Goal: Task Accomplishment & Management: Manage account settings

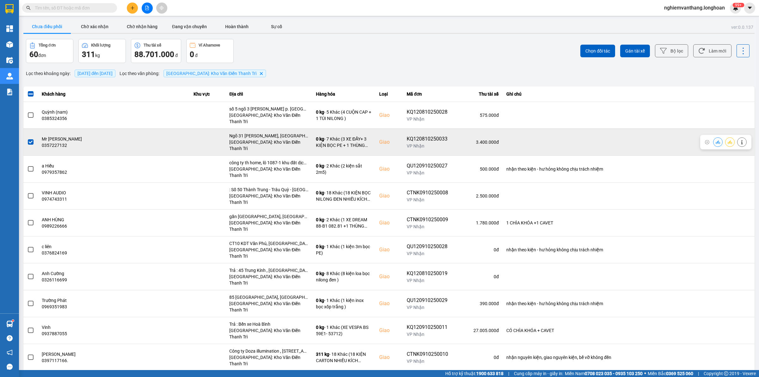
click at [29, 139] on span at bounding box center [31, 142] width 6 height 6
click at [27, 138] on input "checkbox" at bounding box center [27, 138] width 0 height 0
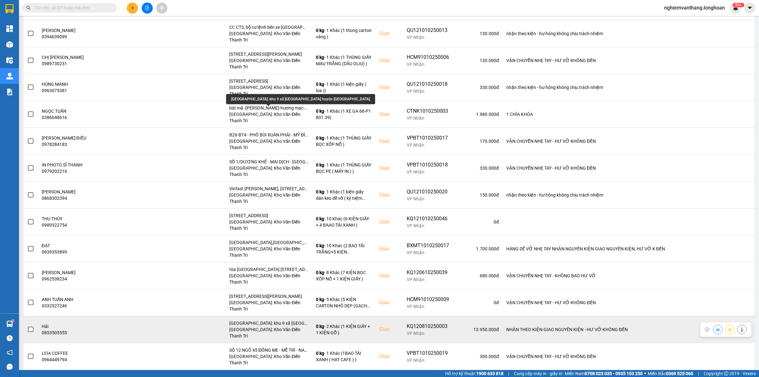
scroll to position [902, 0]
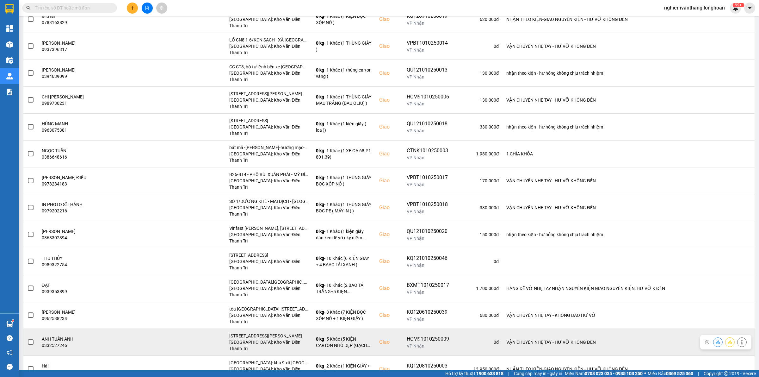
click at [30, 339] on span at bounding box center [31, 342] width 6 height 6
click at [27, 338] on input "checkbox" at bounding box center [27, 338] width 0 height 0
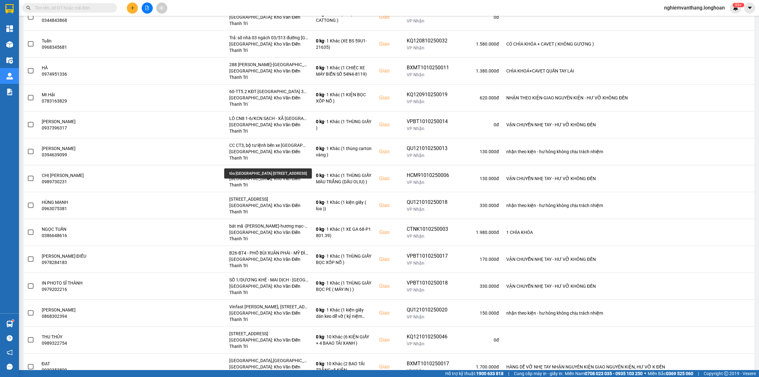
scroll to position [823, 0]
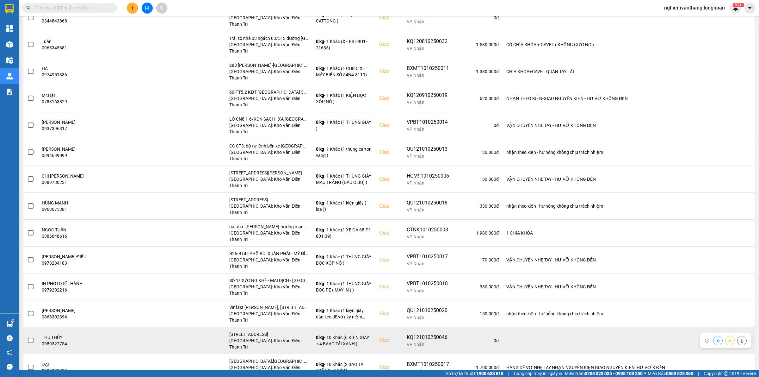
click at [30, 337] on span at bounding box center [31, 340] width 6 height 6
click at [27, 337] on input "checkbox" at bounding box center [27, 337] width 0 height 0
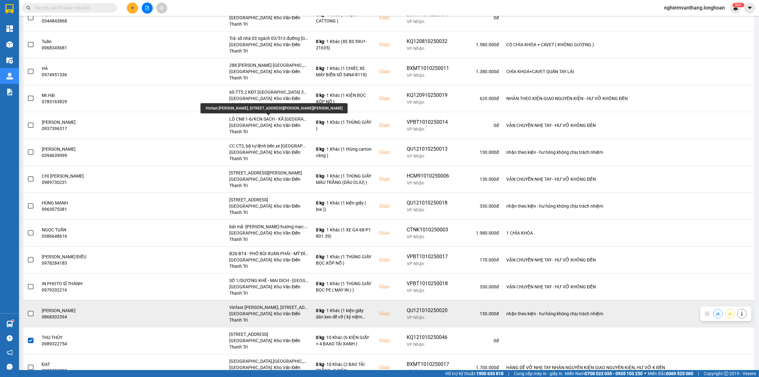
scroll to position [744, 0]
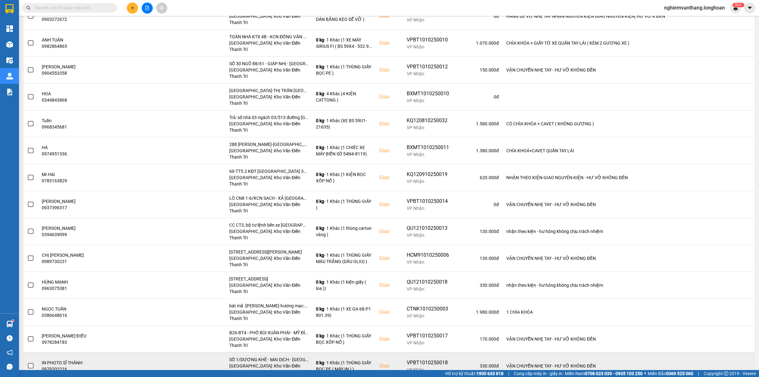
click at [33, 363] on span at bounding box center [31, 366] width 6 height 6
click at [27, 362] on input "checkbox" at bounding box center [27, 362] width 0 height 0
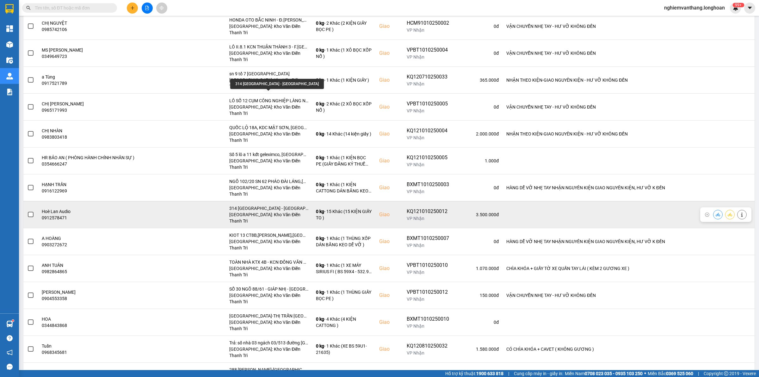
scroll to position [507, 0]
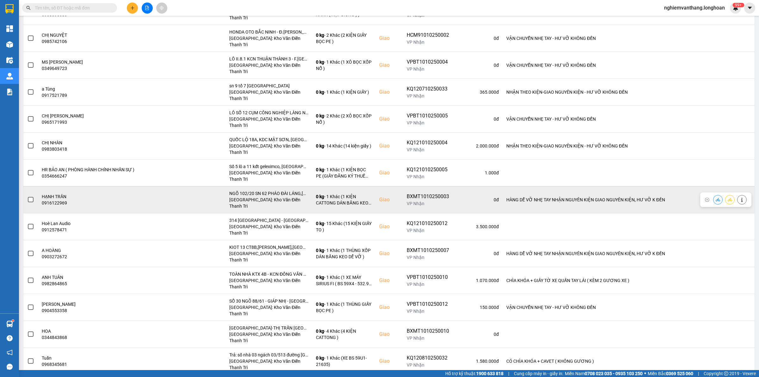
click at [32, 197] on span at bounding box center [31, 200] width 6 height 6
click at [27, 196] on input "checkbox" at bounding box center [27, 196] width 0 height 0
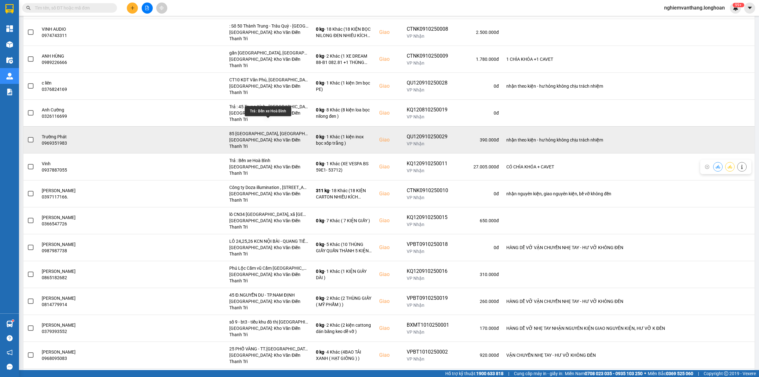
scroll to position [151, 0]
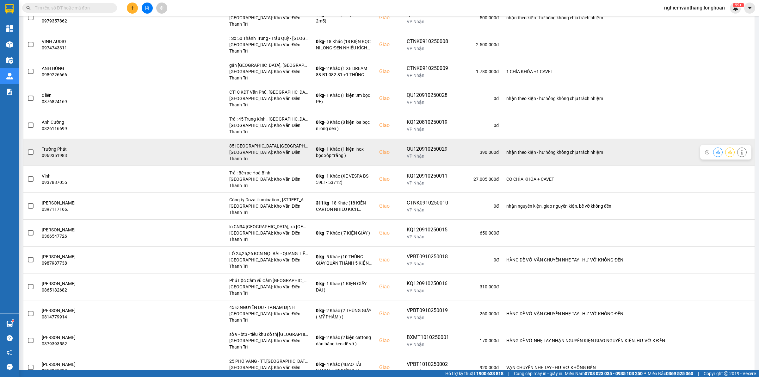
drag, startPoint x: 28, startPoint y: 111, endPoint x: 38, endPoint y: 111, distance: 10.1
click at [28, 147] on div at bounding box center [30, 151] width 7 height 9
click at [28, 149] on span at bounding box center [31, 152] width 6 height 6
click at [27, 149] on input "checkbox" at bounding box center [27, 149] width 0 height 0
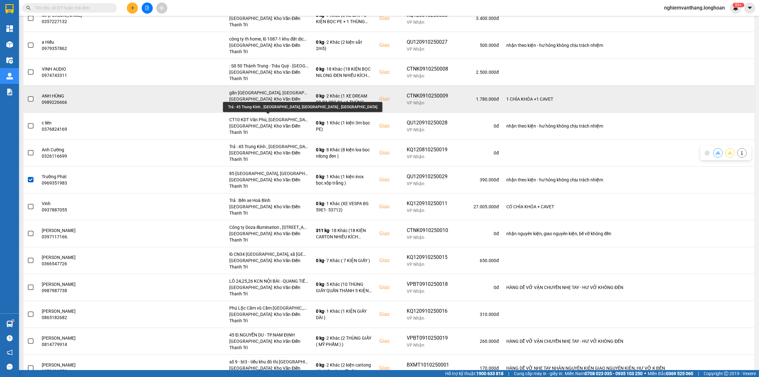
scroll to position [112, 0]
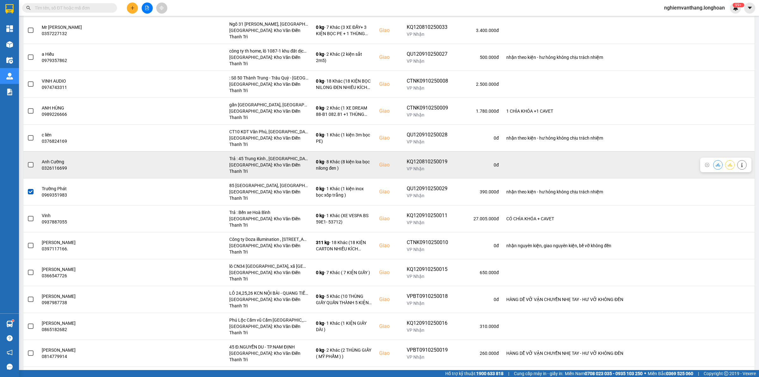
click at [32, 162] on span at bounding box center [31, 165] width 6 height 6
click at [27, 161] on input "checkbox" at bounding box center [27, 161] width 0 height 0
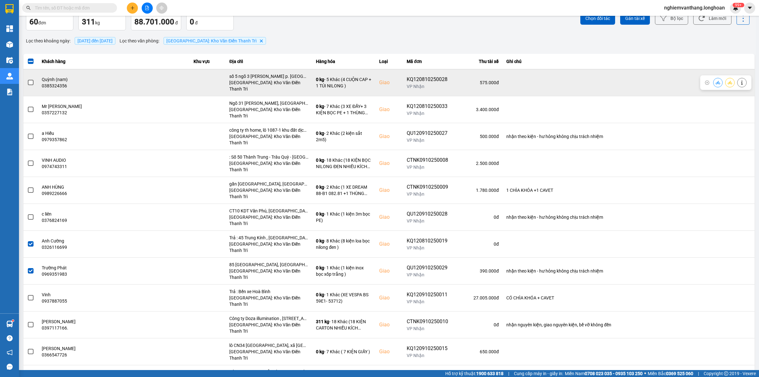
scroll to position [0, 0]
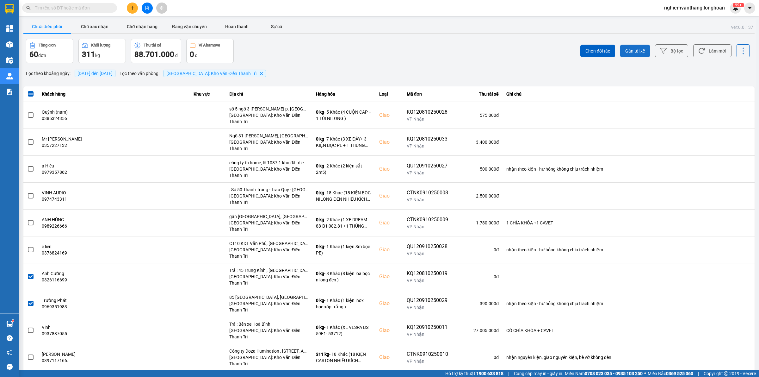
click at [634, 48] on span "Gán tài xế" at bounding box center [635, 51] width 20 height 6
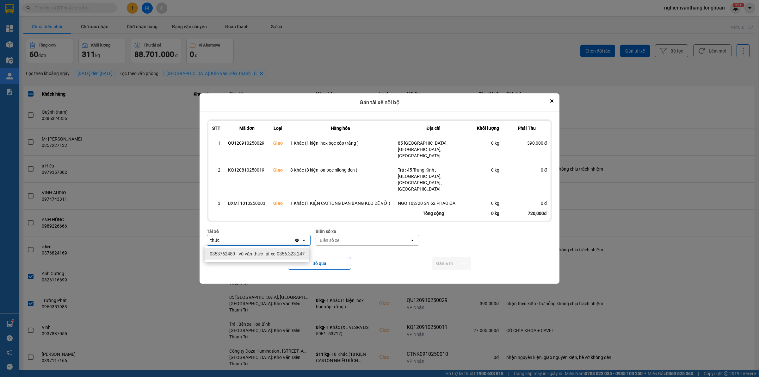
type input "thức"
drag, startPoint x: 258, startPoint y: 256, endPoint x: 264, endPoint y: 255, distance: 6.1
click at [258, 256] on span "0353762489 - vũ văn thức lái xe 0356.323.247" at bounding box center [257, 253] width 95 height 6
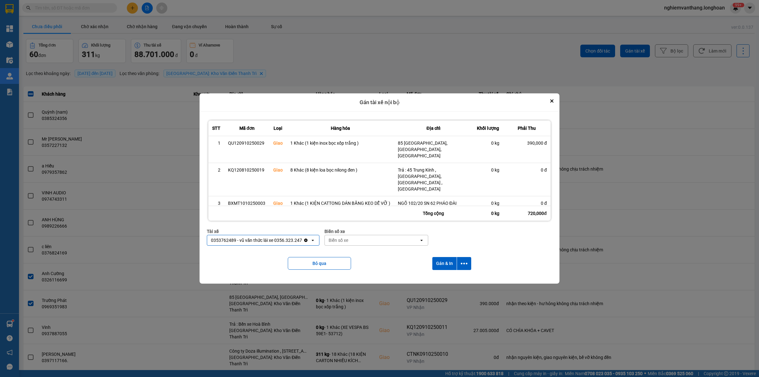
click at [341, 237] on div "Biển số xe" at bounding box center [338, 240] width 20 height 6
type input "45"
click at [353, 254] on div "29E-121.45" at bounding box center [374, 253] width 105 height 11
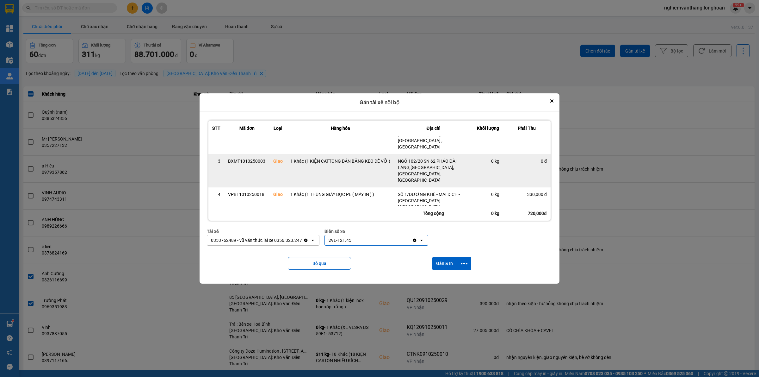
scroll to position [47, 0]
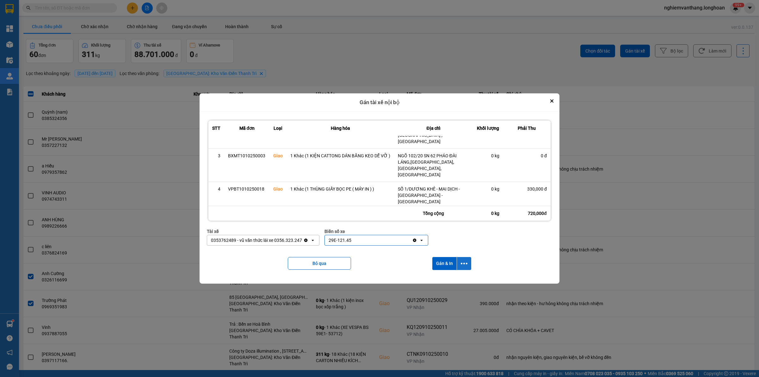
click at [468, 266] on button "dialog" at bounding box center [464, 263] width 14 height 13
click at [450, 278] on div "Chỉ gán tài" at bounding box center [447, 280] width 37 height 6
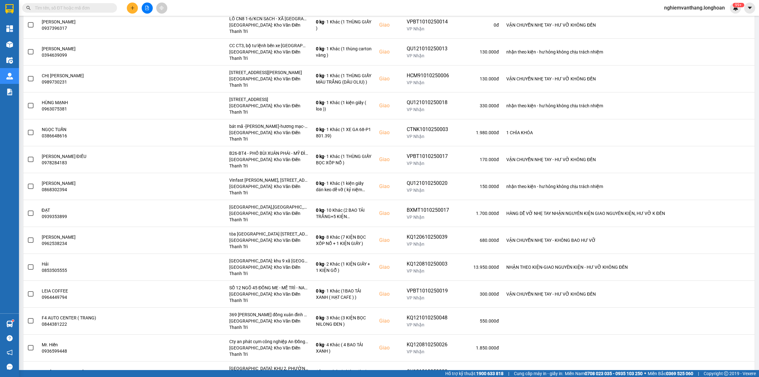
scroll to position [929, 0]
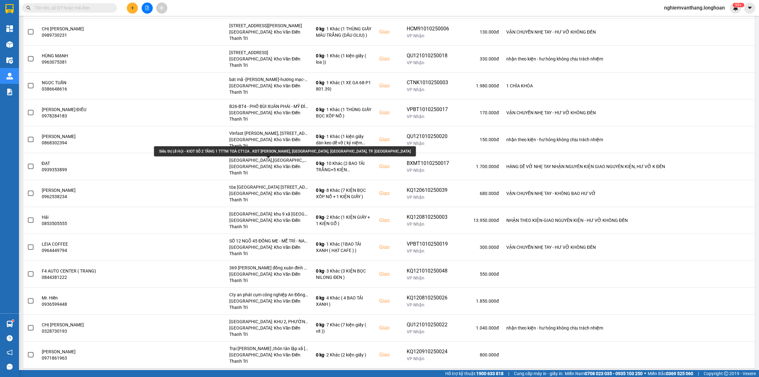
scroll to position [850, 0]
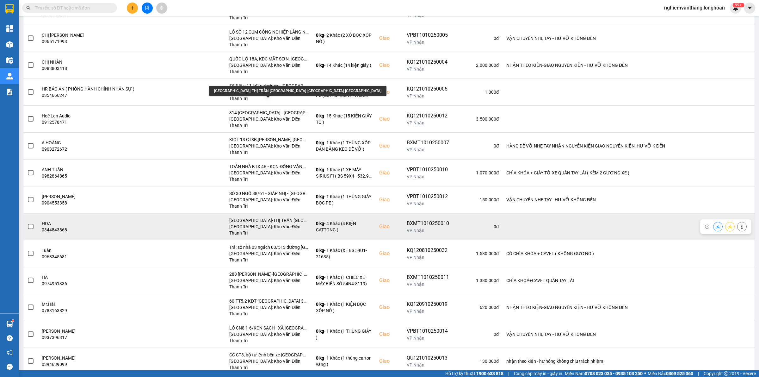
scroll to position [494, 0]
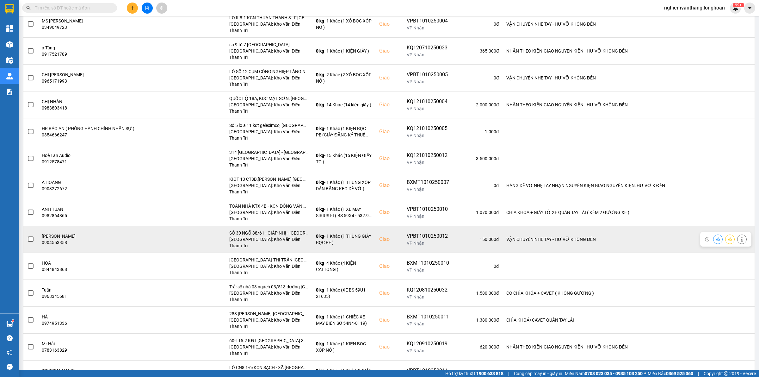
click at [31, 236] on span at bounding box center [31, 239] width 6 height 6
click at [27, 236] on input "checkbox" at bounding box center [27, 236] width 0 height 0
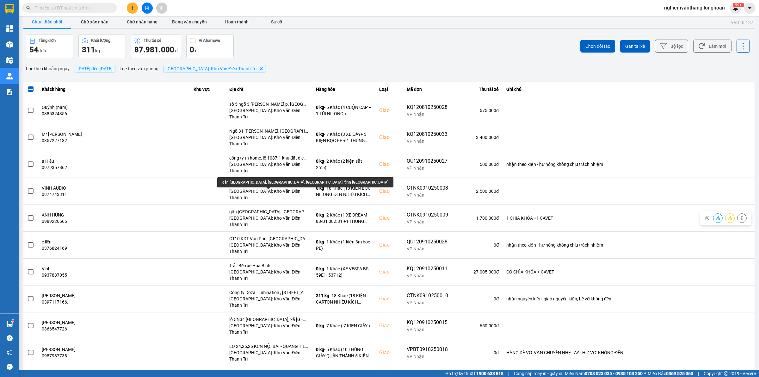
scroll to position [0, 0]
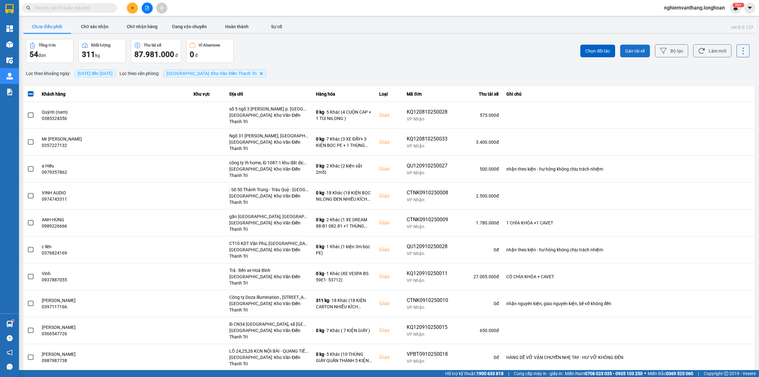
click at [635, 48] on span "Gán tài xế" at bounding box center [635, 51] width 20 height 6
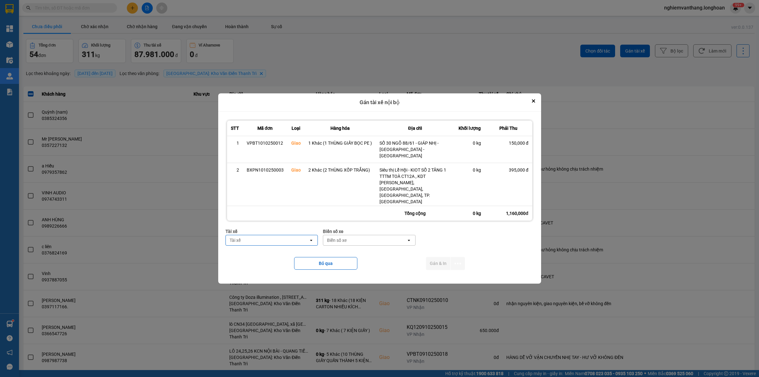
click at [271, 242] on div "Tài xế" at bounding box center [267, 240] width 83 height 10
type input "phươ"
drag, startPoint x: 267, startPoint y: 263, endPoint x: 286, endPoint y: 258, distance: 20.5
click at [267, 264] on div "0387888247 - [PERSON_NAME] 0337.522.911" at bounding box center [269, 257] width 94 height 18
click at [364, 242] on div "Biển số xe" at bounding box center [357, 240] width 20 height 6
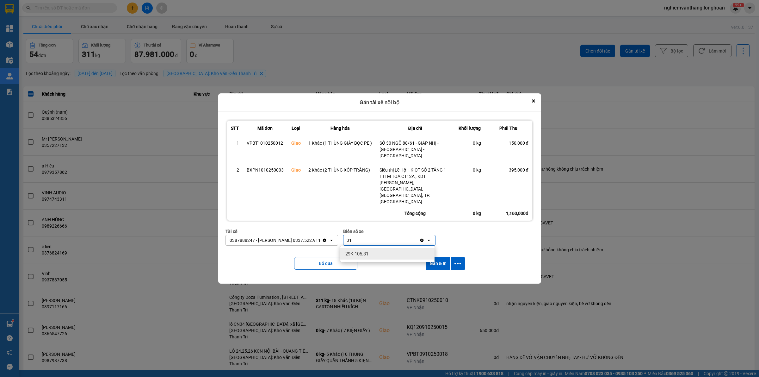
type input "31"
click at [367, 248] on div "29K-105.31" at bounding box center [387, 253] width 94 height 11
click at [464, 261] on button "dialog" at bounding box center [458, 263] width 14 height 13
click at [436, 281] on span "Chỉ gán tài" at bounding box center [433, 280] width 21 height 6
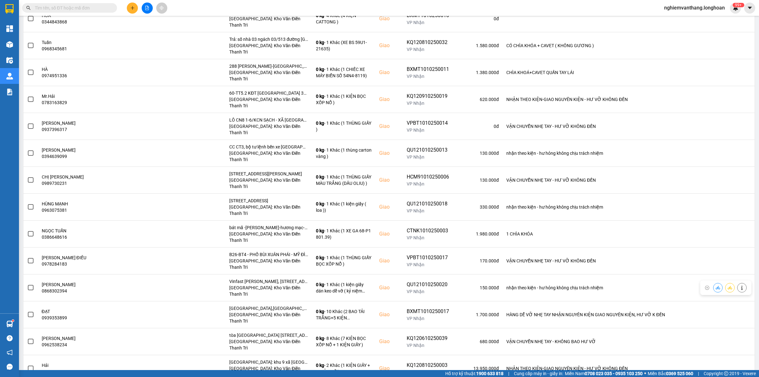
scroll to position [841, 0]
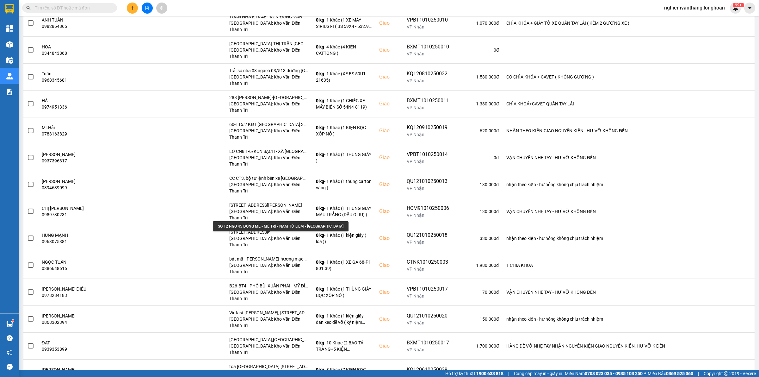
scroll to position [644, 0]
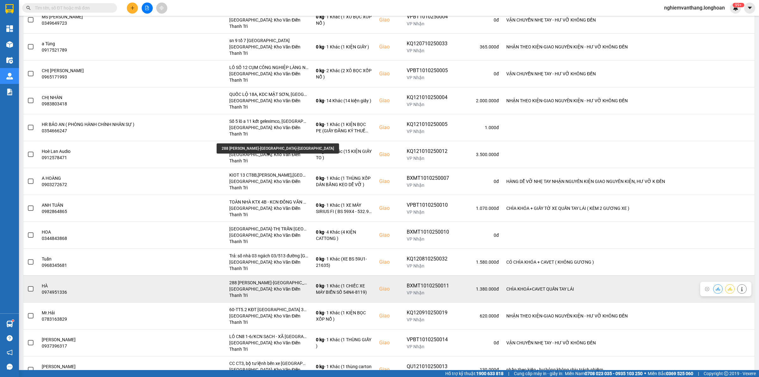
scroll to position [486, 0]
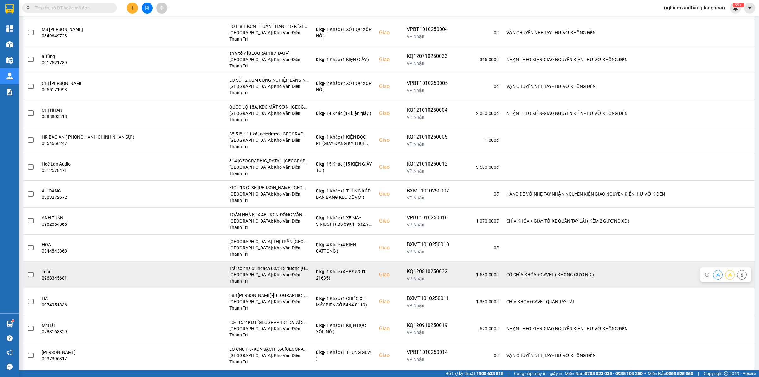
click at [32, 272] on span at bounding box center [31, 275] width 6 height 6
click at [27, 271] on input "checkbox" at bounding box center [27, 271] width 0 height 0
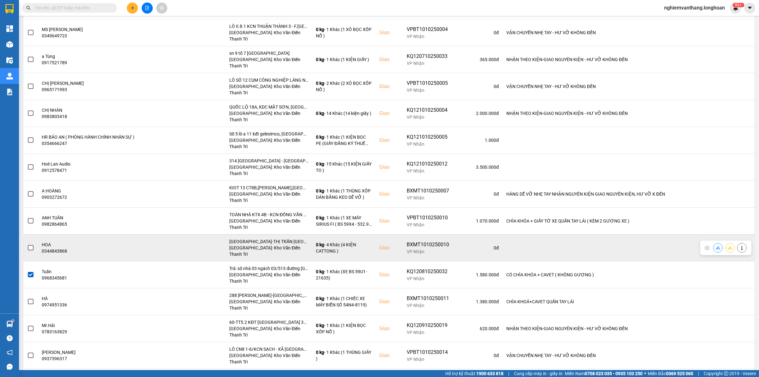
click at [35, 234] on td at bounding box center [30, 247] width 15 height 27
click at [34, 234] on td at bounding box center [30, 247] width 15 height 27
click at [30, 245] on span at bounding box center [31, 248] width 6 height 6
click at [27, 244] on input "checkbox" at bounding box center [27, 244] width 0 height 0
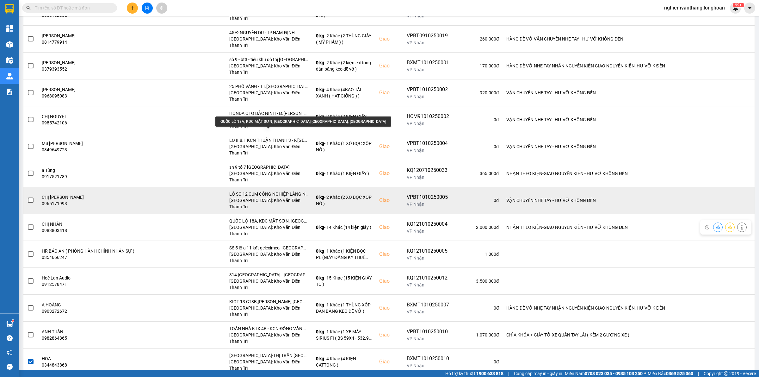
scroll to position [367, 0]
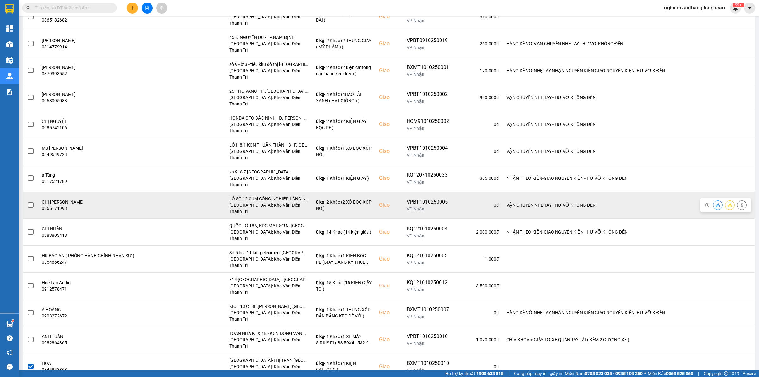
click at [31, 202] on span at bounding box center [31, 205] width 6 height 6
click at [27, 201] on input "checkbox" at bounding box center [27, 201] width 0 height 0
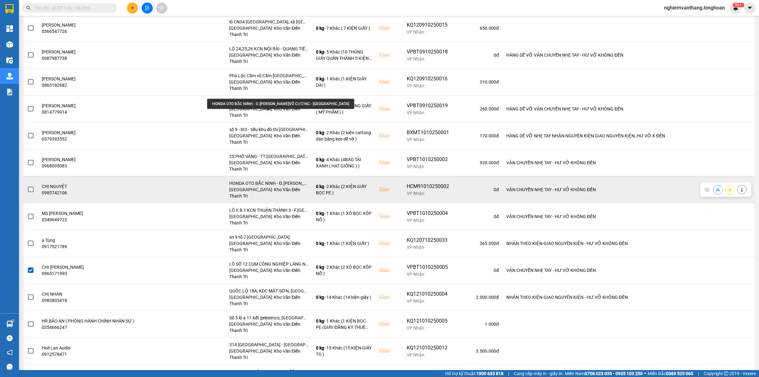
scroll to position [288, 0]
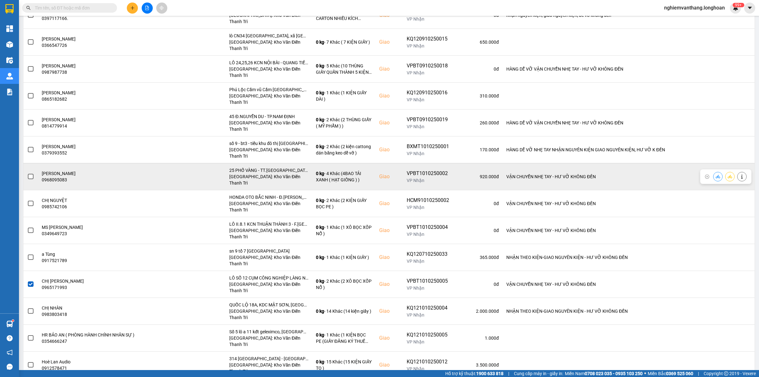
click at [32, 174] on span at bounding box center [31, 177] width 6 height 6
click at [27, 173] on input "checkbox" at bounding box center [27, 173] width 0 height 0
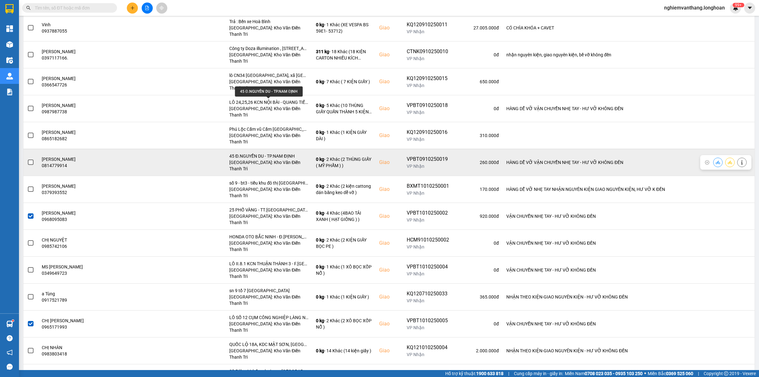
scroll to position [209, 0]
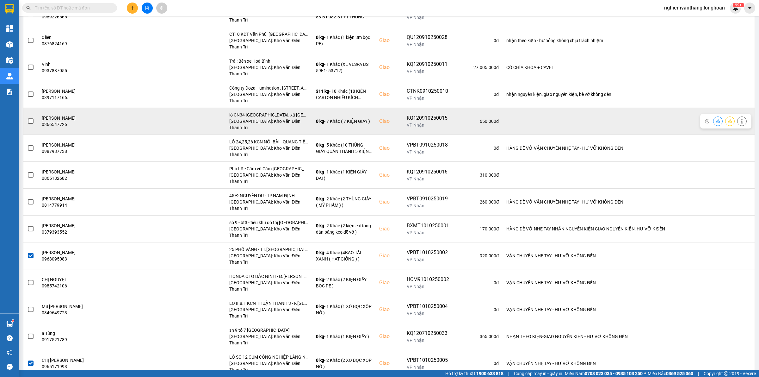
click at [29, 118] on span at bounding box center [31, 121] width 6 height 6
click at [27, 118] on input "checkbox" at bounding box center [27, 118] width 0 height 0
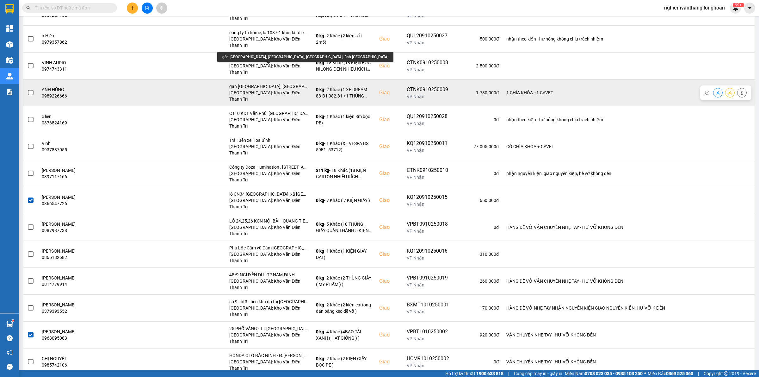
scroll to position [90, 0]
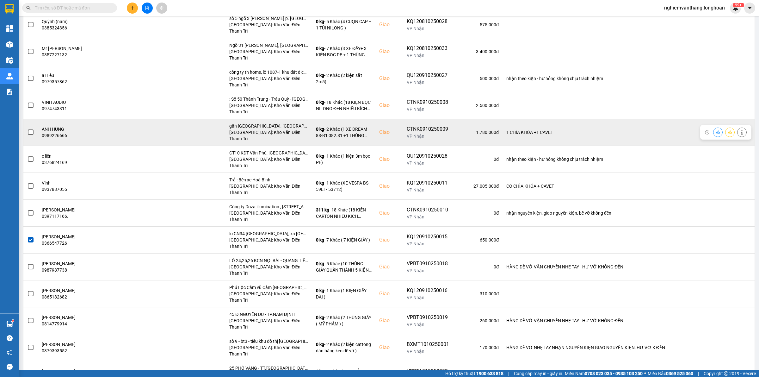
click at [34, 119] on td at bounding box center [30, 132] width 15 height 27
click at [29, 129] on span at bounding box center [31, 132] width 6 height 6
click at [27, 129] on input "checkbox" at bounding box center [27, 129] width 0 height 0
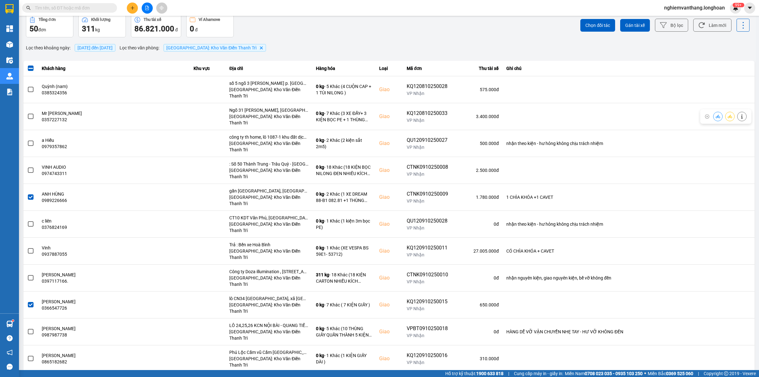
scroll to position [0, 0]
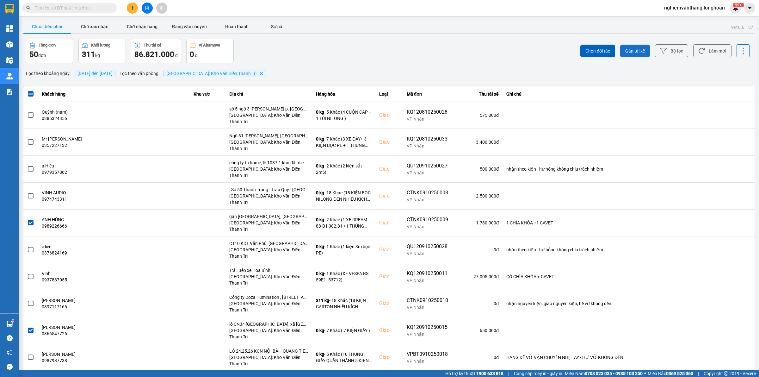
click at [634, 52] on span "Gán tài xế" at bounding box center [635, 51] width 20 height 6
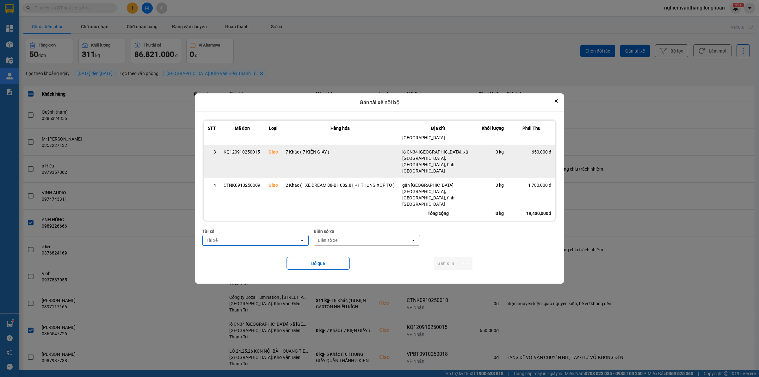
scroll to position [114, 0]
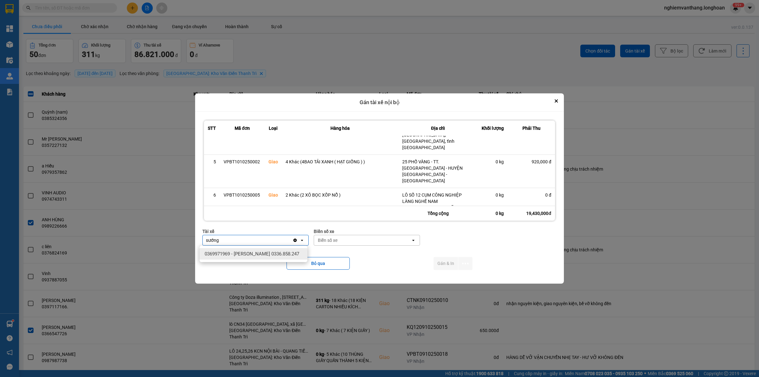
type input "sướng"
click at [248, 255] on span "0369971969 - [PERSON_NAME] 0336.858.247" at bounding box center [252, 253] width 95 height 6
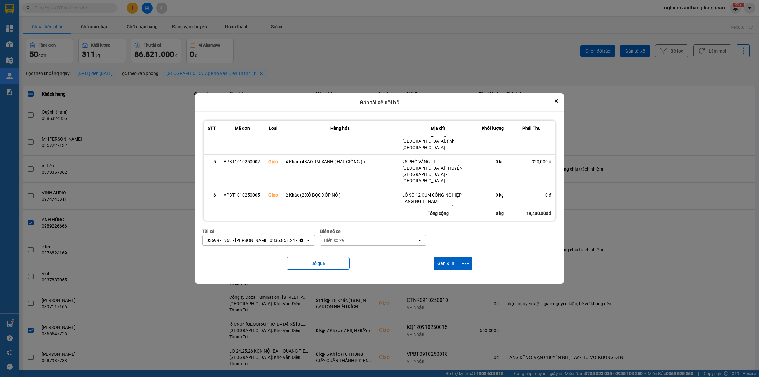
click at [360, 231] on div "Biển số xe" at bounding box center [373, 231] width 106 height 7
click at [332, 242] on div "Biển số xe" at bounding box center [334, 240] width 20 height 6
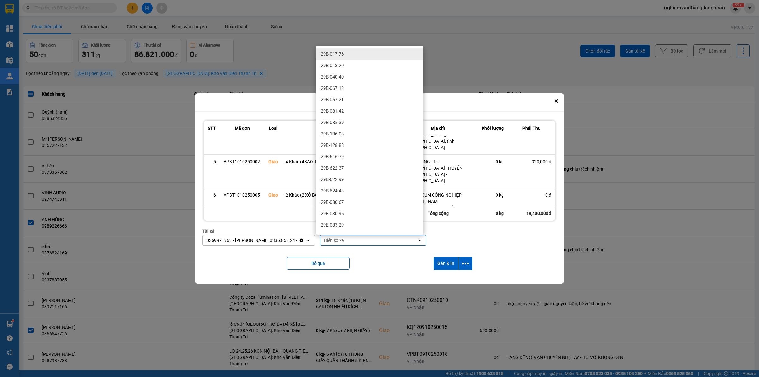
click at [349, 239] on div "Biển số xe" at bounding box center [368, 240] width 97 height 10
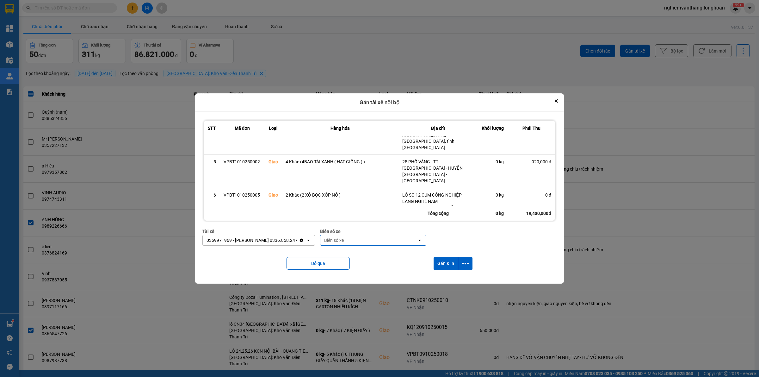
click at [349, 239] on div "Biển số xe" at bounding box center [368, 240] width 97 height 10
click at [334, 241] on div "Biển số xe" at bounding box center [334, 240] width 20 height 6
type input "33"
click at [339, 264] on span "29E-216.33" at bounding box center [332, 265] width 23 height 6
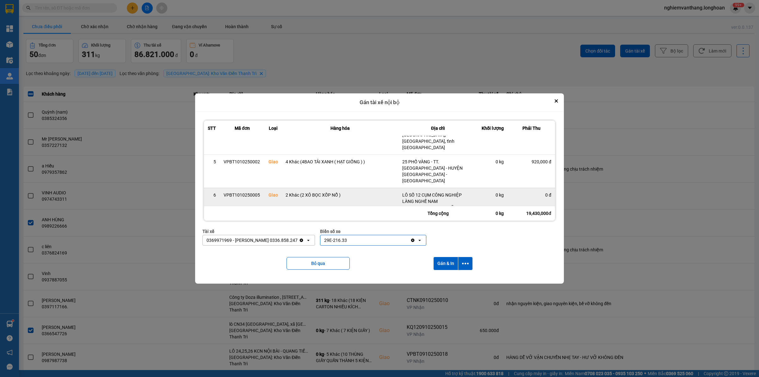
scroll to position [0, 0]
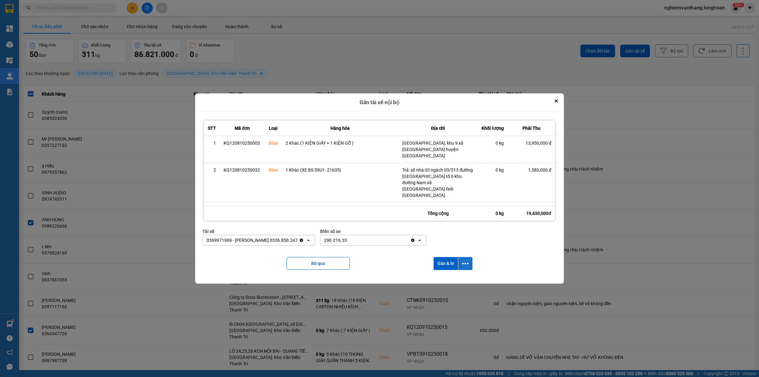
click at [467, 260] on icon "dialog" at bounding box center [465, 263] width 7 height 7
click at [446, 278] on span "Chỉ gán tài" at bounding box center [441, 280] width 21 height 6
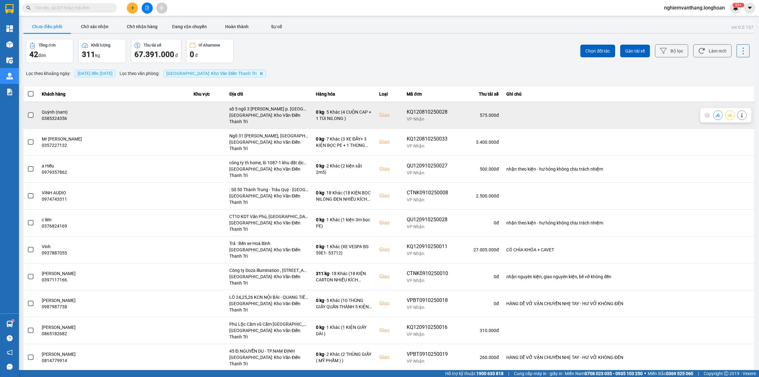
click at [29, 112] on span at bounding box center [31, 115] width 6 height 6
click at [27, 112] on input "checkbox" at bounding box center [27, 112] width 0 height 0
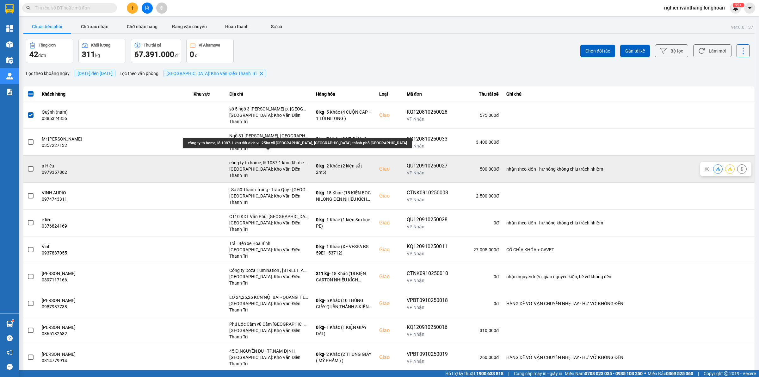
scroll to position [40, 0]
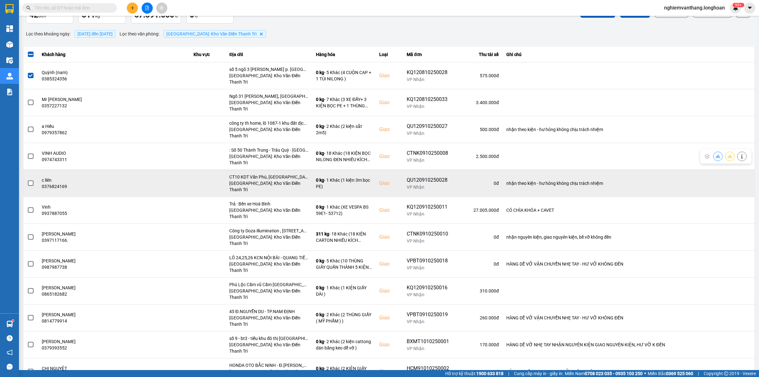
drag, startPoint x: 29, startPoint y: 167, endPoint x: 31, endPoint y: 164, distance: 3.9
click at [30, 169] on td at bounding box center [30, 182] width 15 height 27
click at [34, 180] on label at bounding box center [30, 183] width 7 height 7
click at [27, 180] on input "checkbox" at bounding box center [27, 180] width 0 height 0
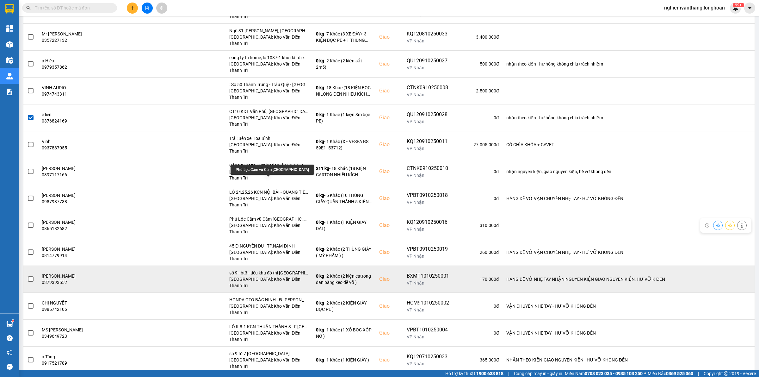
scroll to position [119, 0]
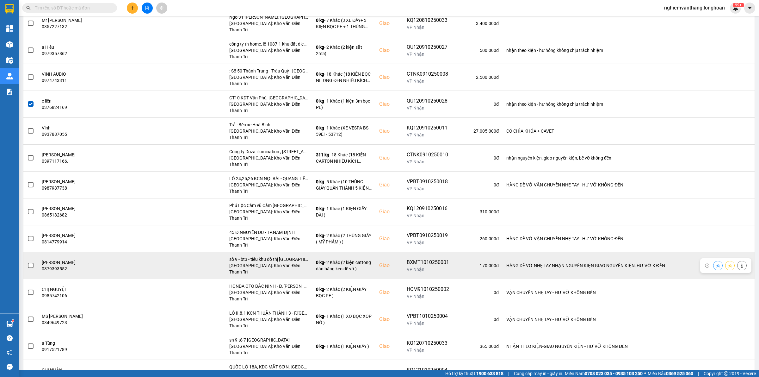
click at [33, 262] on span at bounding box center [31, 265] width 6 height 6
click at [27, 262] on input "checkbox" at bounding box center [27, 262] width 0 height 0
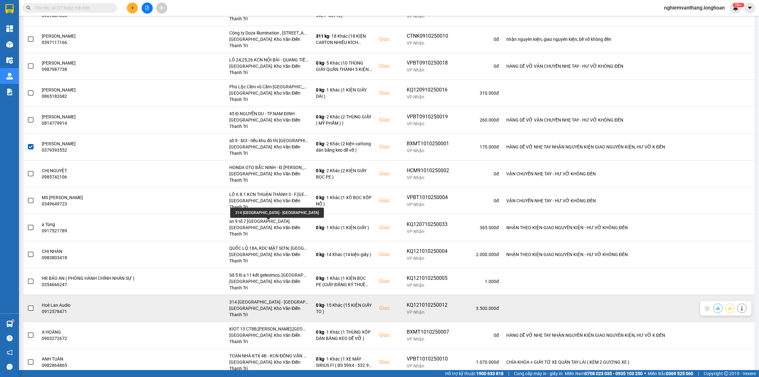
scroll to position [277, 0]
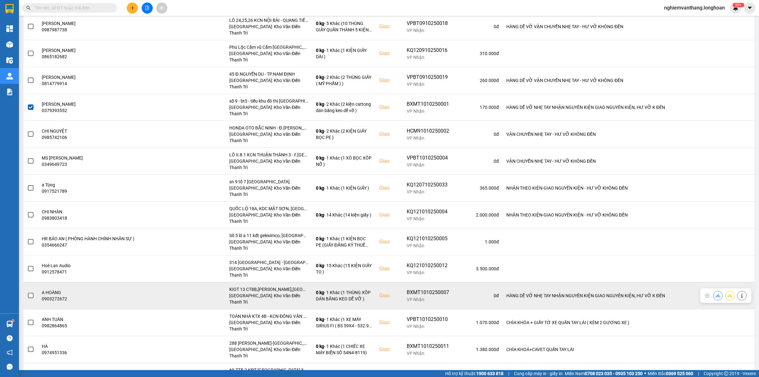
click at [37, 282] on tr "A HOÀNG 0903272672 KIOT 13 CT8B,CHUNG CƯ [GEOGRAPHIC_DATA],[GEOGRAPHIC_DATA],[G…" at bounding box center [388, 295] width 731 height 27
click at [29, 292] on span at bounding box center [31, 295] width 6 height 6
click at [27, 292] on input "checkbox" at bounding box center [27, 292] width 0 height 0
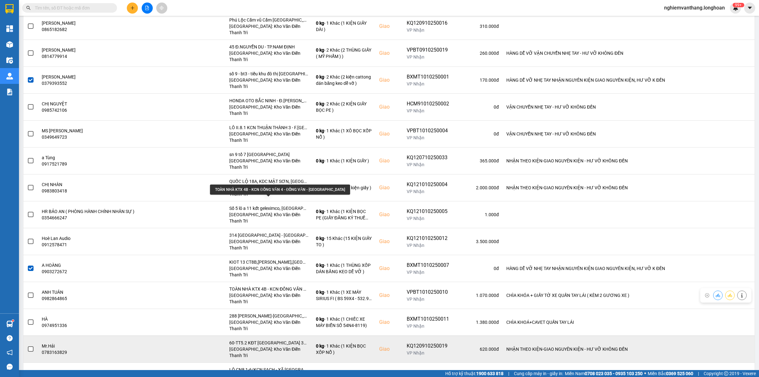
scroll to position [316, 0]
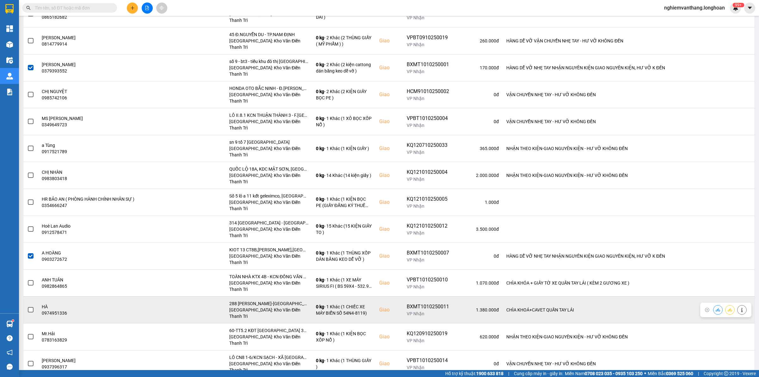
click at [29, 307] on span at bounding box center [31, 310] width 6 height 6
click at [27, 306] on input "checkbox" at bounding box center [27, 306] width 0 height 0
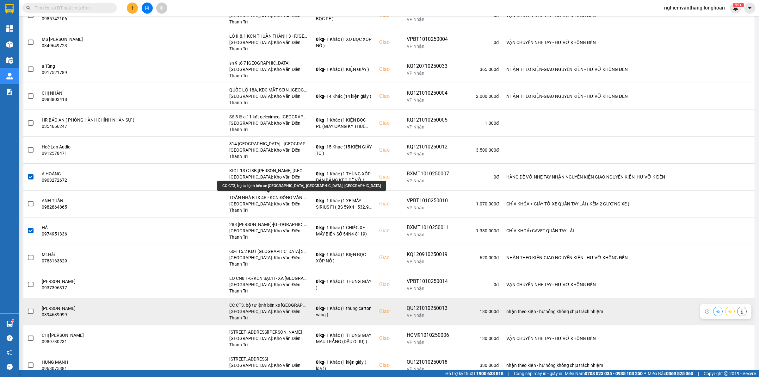
scroll to position [435, 0]
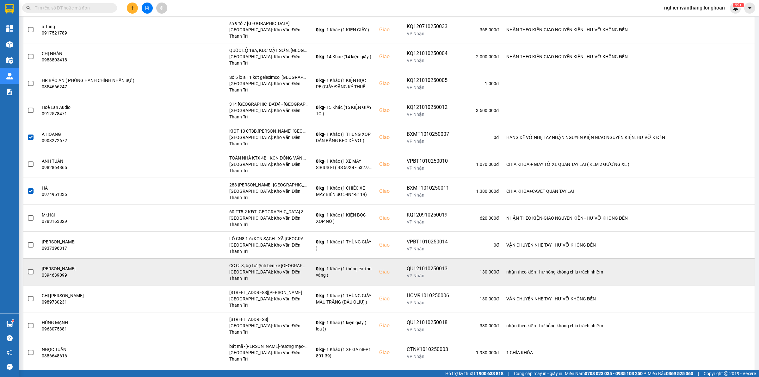
click at [34, 268] on label at bounding box center [30, 271] width 7 height 7
click at [27, 268] on input "checkbox" at bounding box center [27, 268] width 0 height 0
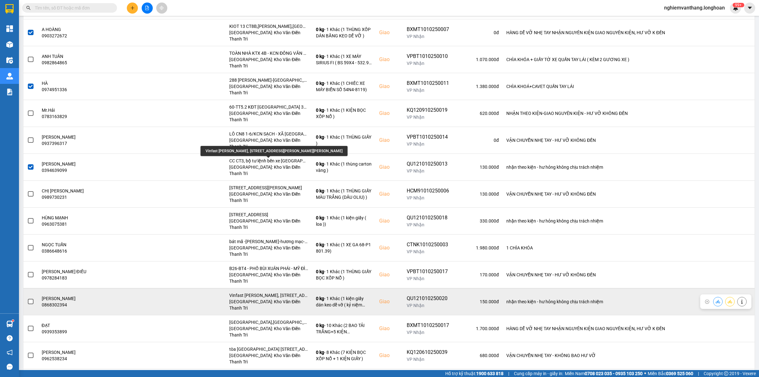
scroll to position [553, 0]
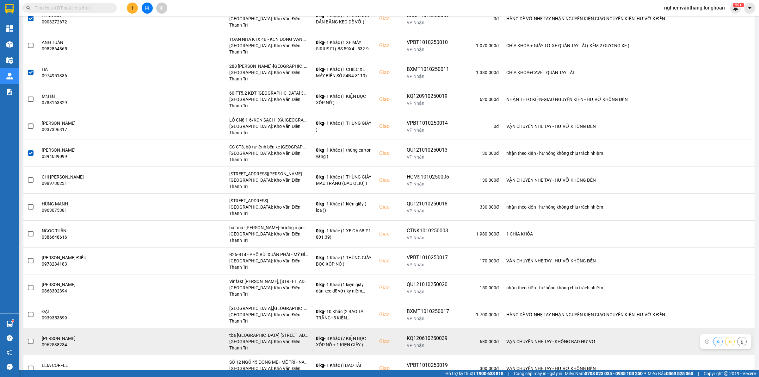
click at [26, 328] on td at bounding box center [30, 341] width 15 height 27
drag, startPoint x: 29, startPoint y: 192, endPoint x: 44, endPoint y: 189, distance: 14.6
click at [34, 328] on td at bounding box center [30, 341] width 15 height 27
click at [31, 338] on span at bounding box center [31, 341] width 6 height 6
click at [27, 338] on input "checkbox" at bounding box center [27, 338] width 0 height 0
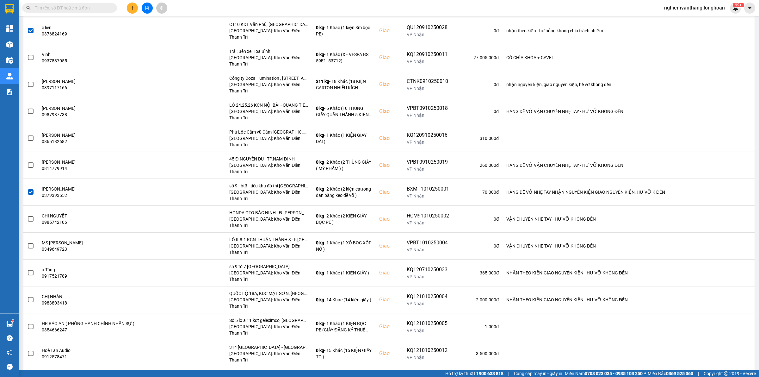
scroll to position [0, 0]
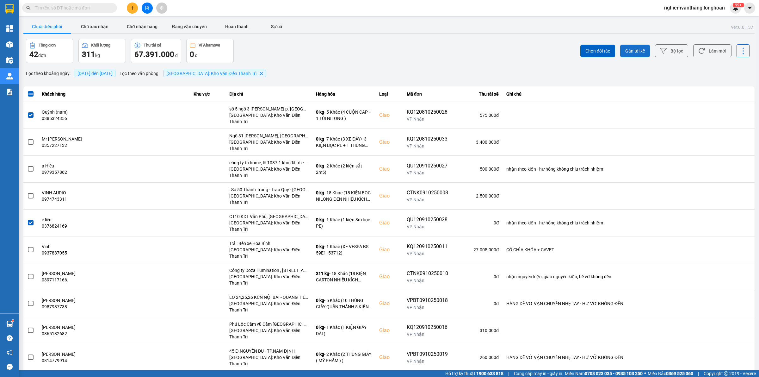
click at [628, 49] on span "Gán tài xế" at bounding box center [635, 51] width 20 height 6
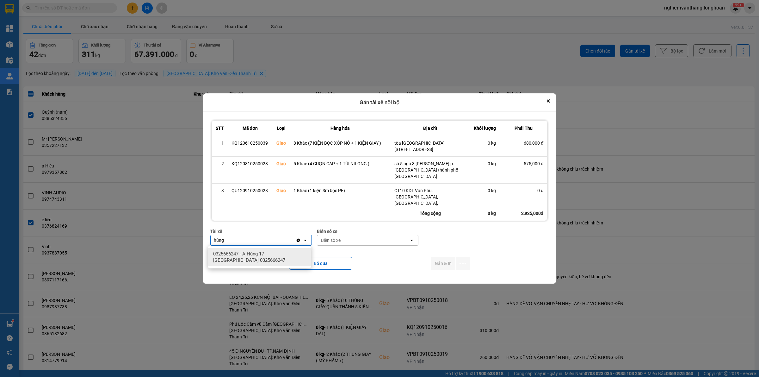
type input "hùng"
click at [270, 253] on span "0325666247 - A Hùng 17 [GEOGRAPHIC_DATA] 0325666247" at bounding box center [260, 256] width 95 height 13
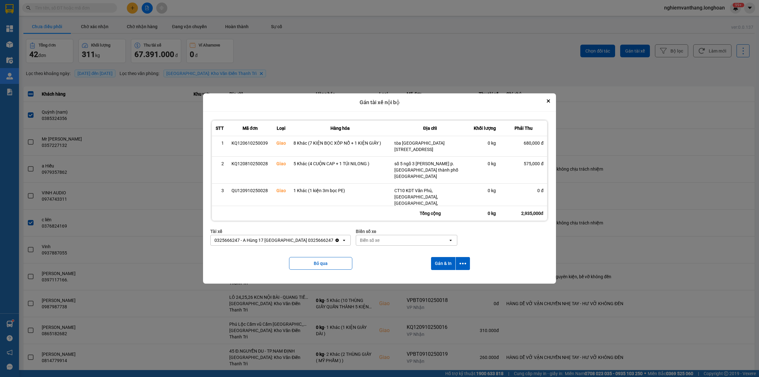
click at [368, 236] on div "Biển số xe" at bounding box center [402, 240] width 92 height 10
type input "71"
click at [370, 252] on div "29E-139.71" at bounding box center [388, 253] width 103 height 11
click at [462, 262] on icon "dialog" at bounding box center [462, 263] width 7 height 7
click at [443, 278] on span "Chỉ gán tài" at bounding box center [438, 280] width 21 height 6
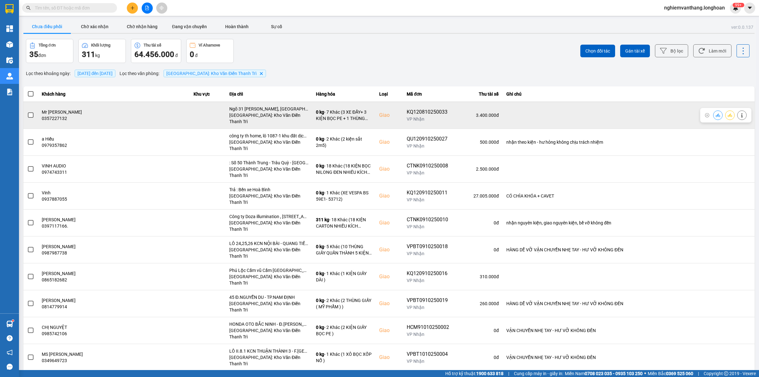
click at [727, 113] on icon at bounding box center [729, 115] width 4 height 4
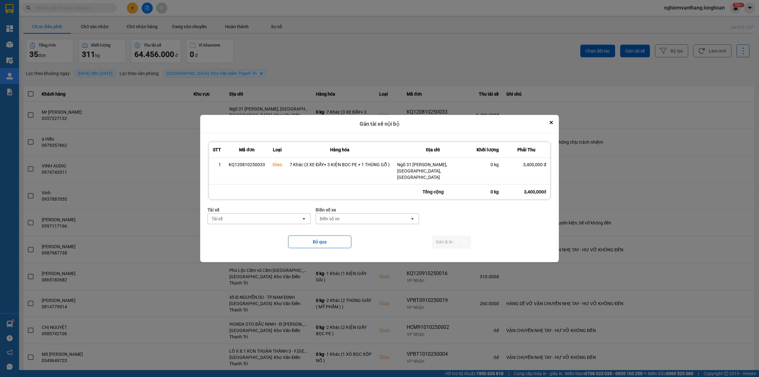
click at [228, 218] on div "Tài xế" at bounding box center [255, 218] width 94 height 10
type input "phươ"
click at [267, 232] on span "0387888247 - [PERSON_NAME] 0337.522.911" at bounding box center [259, 229] width 95 height 6
click at [352, 213] on div "Biển số xe" at bounding box center [372, 218] width 94 height 10
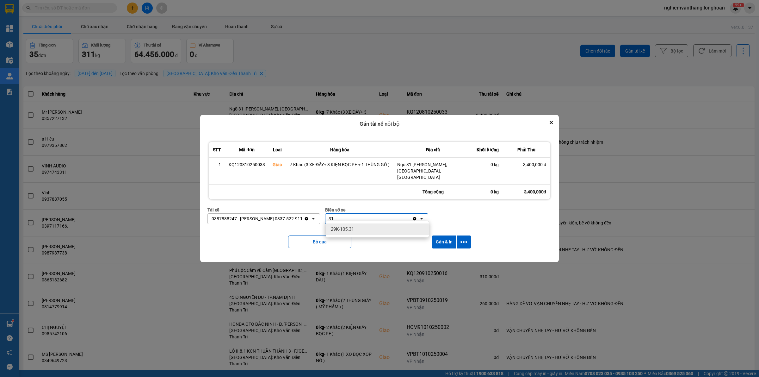
type input "31"
click at [358, 227] on div "29K-105.31" at bounding box center [377, 228] width 103 height 11
click at [463, 238] on icon "dialog" at bounding box center [463, 241] width 7 height 7
click at [442, 255] on span "Chỉ gán tài" at bounding box center [438, 256] width 21 height 6
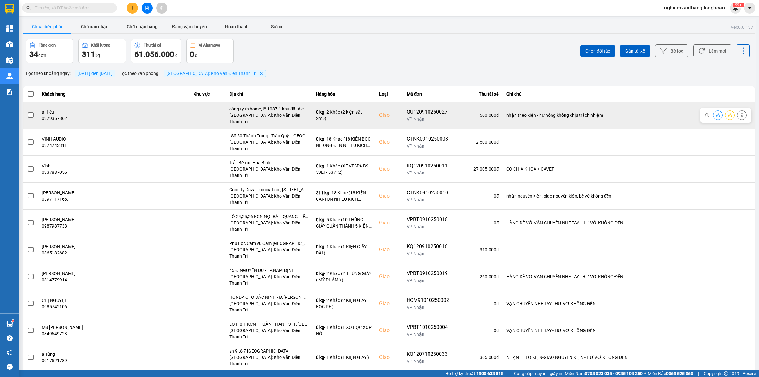
click at [26, 112] on td at bounding box center [30, 114] width 15 height 27
click at [32, 112] on span at bounding box center [31, 115] width 6 height 6
click at [27, 112] on input "checkbox" at bounding box center [27, 112] width 0 height 0
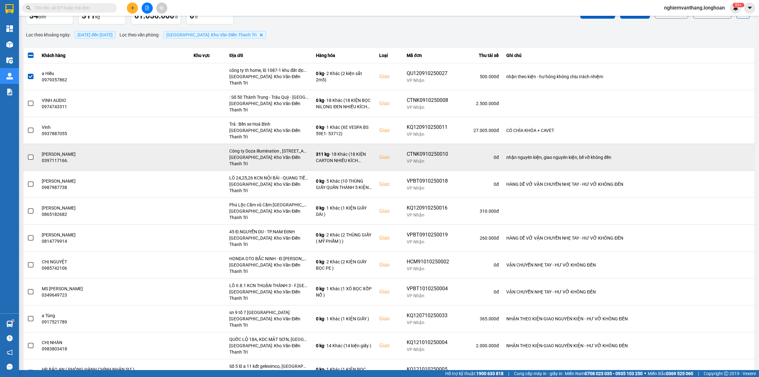
scroll to position [119, 0]
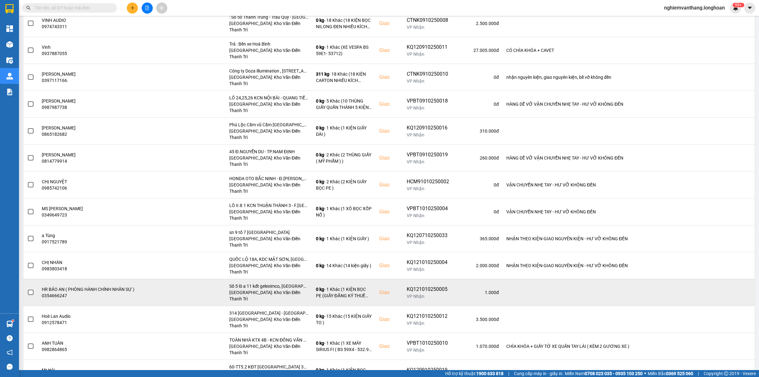
click at [27, 289] on label at bounding box center [30, 292] width 7 height 7
click at [27, 289] on input "checkbox" at bounding box center [27, 289] width 0 height 0
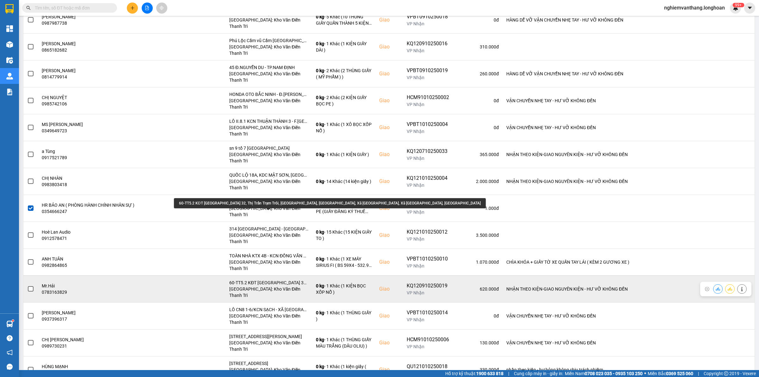
scroll to position [214, 0]
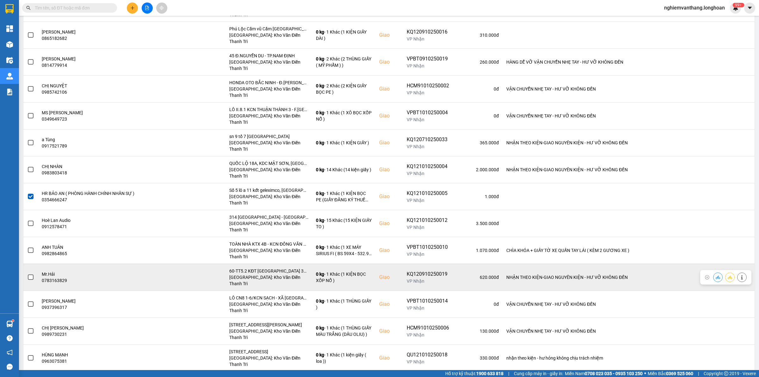
click at [32, 273] on label at bounding box center [30, 276] width 7 height 7
click at [27, 273] on input "checkbox" at bounding box center [27, 273] width 0 height 0
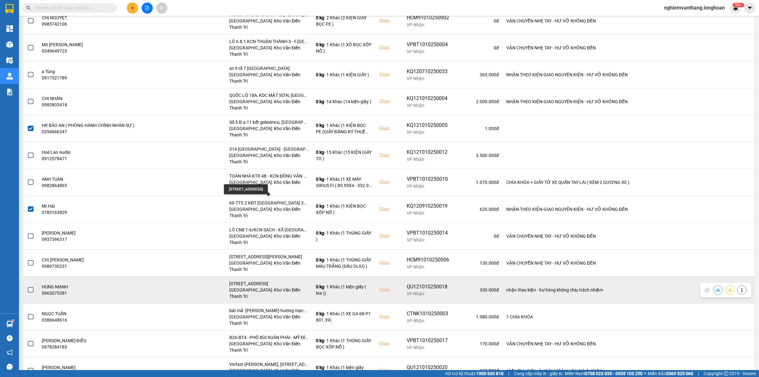
scroll to position [333, 0]
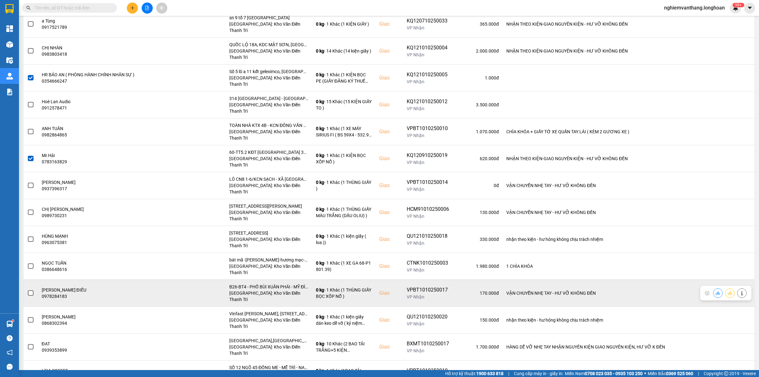
click at [27, 289] on label at bounding box center [30, 292] width 7 height 7
click at [27, 289] on input "checkbox" at bounding box center [27, 289] width 0 height 0
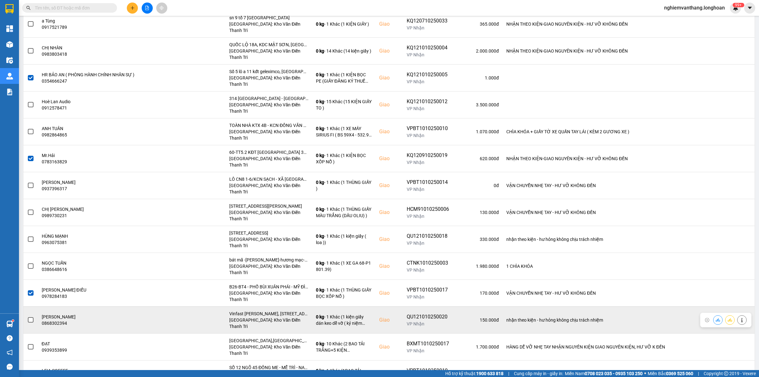
click at [33, 317] on span at bounding box center [31, 320] width 6 height 6
click at [27, 316] on input "checkbox" at bounding box center [27, 316] width 0 height 0
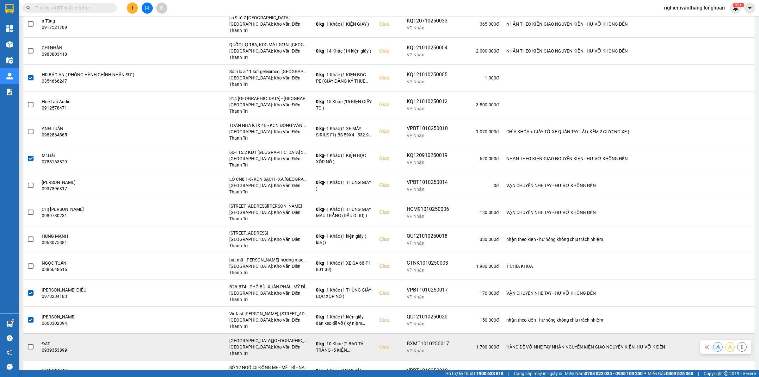
click at [28, 343] on label at bounding box center [30, 346] width 7 height 7
click at [27, 343] on input "checkbox" at bounding box center [27, 343] width 0 height 0
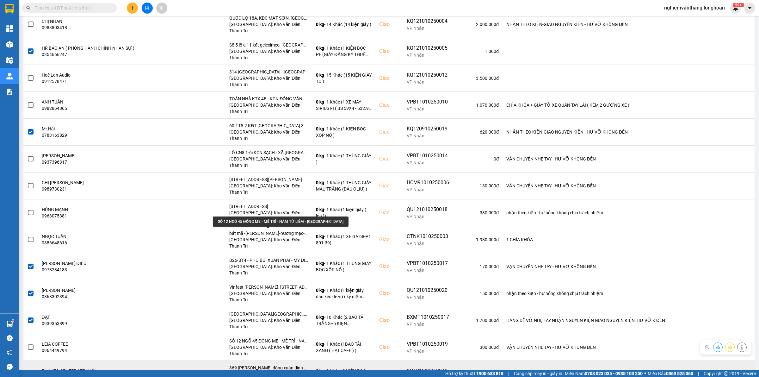
scroll to position [372, 0]
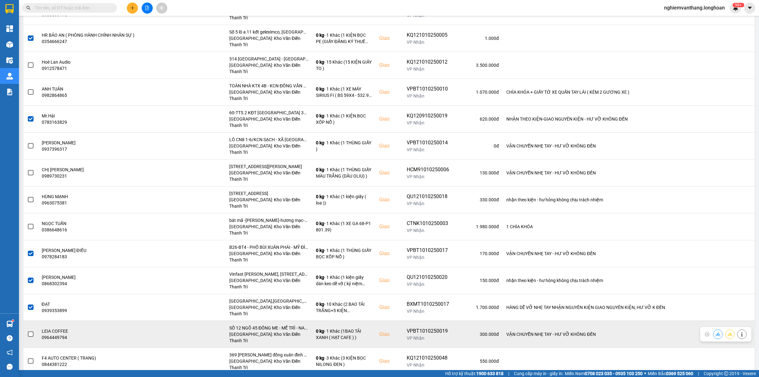
click at [33, 331] on span at bounding box center [31, 334] width 6 height 6
click at [27, 330] on input "checkbox" at bounding box center [27, 330] width 0 height 0
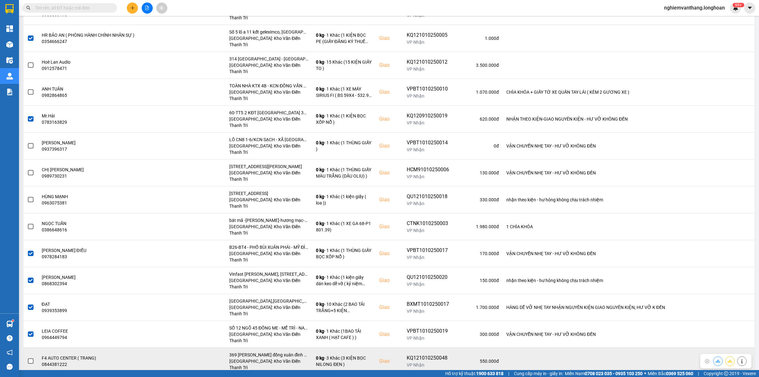
click at [31, 358] on span at bounding box center [31, 361] width 6 height 6
click at [27, 357] on input "checkbox" at bounding box center [27, 357] width 0 height 0
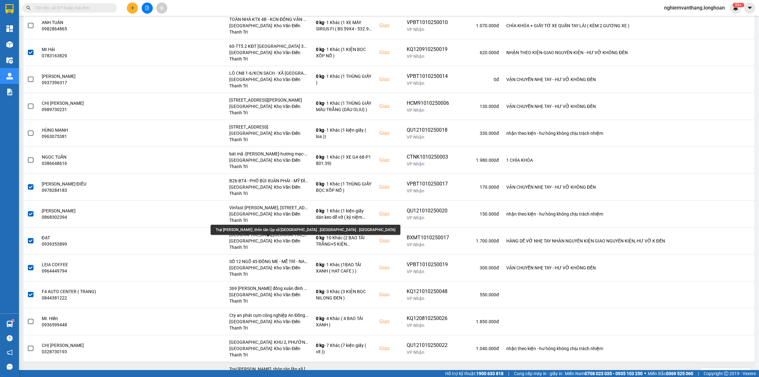
scroll to position [451, 0]
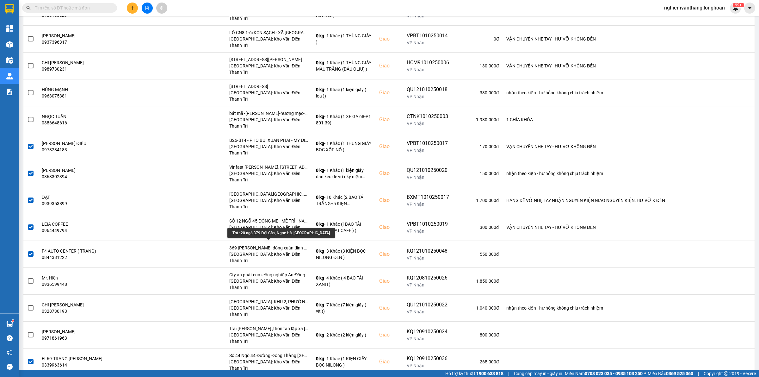
scroll to position [491, 0]
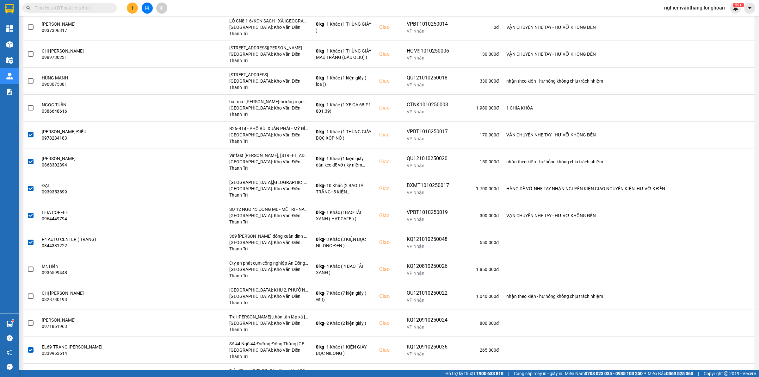
drag, startPoint x: 25, startPoint y: 276, endPoint x: 30, endPoint y: 276, distance: 5.4
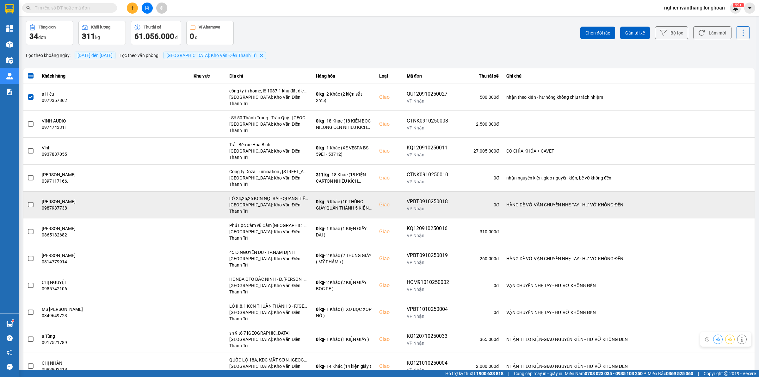
scroll to position [0, 0]
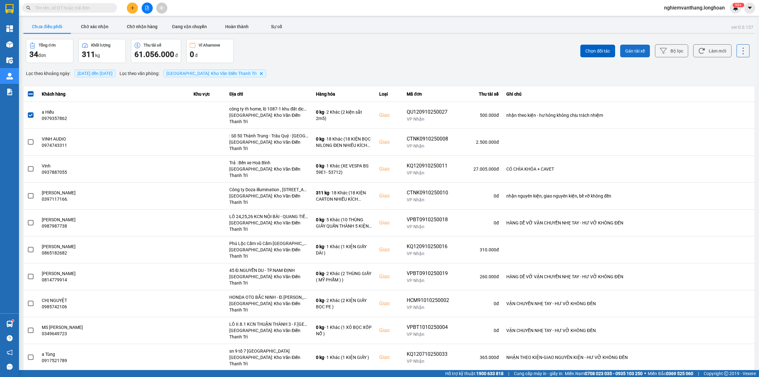
click at [632, 52] on span "Gán tài xế" at bounding box center [635, 51] width 20 height 6
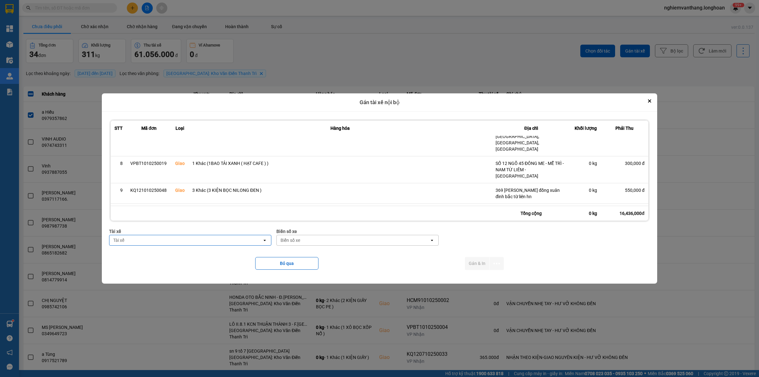
scroll to position [215, 0]
click at [142, 240] on div "Tài xế" at bounding box center [185, 240] width 153 height 10
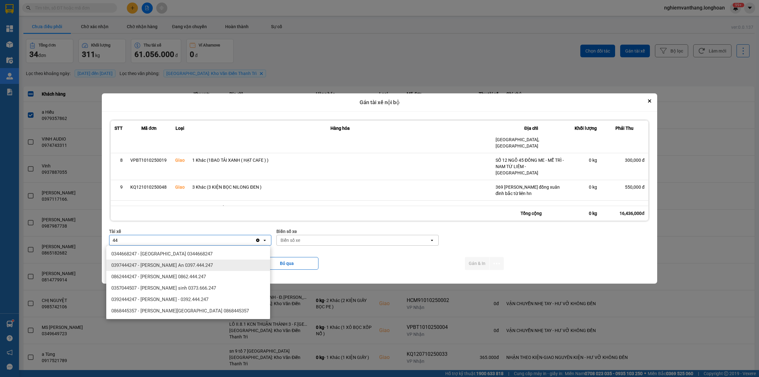
type input "4"
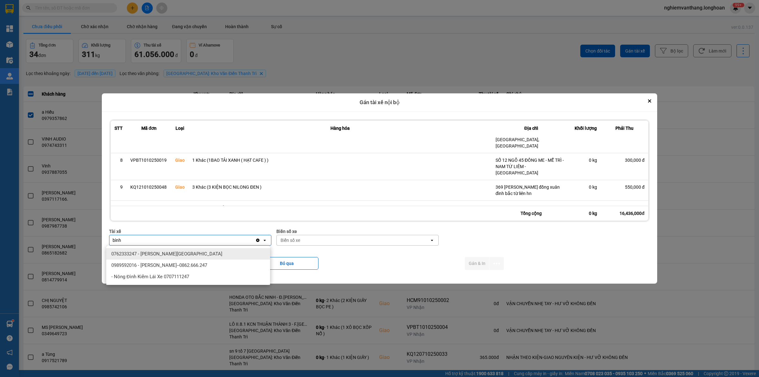
type input "bình"
click at [182, 265] on span "0989592016 - [PERSON_NAME]--0862.666.247" at bounding box center [159, 265] width 96 height 6
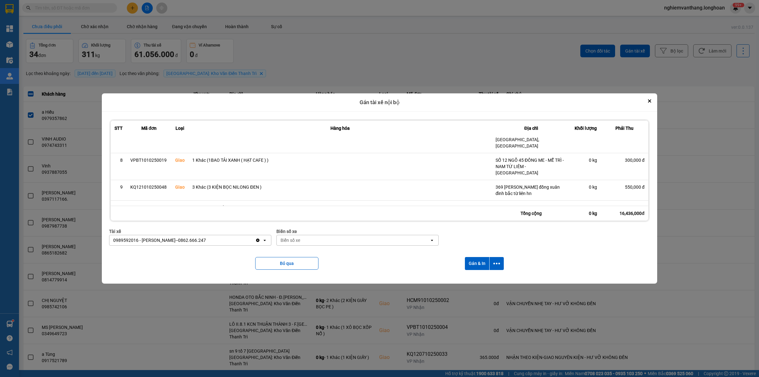
click at [333, 241] on div "Biển số xe" at bounding box center [353, 240] width 153 height 10
type input "44"
click at [306, 250] on div "29E-122.44" at bounding box center [357, 253] width 164 height 11
click at [502, 260] on button "dialog" at bounding box center [496, 263] width 14 height 13
click at [478, 278] on span "Chỉ gán tài" at bounding box center [472, 280] width 21 height 6
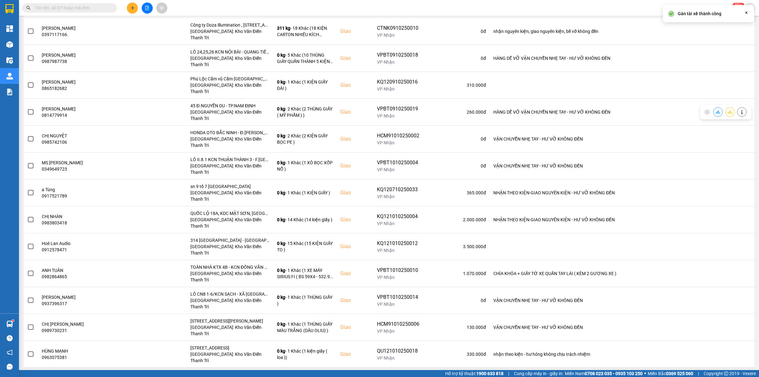
scroll to position [228, 0]
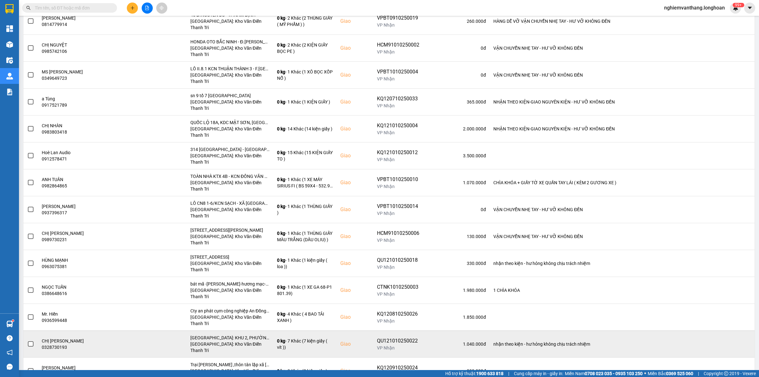
scroll to position [70, 0]
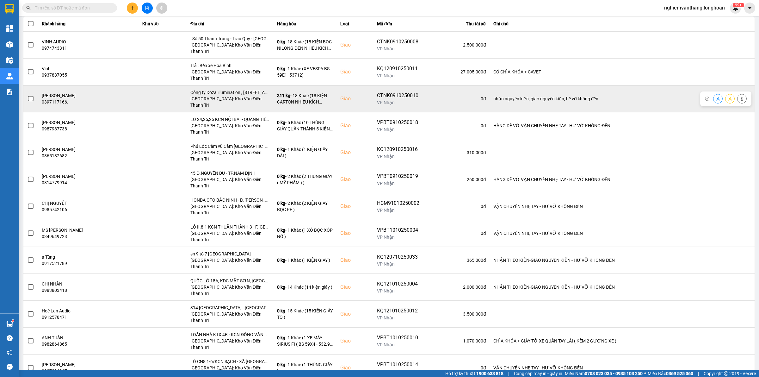
click at [726, 94] on div at bounding box center [729, 98] width 9 height 9
click at [726, 93] on button at bounding box center [729, 98] width 9 height 11
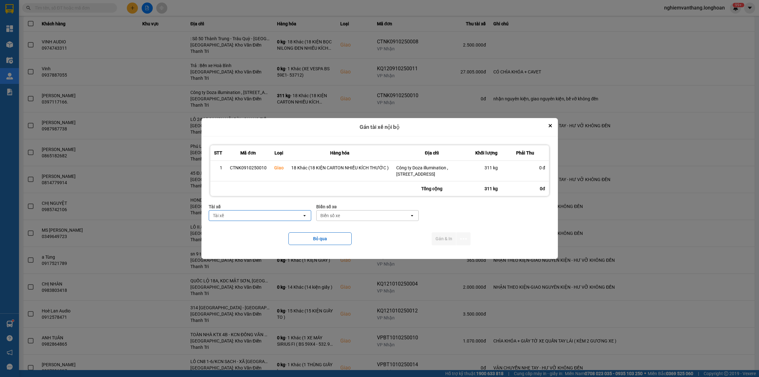
click at [270, 220] on div "Tài xế" at bounding box center [255, 215] width 93 height 10
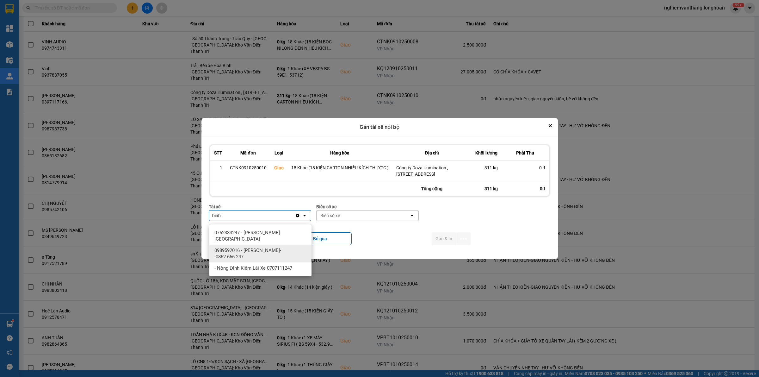
type input "bình"
click at [271, 253] on span "0989592016 - [PERSON_NAME]--0862.666.247" at bounding box center [261, 253] width 95 height 13
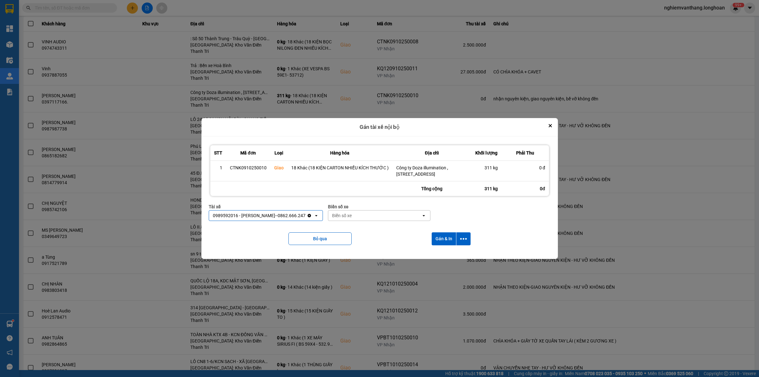
click at [358, 217] on div "Biển số xe" at bounding box center [374, 215] width 93 height 10
type input "44"
click at [359, 231] on div "29E-122.44" at bounding box center [377, 232] width 102 height 11
click at [465, 239] on icon "dialog" at bounding box center [463, 239] width 7 height 2
click at [441, 259] on span "Chỉ gán tài" at bounding box center [437, 259] width 21 height 6
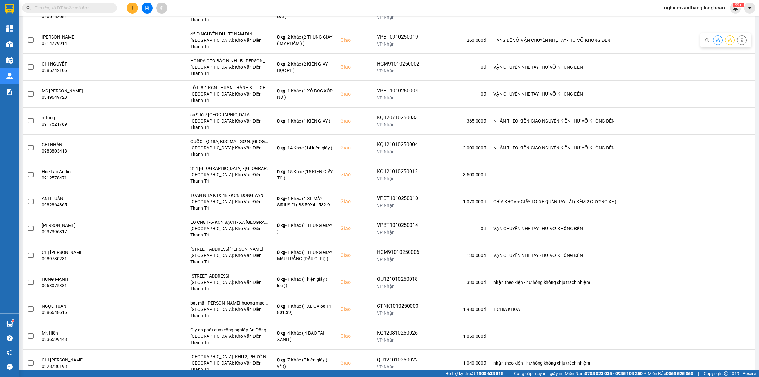
scroll to position [206, 0]
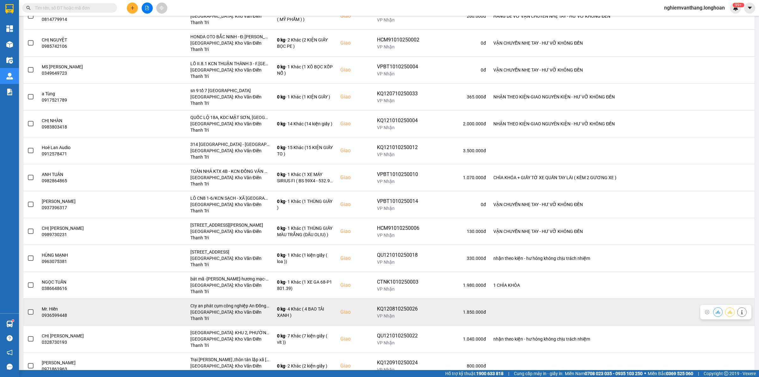
click at [34, 298] on td at bounding box center [30, 311] width 15 height 27
click at [31, 309] on span at bounding box center [31, 312] width 6 height 6
click at [27, 308] on input "checkbox" at bounding box center [27, 308] width 0 height 0
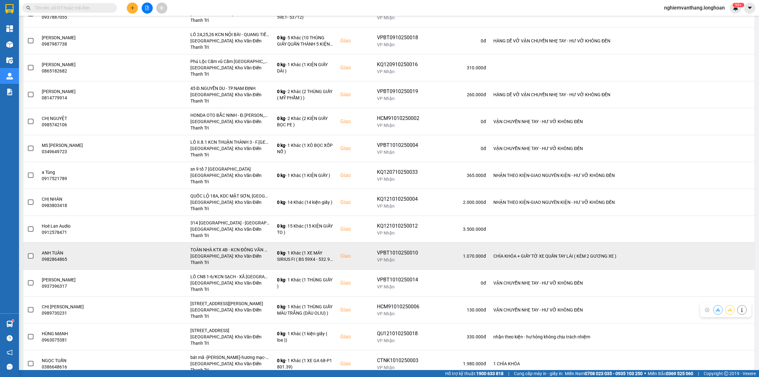
scroll to position [127, 0]
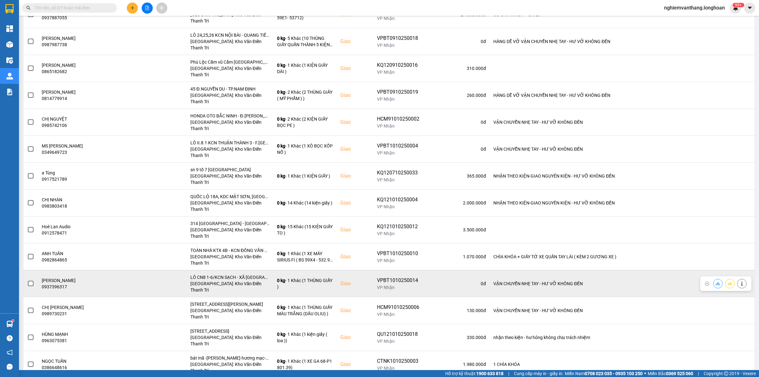
click at [30, 280] on span at bounding box center [31, 283] width 6 height 6
click at [27, 280] on input "checkbox" at bounding box center [27, 280] width 0 height 0
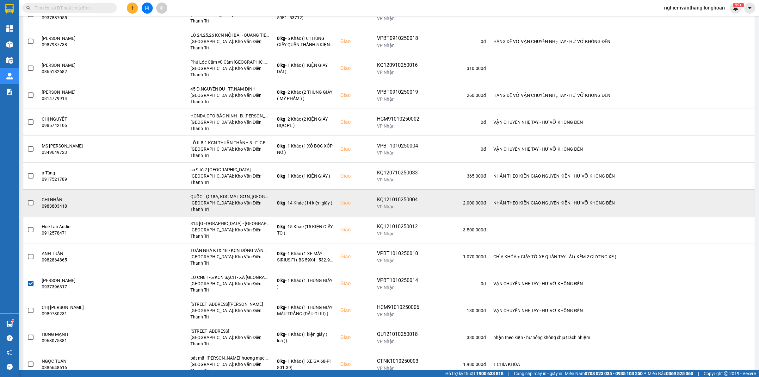
click at [31, 200] on span at bounding box center [31, 203] width 6 height 6
click at [27, 199] on input "checkbox" at bounding box center [27, 199] width 0 height 0
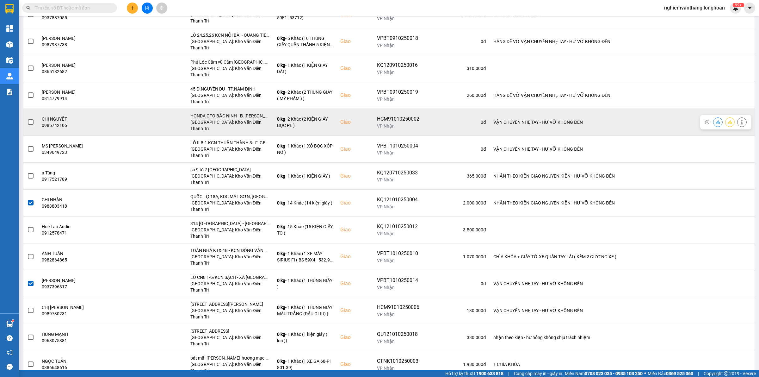
scroll to position [88, 0]
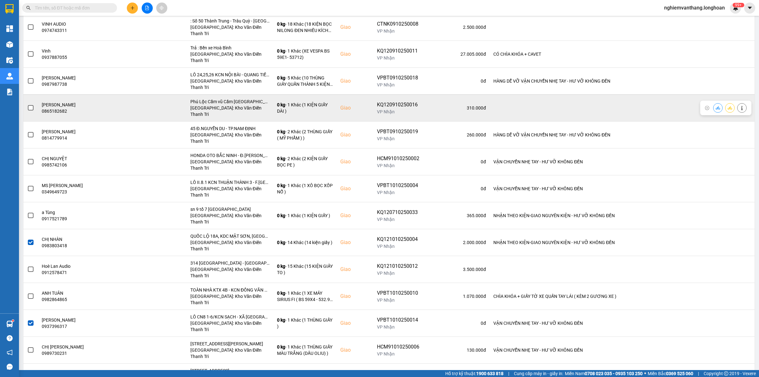
click at [30, 105] on span at bounding box center [31, 108] width 6 height 6
click at [27, 104] on input "checkbox" at bounding box center [27, 104] width 0 height 0
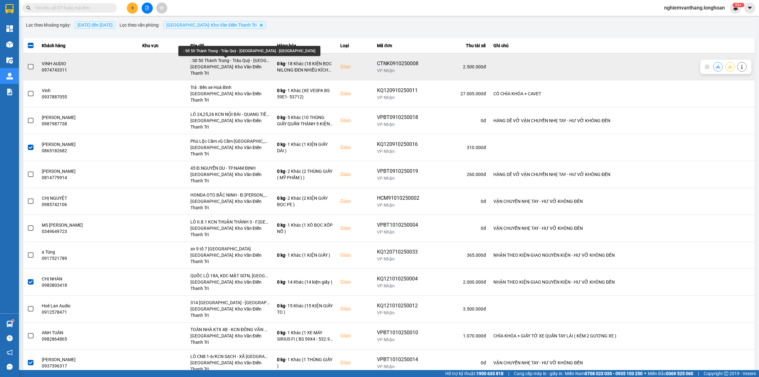
scroll to position [0, 0]
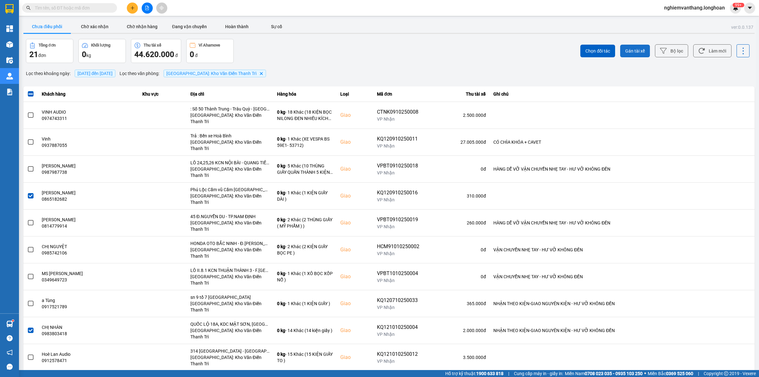
click at [632, 47] on button "Gán tài xế" at bounding box center [635, 51] width 30 height 13
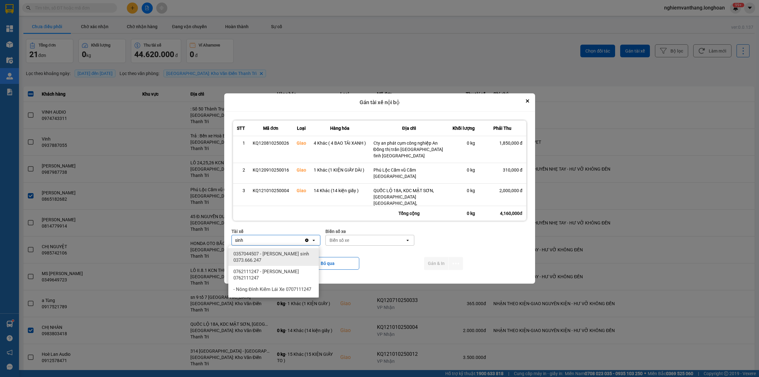
type input "sinh"
click at [292, 251] on span "0357044507 - [PERSON_NAME] sinh 0373.666.247" at bounding box center [274, 256] width 83 height 13
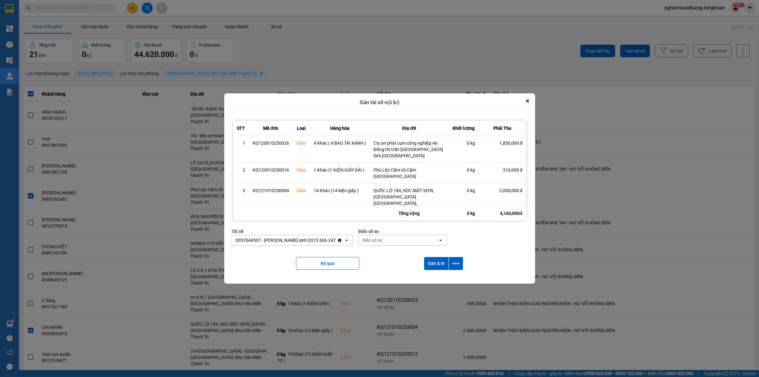
click at [370, 239] on div "Biển số xe" at bounding box center [398, 240] width 79 height 10
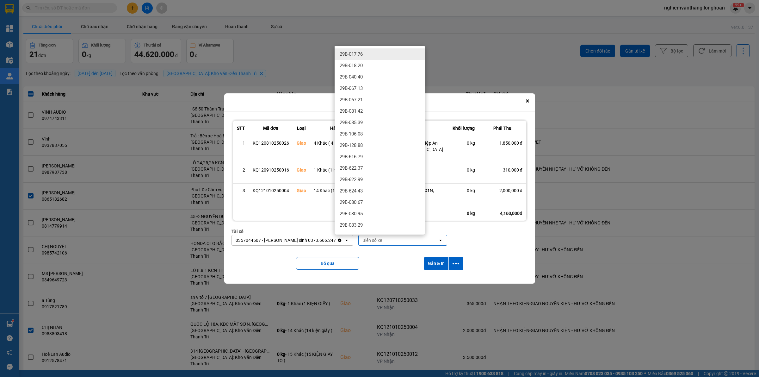
type input "5"
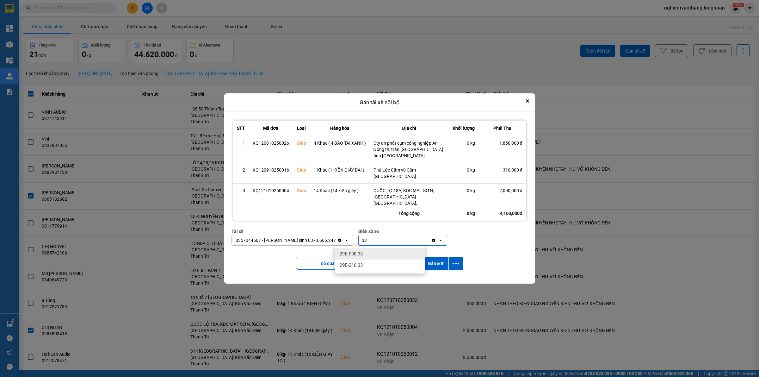
type input "33"
click at [371, 254] on div "29E-098.33" at bounding box center [379, 253] width 90 height 11
click at [456, 257] on div "Bỏ qua Gán & In" at bounding box center [379, 263] width 296 height 26
click at [457, 261] on icon "dialog" at bounding box center [455, 263] width 7 height 7
click at [438, 279] on span "Chỉ gán tài" at bounding box center [431, 280] width 21 height 6
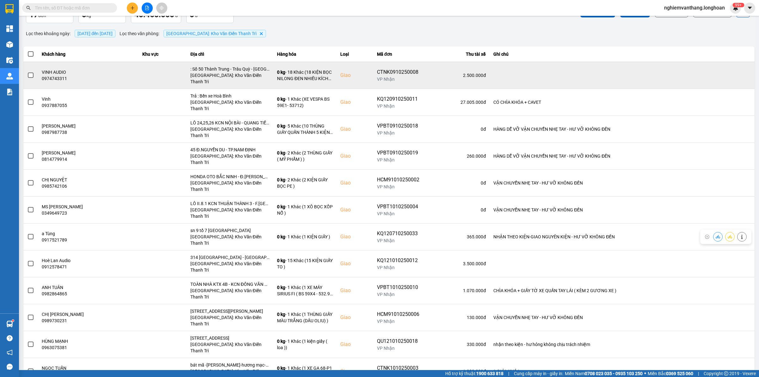
scroll to position [0, 0]
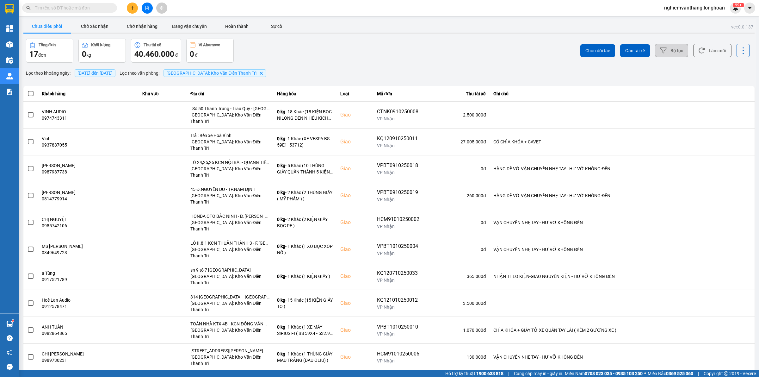
click at [674, 47] on button "Bộ lọc" at bounding box center [671, 50] width 33 height 13
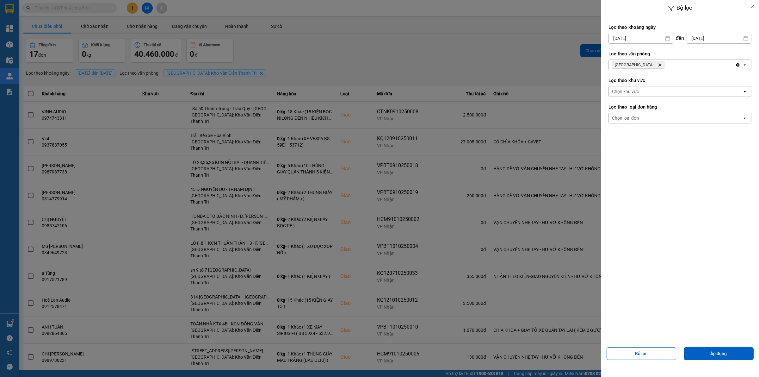
click at [646, 100] on div "9" at bounding box center [650, 99] width 9 height 8
type input "[DATE]"
click at [712, 365] on div "Bộ lọc Lọc theo khoảng [DATE] Press the down arrow key to interact with the cal…" at bounding box center [680, 188] width 158 height 377
click at [714, 358] on button "Áp dụng" at bounding box center [719, 353] width 70 height 13
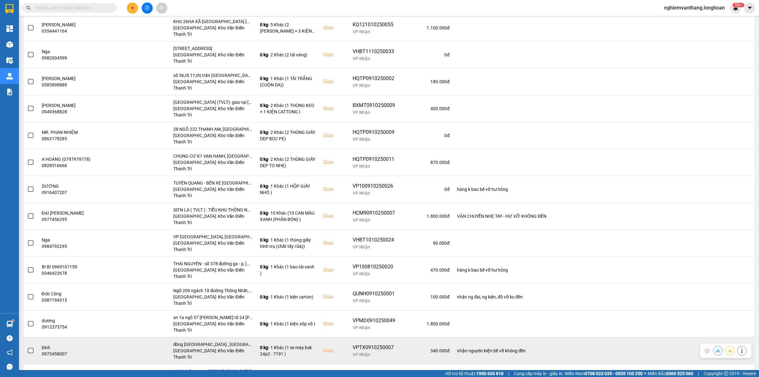
scroll to position [478, 0]
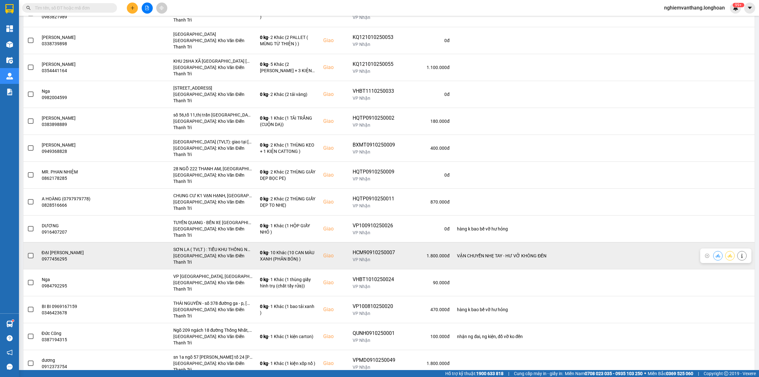
click at [369, 248] on div "HCM90910250007" at bounding box center [373, 252] width 43 height 8
copy div "HCM90910250007"
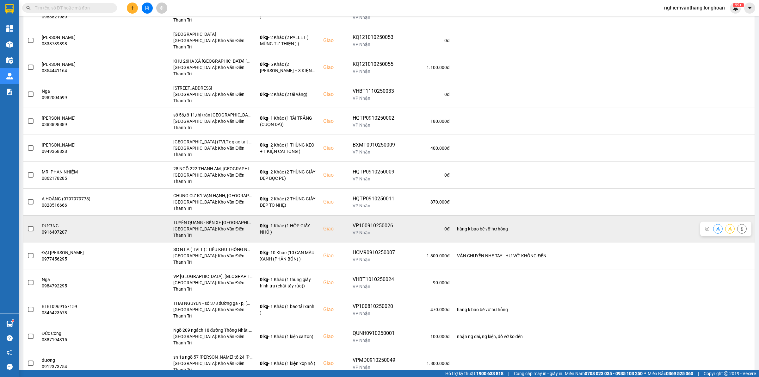
click at [365, 222] on div "VP100910250026" at bounding box center [373, 226] width 43 height 8
copy div "VP100910250026"
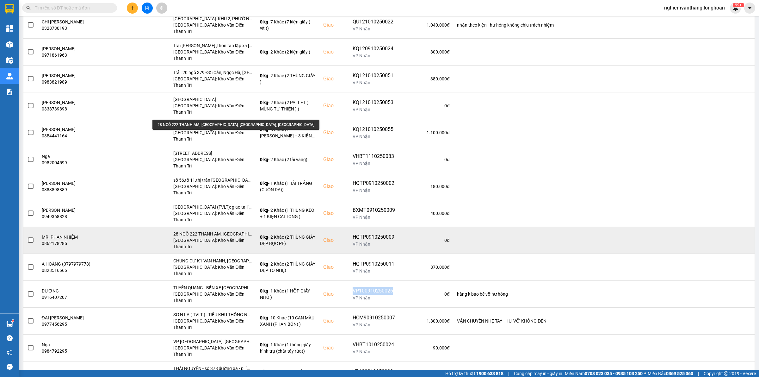
scroll to position [399, 0]
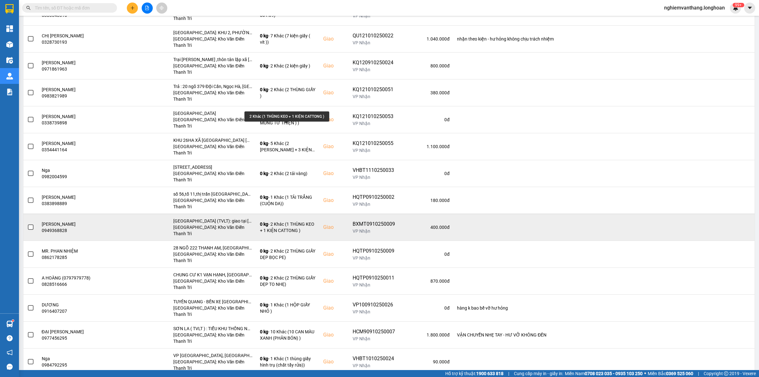
click at [372, 220] on div "BXMT0910250009" at bounding box center [373, 224] width 43 height 8
copy div "BXMT0910250009"
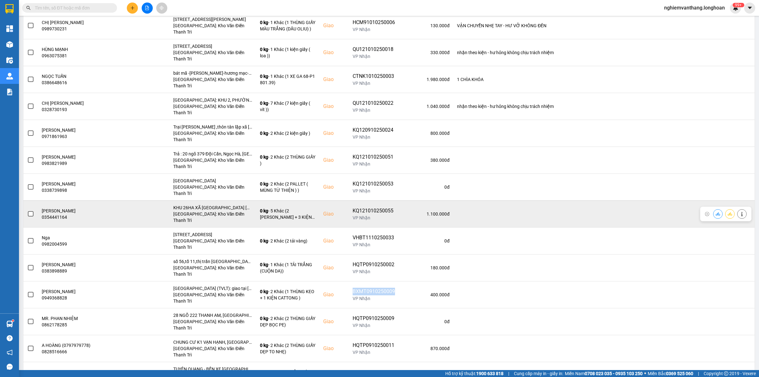
scroll to position [320, 0]
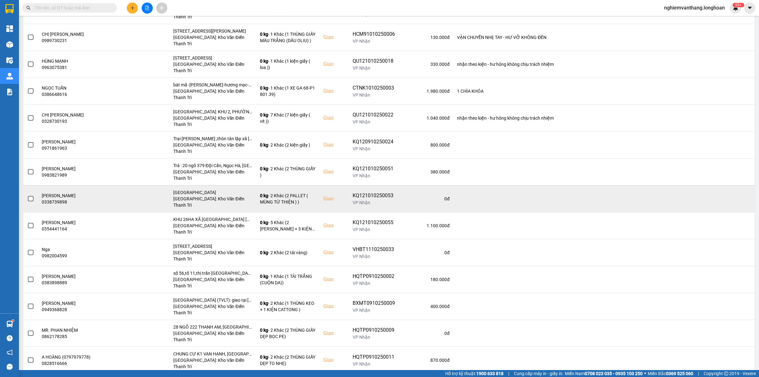
click at [371, 192] on div "KQ121010250053" at bounding box center [373, 196] width 43 height 8
copy div "KQ121010250053"
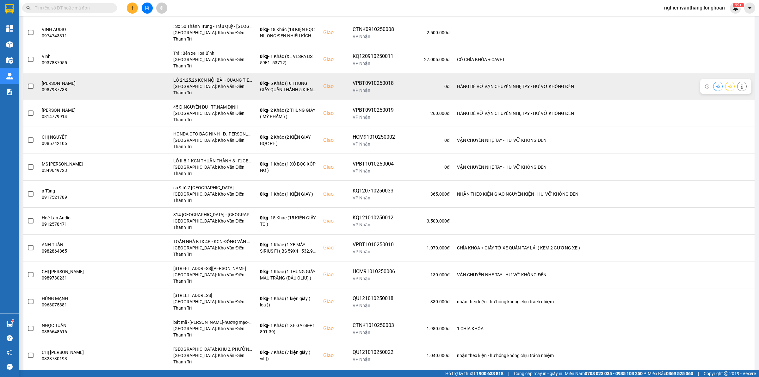
scroll to position [43, 0]
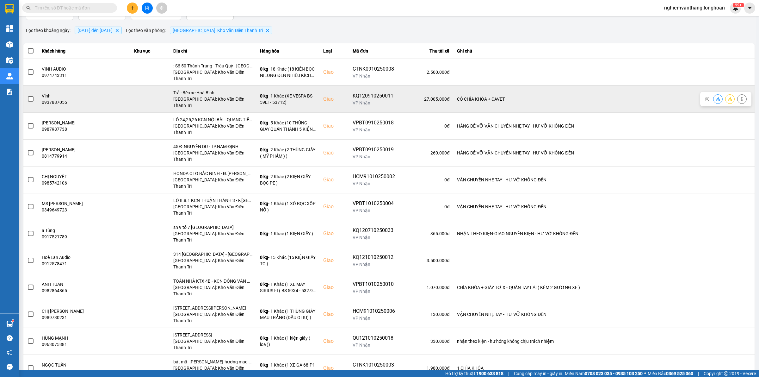
click at [360, 92] on div "KQ120910250011" at bounding box center [373, 96] width 43 height 8
copy div "KQ120910250011"
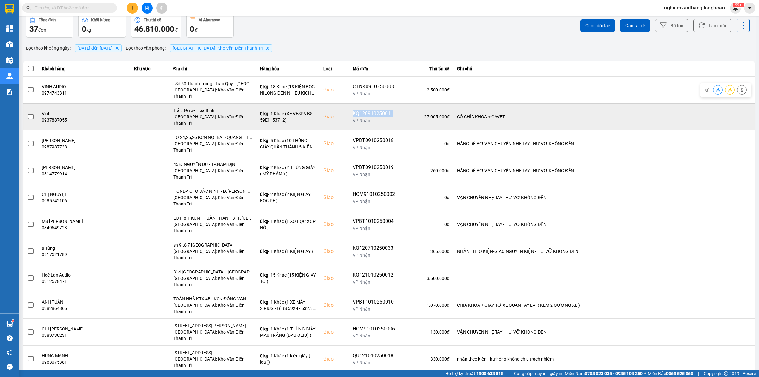
scroll to position [0, 0]
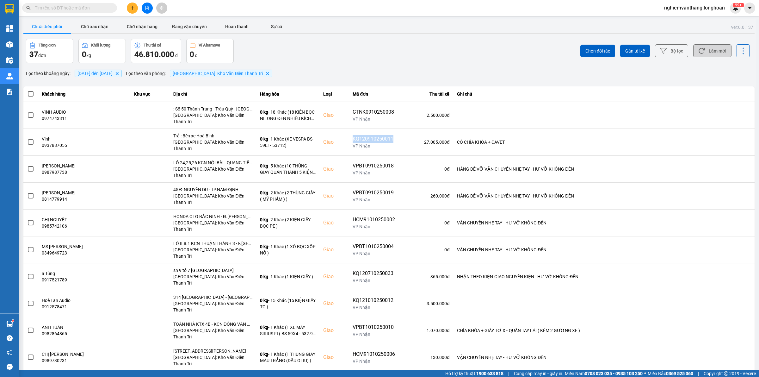
click at [701, 52] on button "Làm mới" at bounding box center [712, 50] width 38 height 13
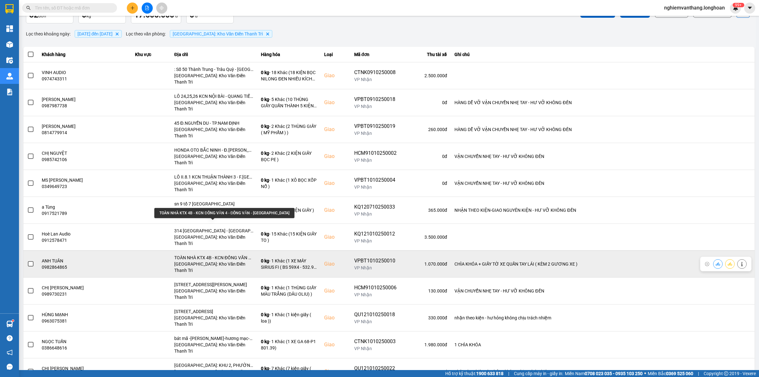
scroll to position [79, 0]
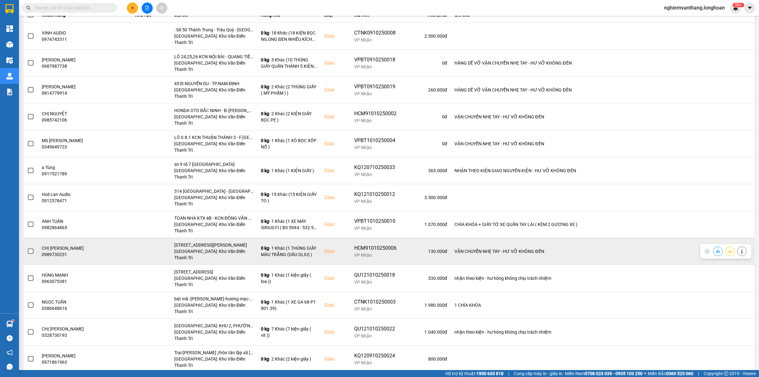
click at [725, 245] on button at bounding box center [729, 250] width 9 height 11
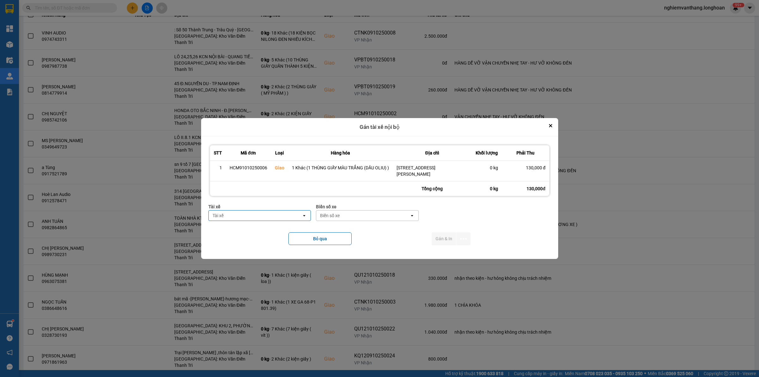
click at [261, 216] on div "Tài xế" at bounding box center [255, 215] width 93 height 10
type input "thức"
drag, startPoint x: 266, startPoint y: 227, endPoint x: 309, endPoint y: 224, distance: 42.8
click at [268, 227] on span "0353762489 - vũ văn thức lái xe 0356.323.247" at bounding box center [260, 232] width 95 height 13
click at [379, 217] on div "Biển số xe" at bounding box center [372, 215] width 93 height 10
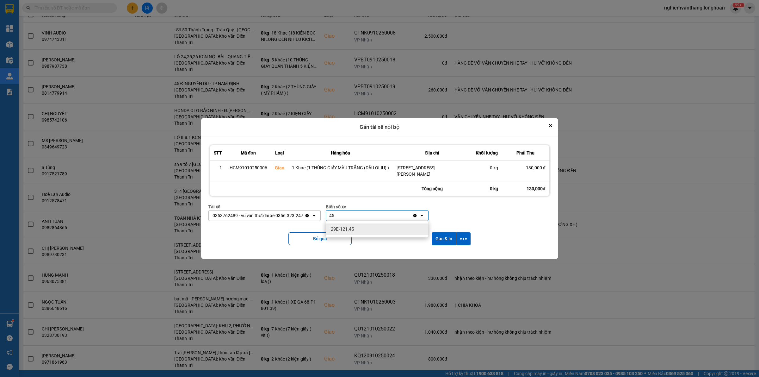
type input "45"
click at [348, 227] on span "29E-121.45" at bounding box center [342, 229] width 23 height 6
click at [467, 238] on button "dialog" at bounding box center [463, 238] width 14 height 13
click at [447, 252] on li "Chỉ gán tài" at bounding box center [446, 255] width 47 height 11
drag, startPoint x: 462, startPoint y: 236, endPoint x: 455, endPoint y: 244, distance: 10.5
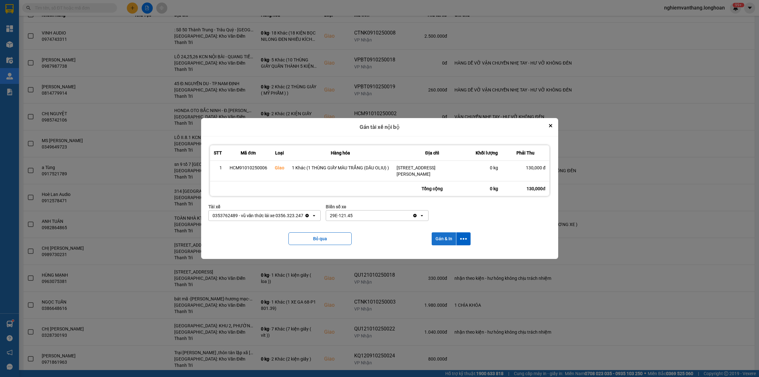
click at [462, 236] on icon "dialog" at bounding box center [463, 238] width 7 height 7
click at [444, 255] on span "Chỉ gán tài" at bounding box center [438, 256] width 21 height 6
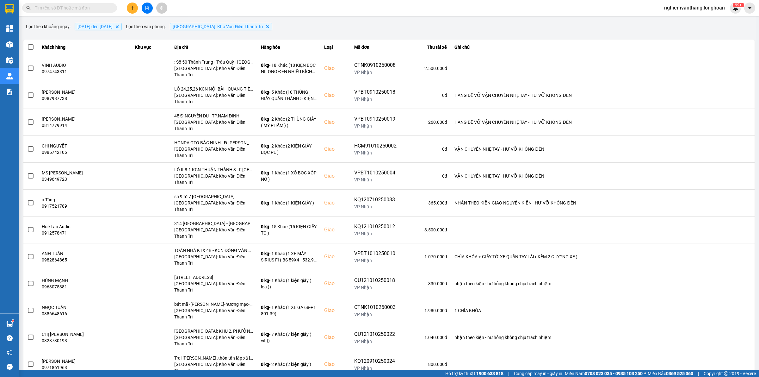
scroll to position [0, 0]
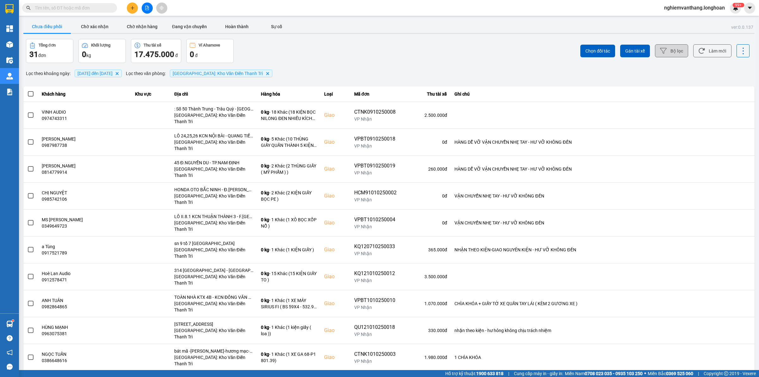
click at [660, 49] on icon at bounding box center [663, 51] width 7 height 6
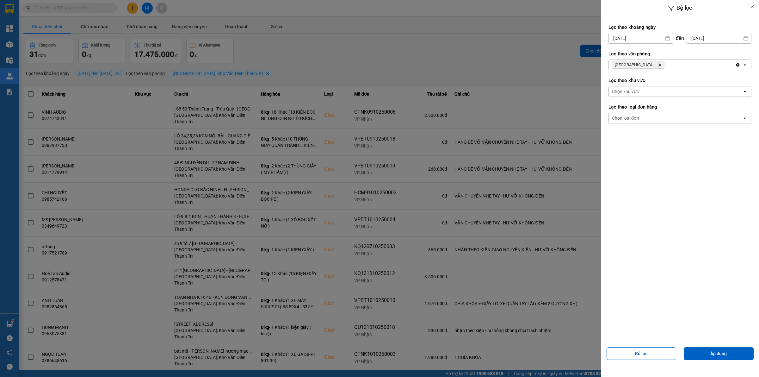
click at [641, 37] on input "[DATE]" at bounding box center [641, 38] width 64 height 10
click at [636, 81] on div "1" at bounding box center [637, 85] width 9 height 8
type input "[DATE]"
click at [720, 356] on button "Áp dụng" at bounding box center [719, 353] width 70 height 13
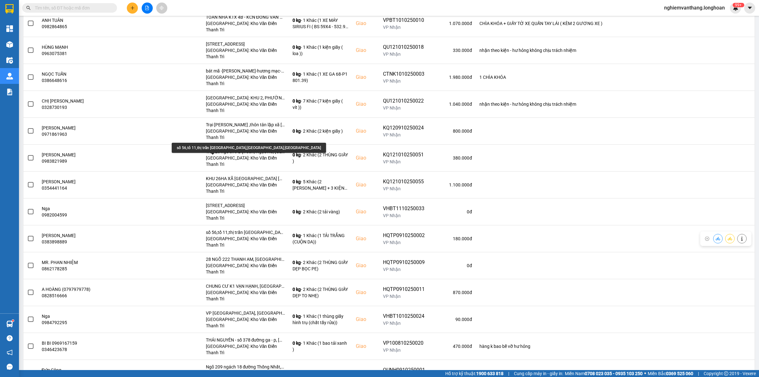
scroll to position [82, 0]
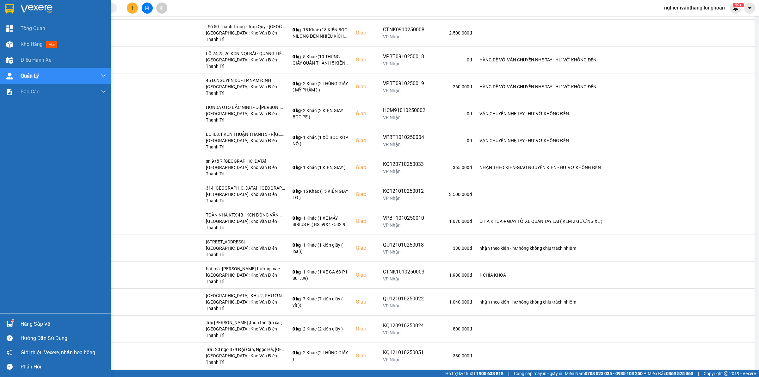
click at [9, 8] on img at bounding box center [9, 8] width 8 height 9
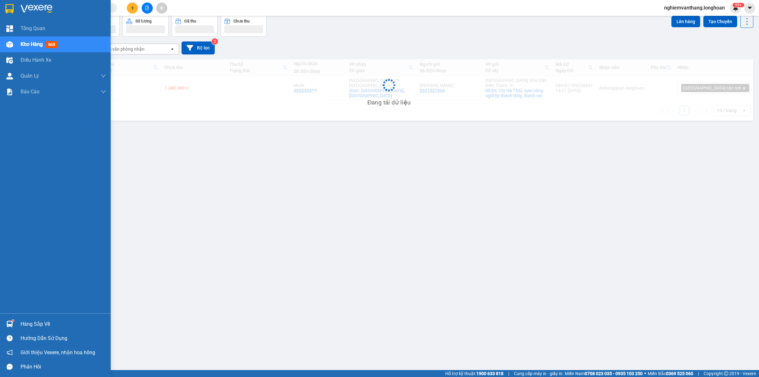
scroll to position [29, 0]
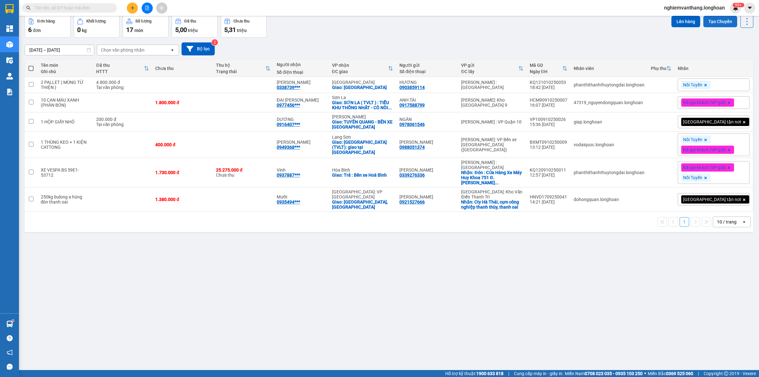
click at [708, 25] on button "Tạo Chuyến" at bounding box center [720, 21] width 34 height 11
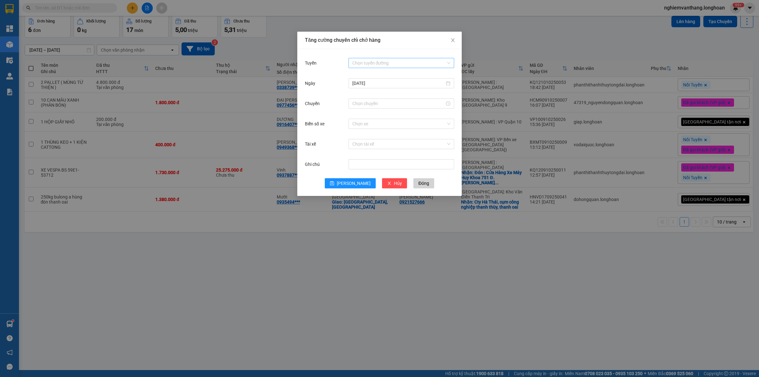
click at [380, 62] on input "Tuyến" at bounding box center [399, 62] width 94 height 9
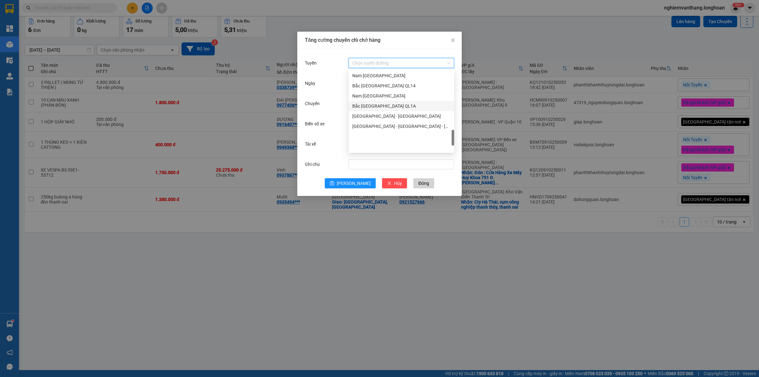
scroll to position [395, 0]
click at [396, 86] on div "[GEOGRAPHIC_DATA] - Nối Tuyến" at bounding box center [401, 84] width 98 height 7
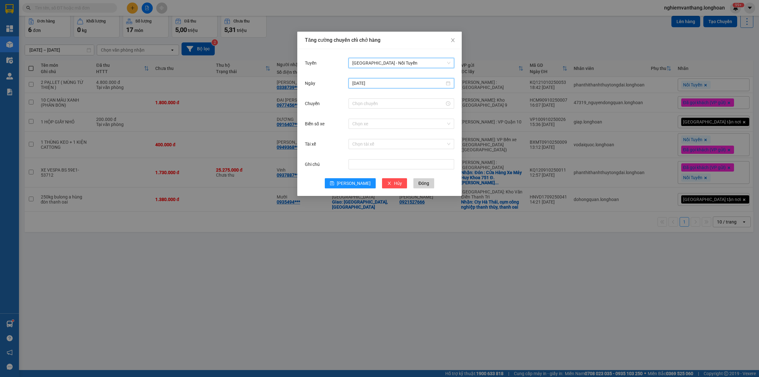
click at [378, 84] on input "[DATE]" at bounding box center [398, 83] width 92 height 7
click at [368, 139] on div "13" at bounding box center [369, 139] width 8 height 8
drag, startPoint x: 368, startPoint y: 80, endPoint x: 371, endPoint y: 84, distance: 4.9
click at [369, 81] on input "[DATE]" at bounding box center [398, 83] width 92 height 7
type input "[DATE]"
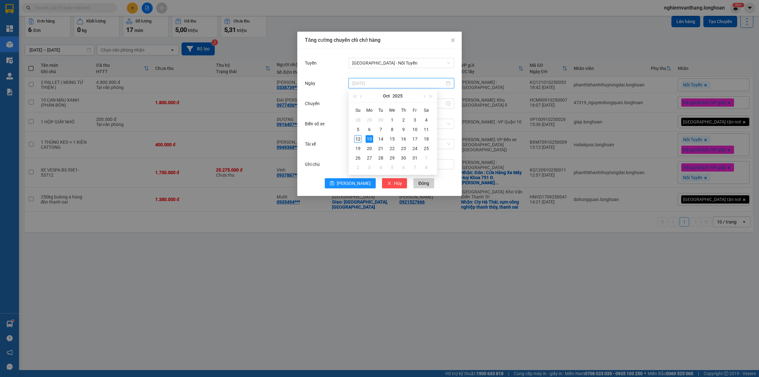
click at [358, 138] on div "12" at bounding box center [358, 139] width 8 height 8
click at [361, 102] on input "Chuyến" at bounding box center [398, 103] width 92 height 7
drag, startPoint x: 356, startPoint y: 142, endPoint x: 369, endPoint y: 140, distance: 12.9
click at [358, 141] on div "12" at bounding box center [357, 142] width 18 height 9
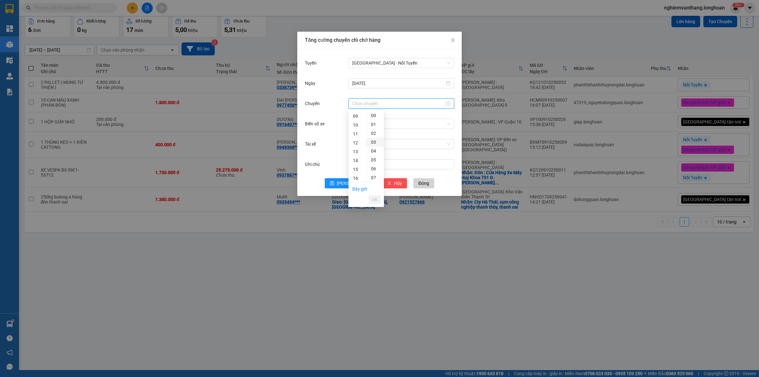
type input "12:00"
click at [408, 122] on input "Biển số xe" at bounding box center [399, 123] width 94 height 9
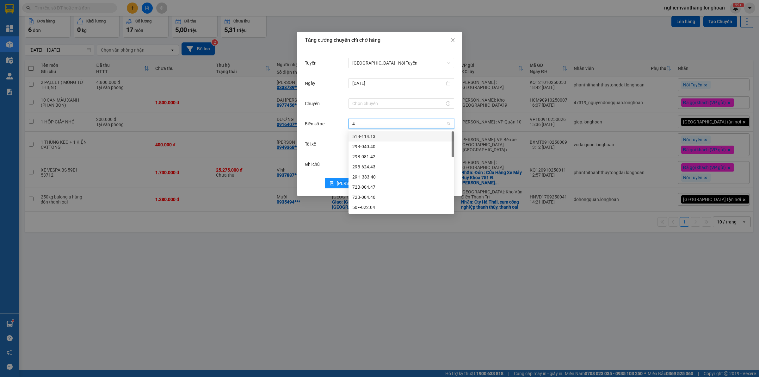
type input "44"
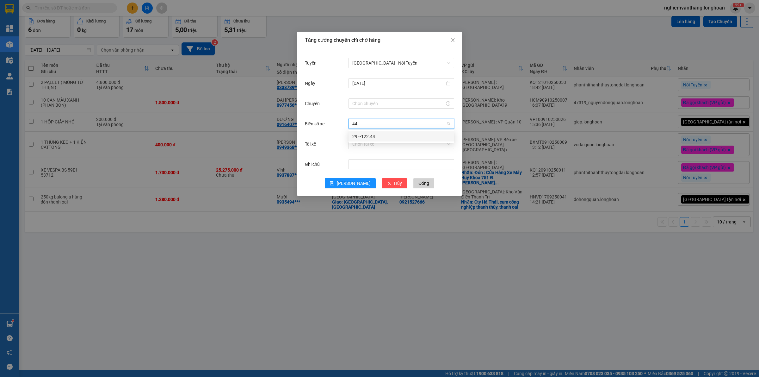
click at [380, 134] on div "29E-122.44" at bounding box center [401, 136] width 98 height 7
click at [375, 142] on input "Tài xế" at bounding box center [399, 143] width 94 height 9
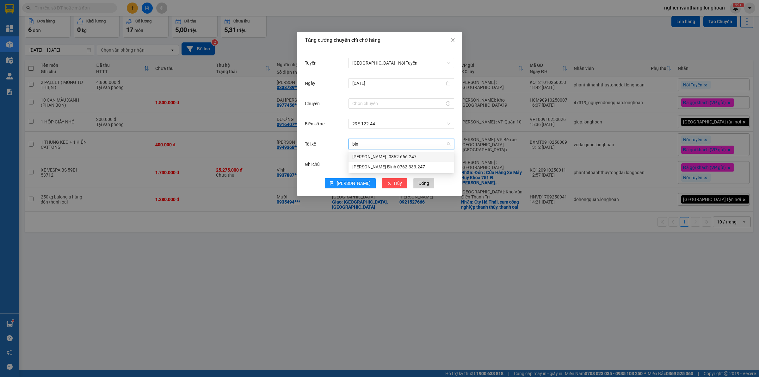
type input "binh"
click at [372, 156] on div "[PERSON_NAME]--0862.666.247" at bounding box center [401, 156] width 98 height 7
click at [358, 183] on button "[PERSON_NAME]" at bounding box center [350, 183] width 51 height 10
click at [381, 104] on input "Chuyến" at bounding box center [398, 103] width 92 height 7
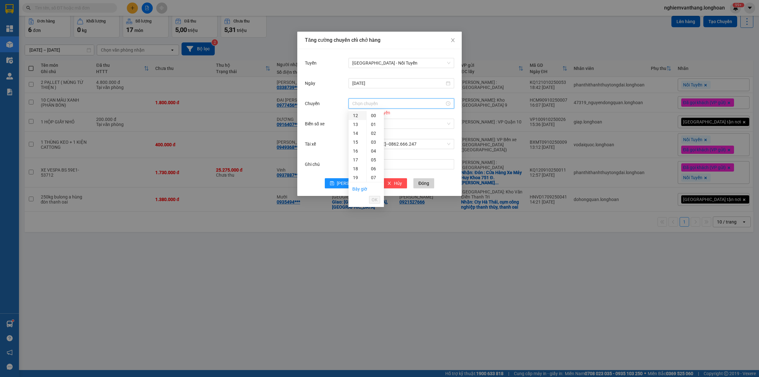
click at [356, 111] on div "12" at bounding box center [357, 115] width 18 height 9
type input "12:00"
click at [370, 199] on button "OK" at bounding box center [374, 200] width 11 height 8
click at [334, 183] on icon "save" at bounding box center [332, 183] width 4 height 4
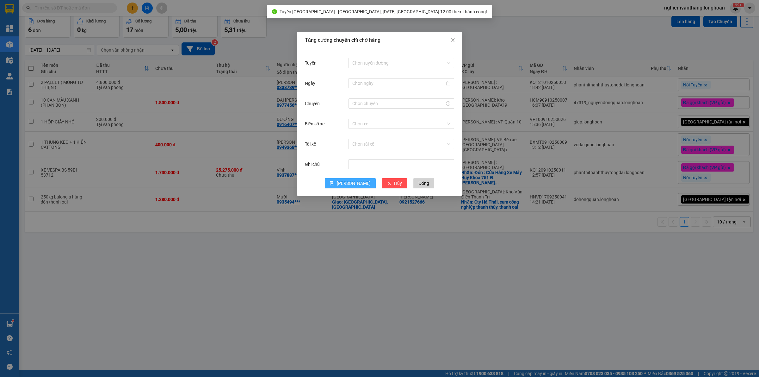
click at [454, 242] on div "Tăng cường chuyến chỉ chở hàng Tuyến Chọn tuyến đường Ngày Chuyến Biển số xe Ch…" at bounding box center [379, 188] width 759 height 377
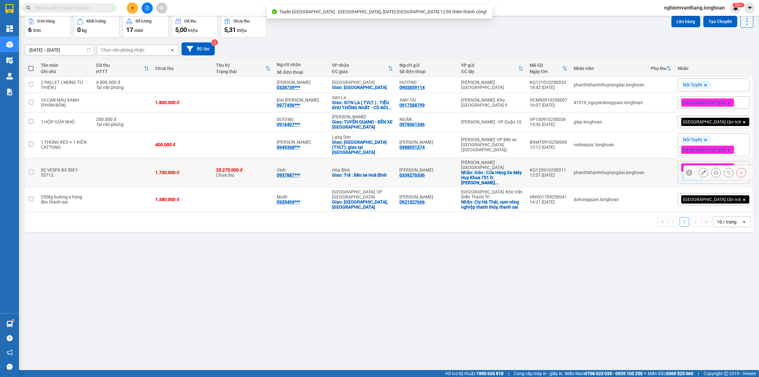
click at [127, 169] on td at bounding box center [122, 172] width 59 height 29
checkbox input "true"
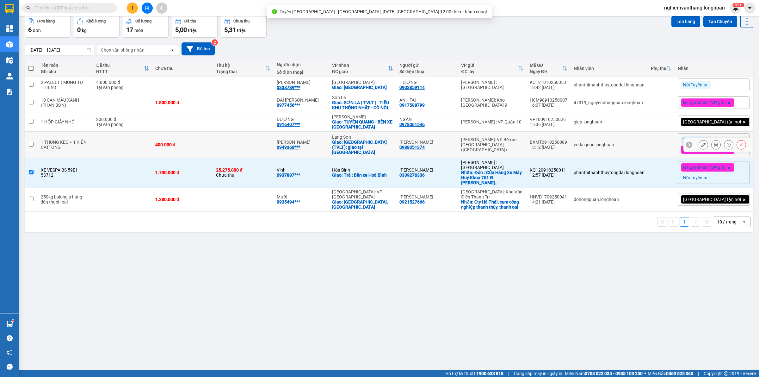
click at [126, 148] on td at bounding box center [122, 145] width 59 height 26
checkbox input "true"
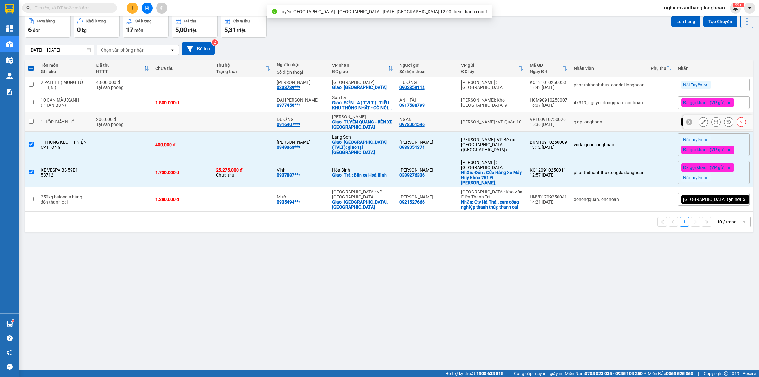
click at [126, 127] on div "Tại văn phòng" at bounding box center [122, 124] width 53 height 5
checkbox input "true"
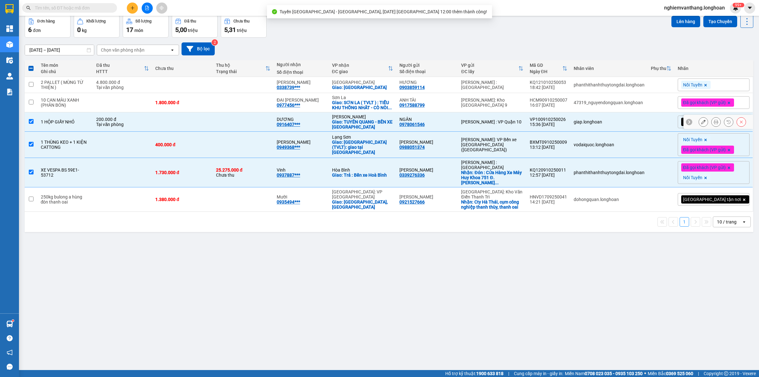
click at [135, 110] on td at bounding box center [122, 102] width 59 height 19
checkbox input "true"
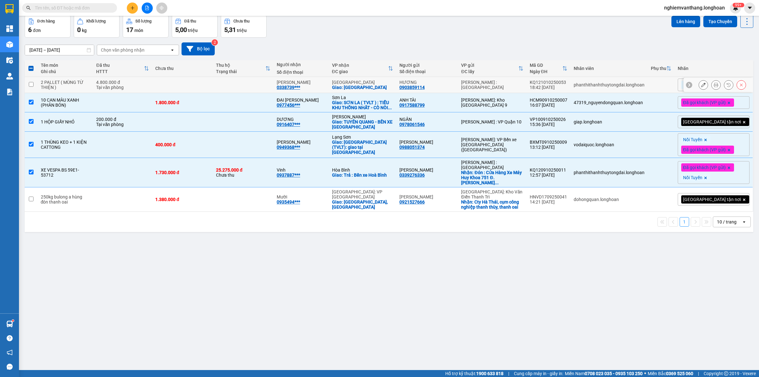
drag, startPoint x: 150, startPoint y: 92, endPoint x: 162, endPoint y: 87, distance: 13.2
click at [152, 89] on td "4.800.000 đ Tại văn phòng" at bounding box center [122, 85] width 59 height 16
checkbox input "true"
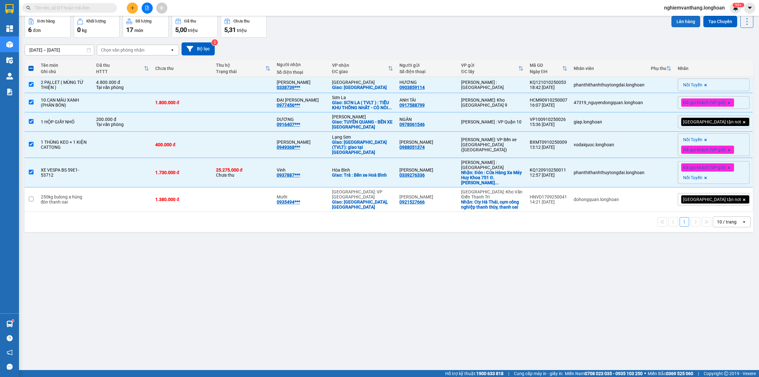
click at [680, 23] on button "Lên hàng" at bounding box center [685, 21] width 29 height 11
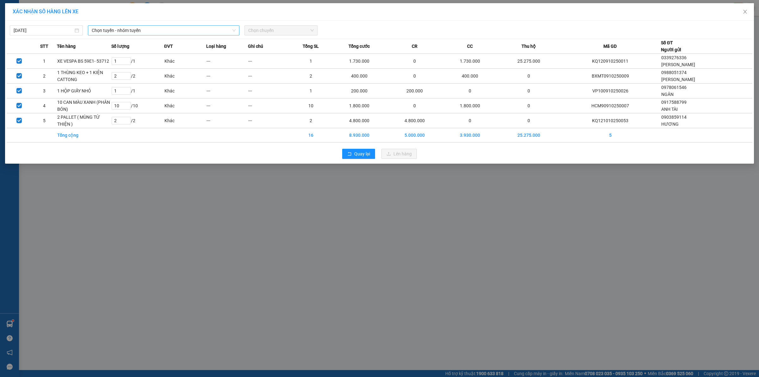
click at [153, 30] on span "Chọn tuyến - nhóm tuyến" at bounding box center [164, 30] width 144 height 9
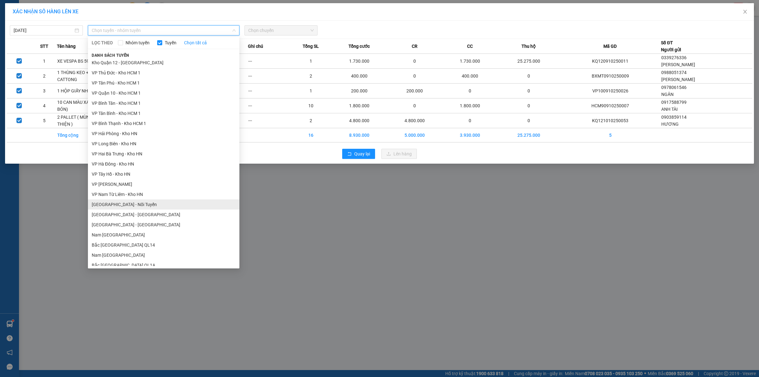
scroll to position [277, 0]
click at [143, 191] on li "[GEOGRAPHIC_DATA] - Nối Tuyến" at bounding box center [163, 192] width 151 height 10
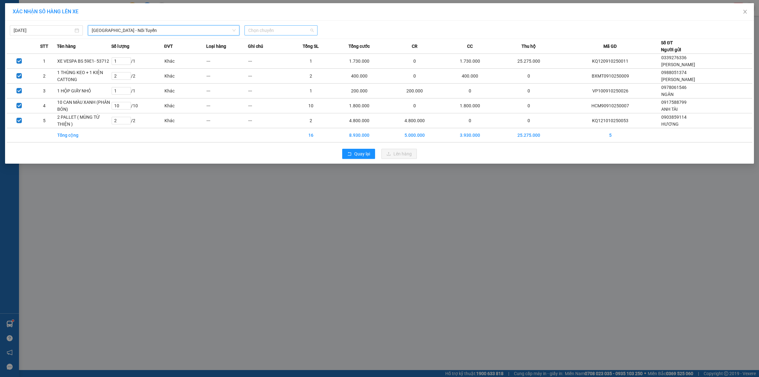
click at [287, 34] on span "Chọn chuyến" at bounding box center [280, 30] width 65 height 9
click at [277, 55] on div "12:00 (TC) - 29E-122.44" at bounding box center [272, 53] width 49 height 7
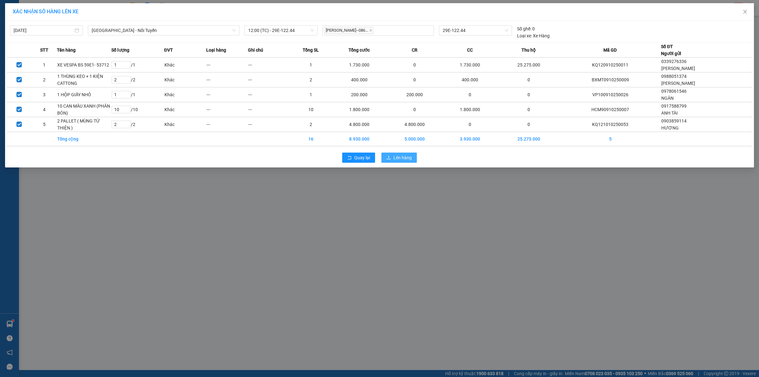
click at [395, 160] on span "Lên hàng" at bounding box center [402, 157] width 18 height 7
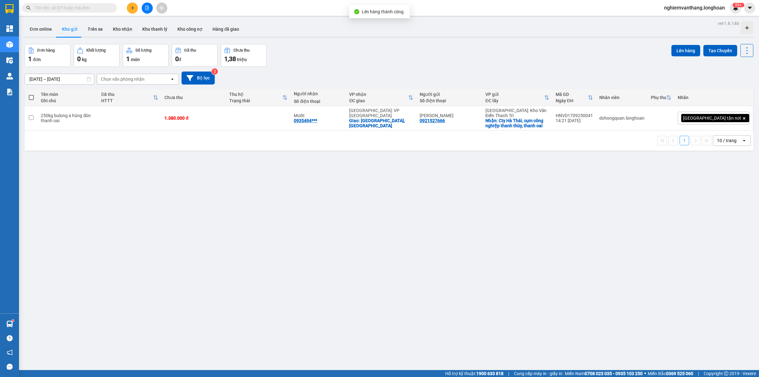
click at [143, 7] on button at bounding box center [147, 8] width 11 height 11
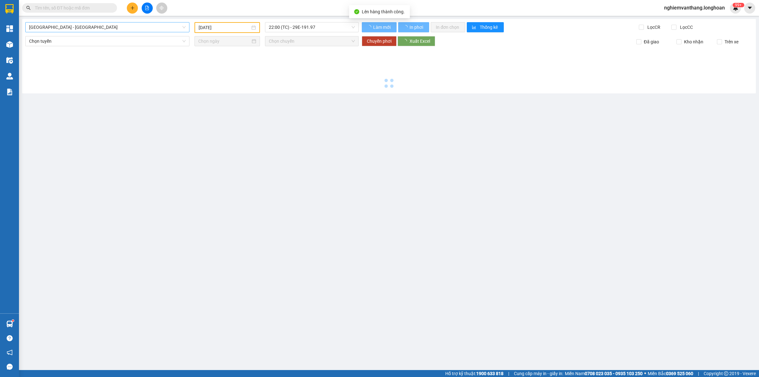
type input "[DATE]"
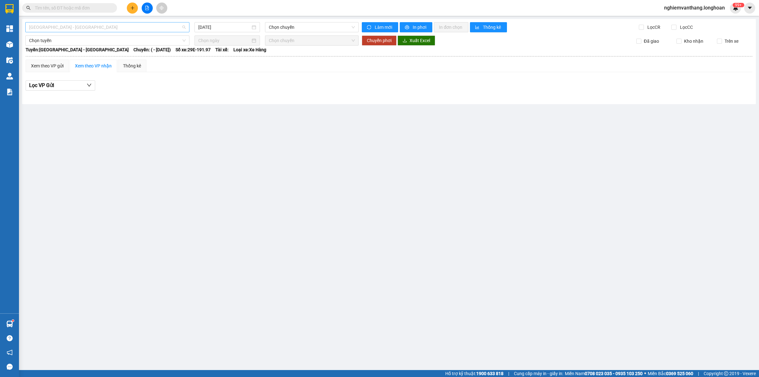
click at [88, 26] on span "[GEOGRAPHIC_DATA] - [GEOGRAPHIC_DATA]" at bounding box center [107, 26] width 156 height 9
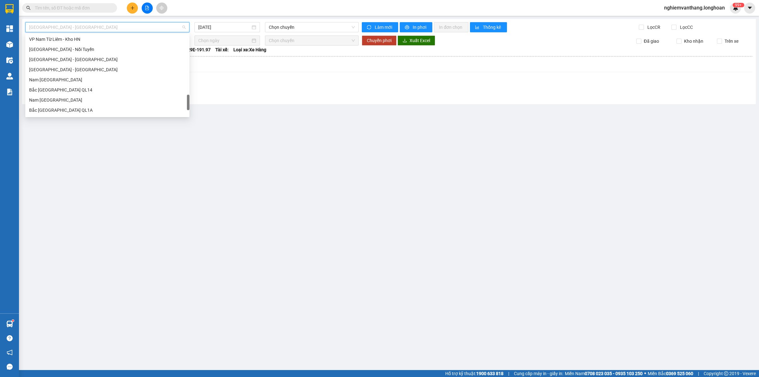
scroll to position [366, 0]
click at [73, 91] on div "[GEOGRAPHIC_DATA] - Nối Tuyến" at bounding box center [107, 88] width 156 height 7
type input "[DATE]"
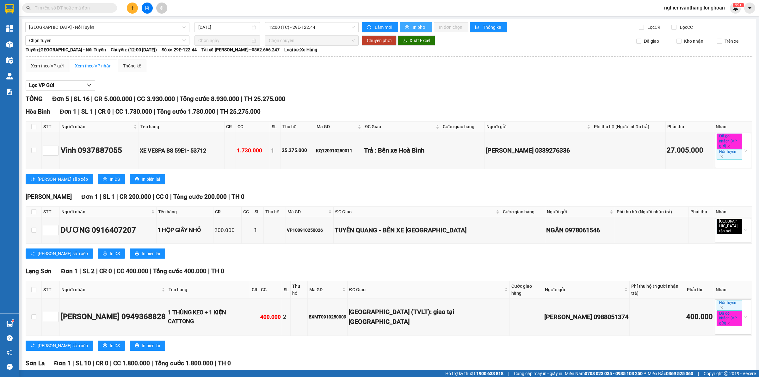
click at [413, 28] on span "In phơi" at bounding box center [420, 27] width 15 height 7
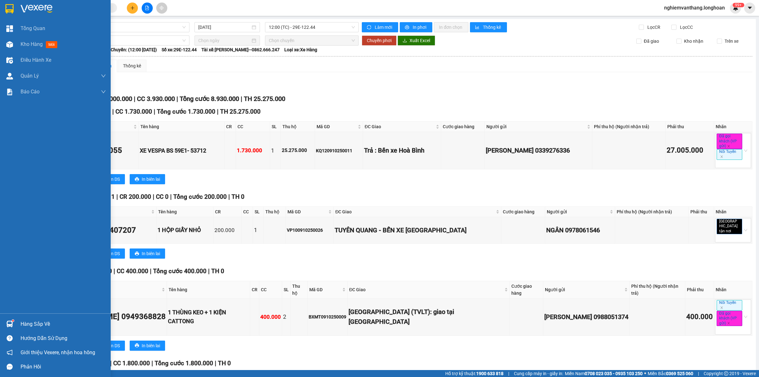
click at [7, 9] on img at bounding box center [9, 8] width 8 height 9
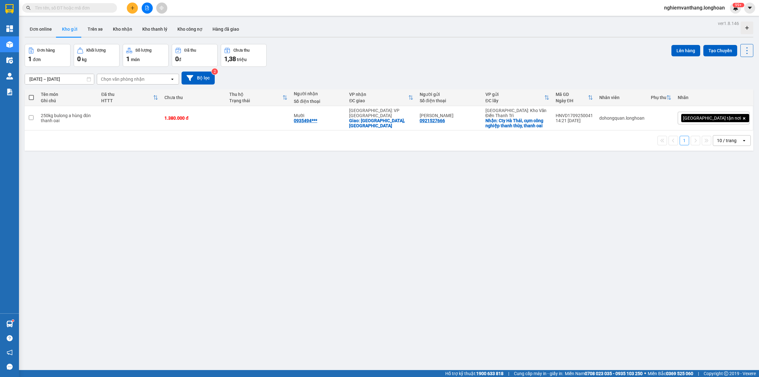
click at [143, 7] on button at bounding box center [147, 8] width 11 height 11
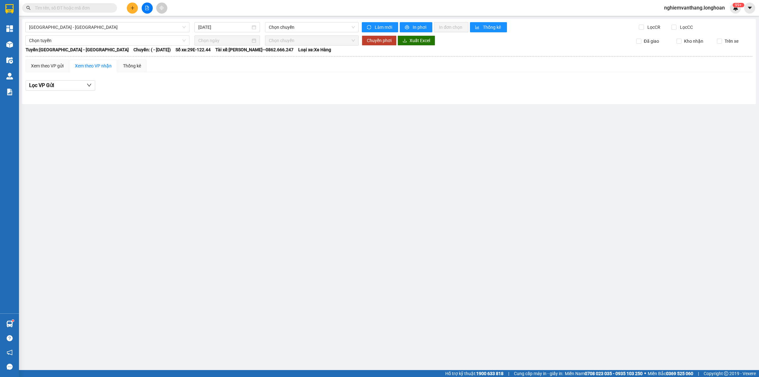
click at [96, 21] on div "[GEOGRAPHIC_DATA] - [GEOGRAPHIC_DATA] [DATE] Chọn chuyến Làm mới In phơi In đơn…" at bounding box center [388, 61] width 733 height 85
click at [92, 26] on span "[GEOGRAPHIC_DATA] - [GEOGRAPHIC_DATA]" at bounding box center [107, 26] width 156 height 9
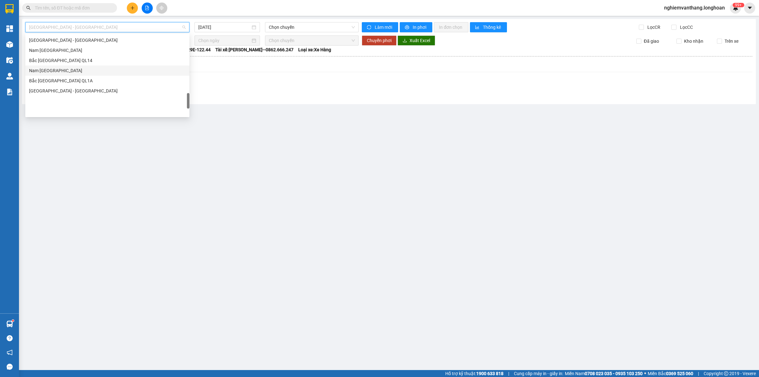
scroll to position [395, 0]
click at [81, 46] on div "VP Nam Từ Liêm - Kho HN" at bounding box center [107, 49] width 156 height 7
type input "[DATE]"
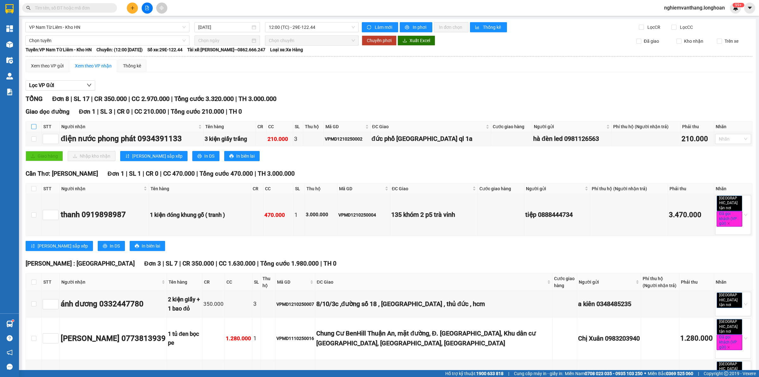
drag, startPoint x: 33, startPoint y: 125, endPoint x: 31, endPoint y: 138, distance: 13.1
click at [34, 125] on input "checkbox" at bounding box center [33, 126] width 5 height 5
checkbox input "true"
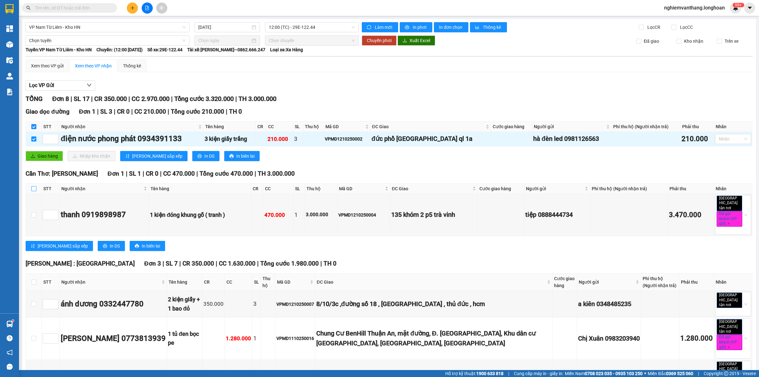
click at [34, 188] on input "checkbox" at bounding box center [33, 188] width 5 height 5
checkbox input "true"
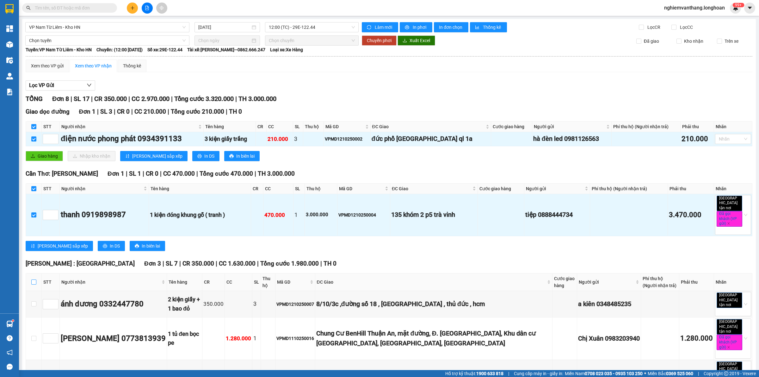
drag, startPoint x: 32, startPoint y: 281, endPoint x: 53, endPoint y: 271, distance: 23.8
click at [32, 281] on input "checkbox" at bounding box center [33, 281] width 5 height 5
checkbox input "true"
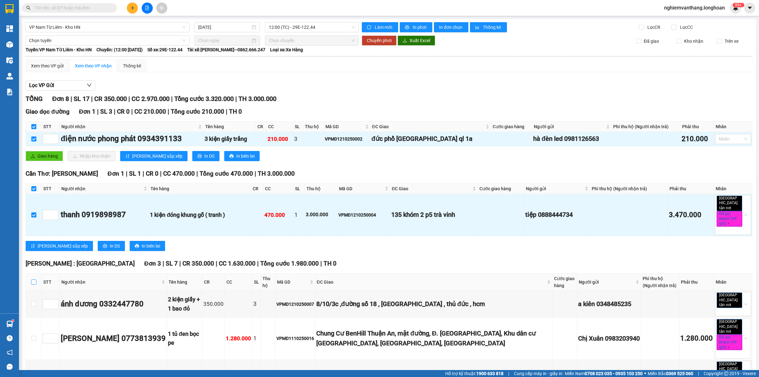
checkbox input "true"
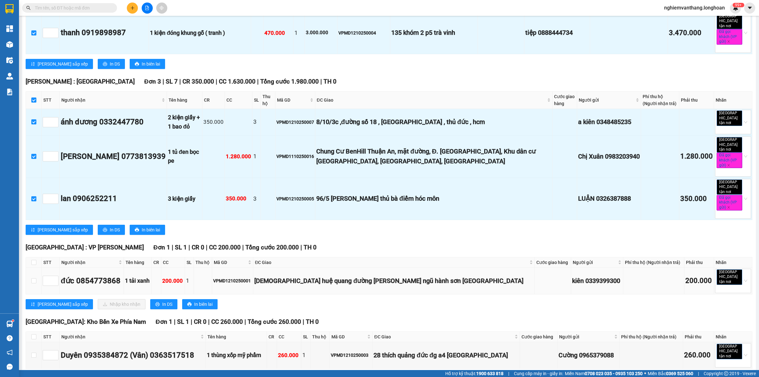
scroll to position [198, 0]
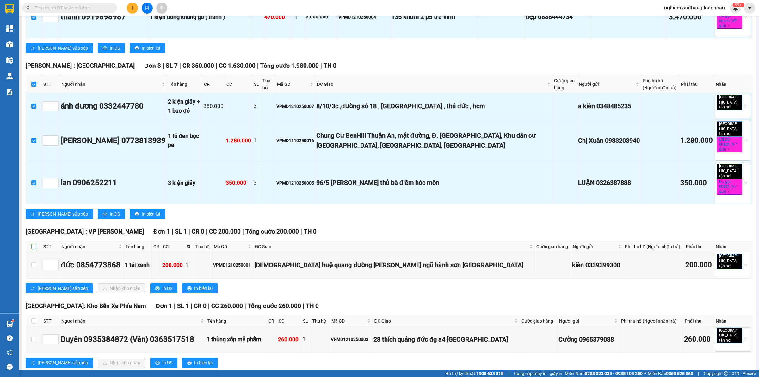
click at [32, 243] on label at bounding box center [33, 246] width 5 height 7
drag, startPoint x: 35, startPoint y: 303, endPoint x: 37, endPoint y: 285, distance: 17.5
click at [35, 318] on input "checkbox" at bounding box center [33, 320] width 5 height 5
checkbox input "true"
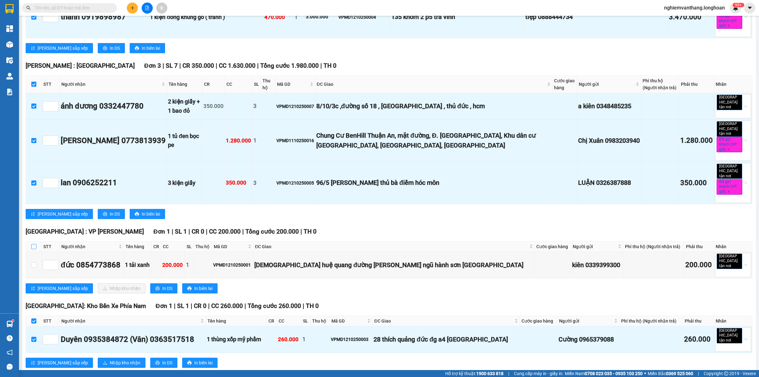
click at [33, 244] on input "checkbox" at bounding box center [33, 246] width 5 height 5
checkbox input "true"
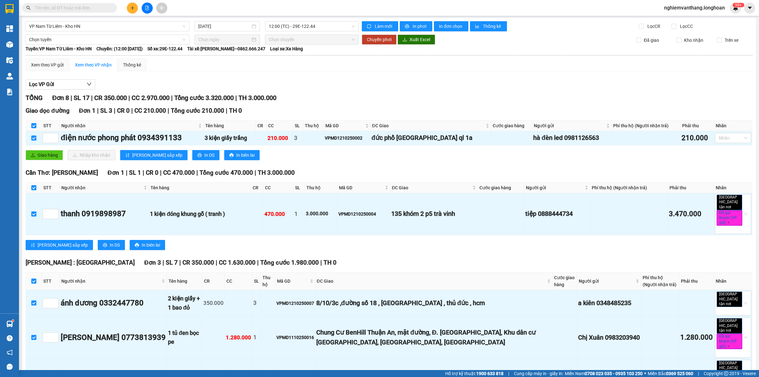
scroll to position [0, 0]
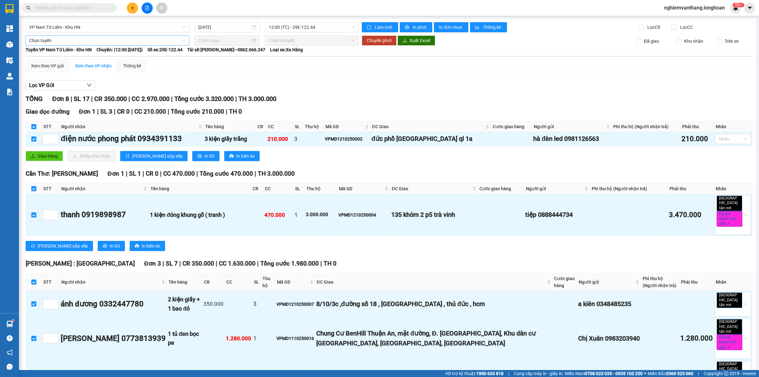
click at [63, 45] on span "Chọn tuyến" at bounding box center [107, 40] width 156 height 9
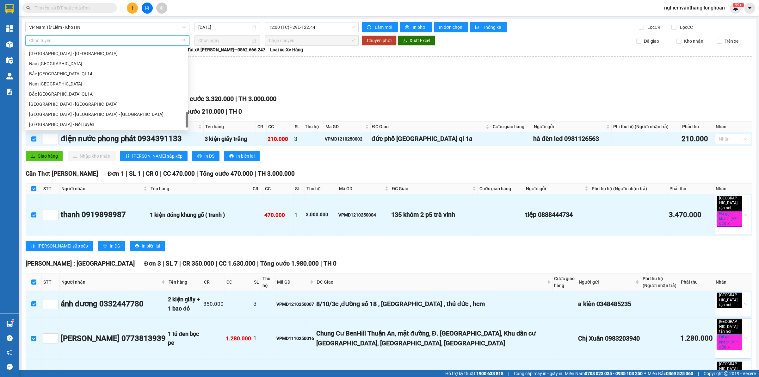
scroll to position [445, 0]
click at [71, 83] on div "Bắc [GEOGRAPHIC_DATA] QL1A" at bounding box center [106, 83] width 155 height 7
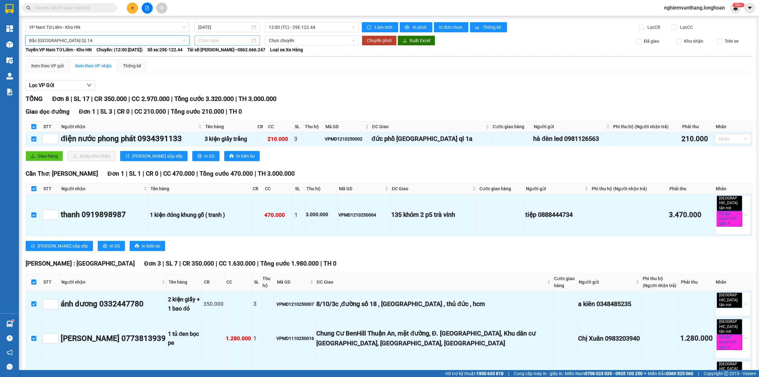
click at [194, 40] on div at bounding box center [226, 40] width 65 height 10
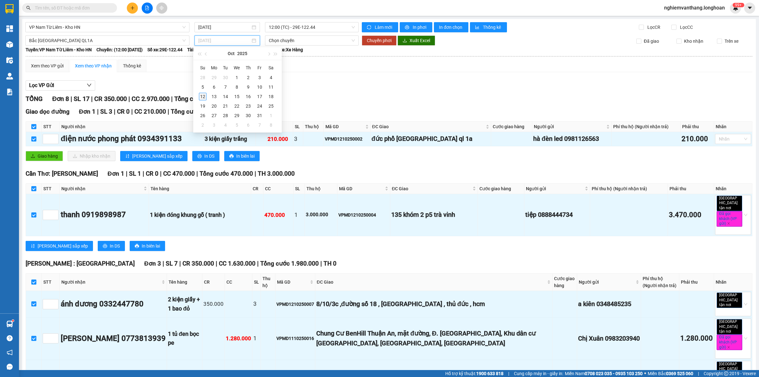
type input "[DATE]"
drag, startPoint x: 206, startPoint y: 94, endPoint x: 203, endPoint y: 96, distance: 4.4
click at [206, 94] on td "12" at bounding box center [202, 96] width 11 height 9
type input "[DATE]"
click at [367, 40] on span "Chuyển phơi" at bounding box center [379, 40] width 25 height 7
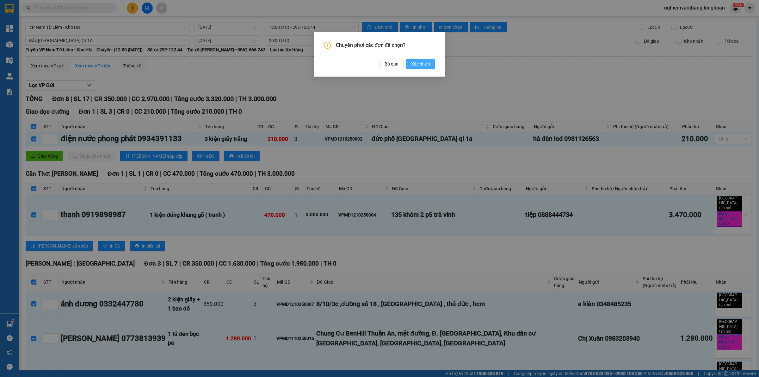
click at [418, 63] on span "Xác nhận" at bounding box center [420, 63] width 19 height 7
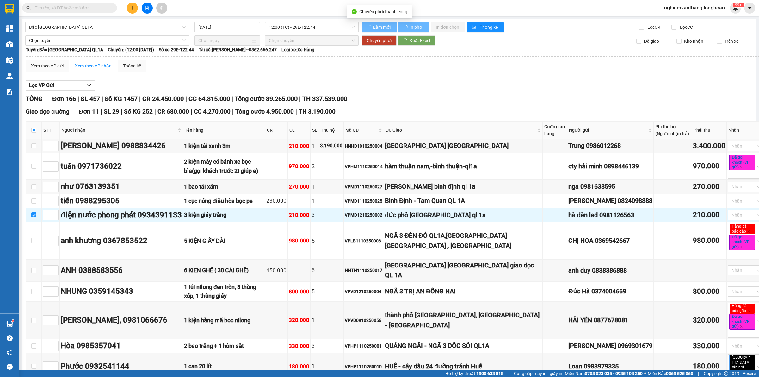
checkbox input "false"
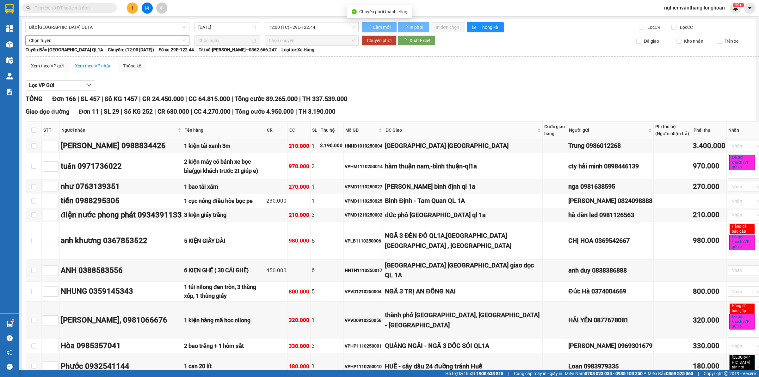
click at [98, 24] on span "Bắc [GEOGRAPHIC_DATA] QL1A" at bounding box center [107, 26] width 156 height 9
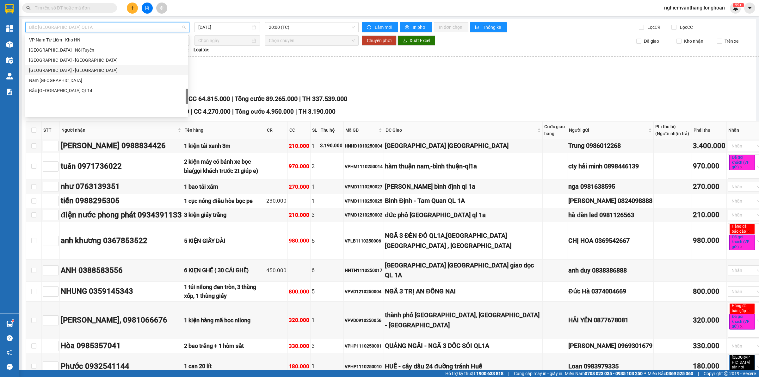
scroll to position [365, 0]
click at [61, 78] on div "VP Nam Từ Liêm - Kho HN" at bounding box center [106, 79] width 155 height 7
type input "[DATE]"
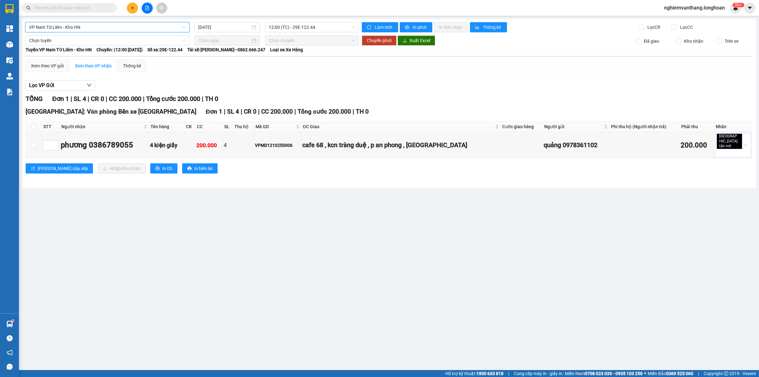
click at [155, 21] on div "VP Nam Từ Liêm - Kho HN VP Nam Từ Liêm - Kho HN [DATE] 12:00 (TC) - 29E-122.44 …" at bounding box center [388, 103] width 733 height 169
click at [93, 30] on span "VP Nam Từ Liêm - Kho HN" at bounding box center [107, 26] width 156 height 9
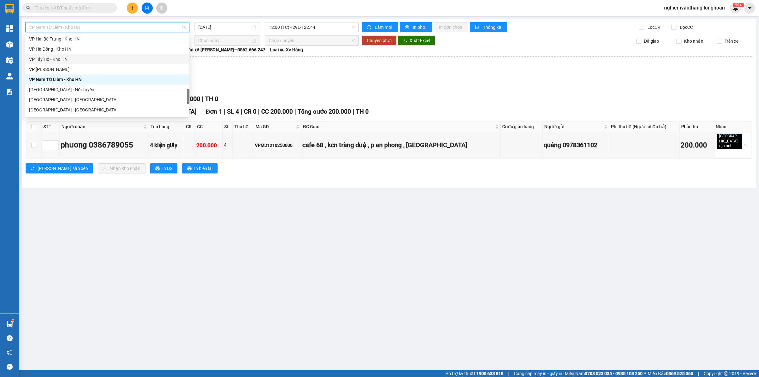
click at [66, 59] on div "VP Tây Hồ - Kho HN" at bounding box center [107, 59] width 156 height 7
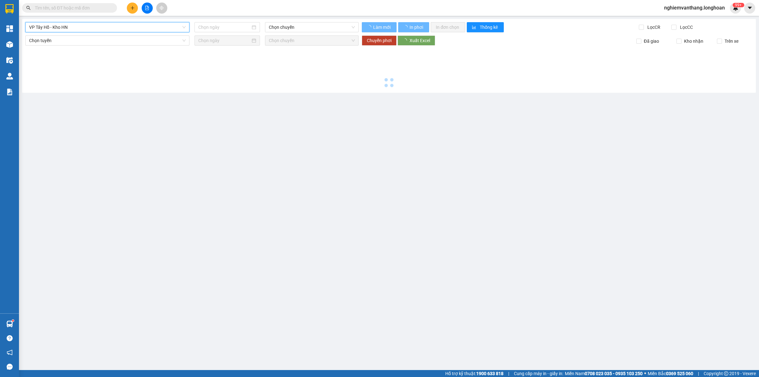
type input "[DATE]"
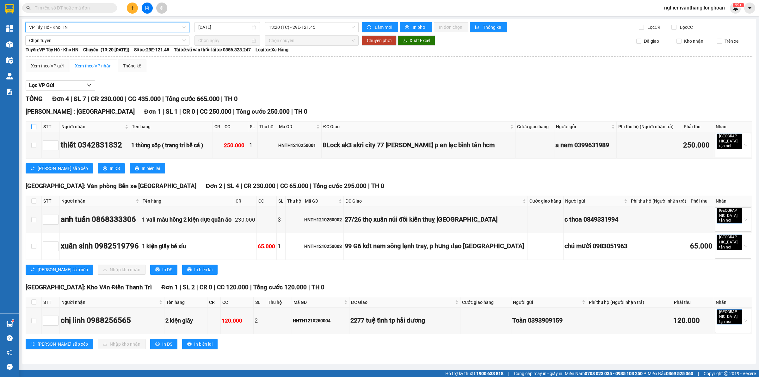
click at [32, 125] on input "checkbox" at bounding box center [33, 126] width 5 height 5
checkbox input "true"
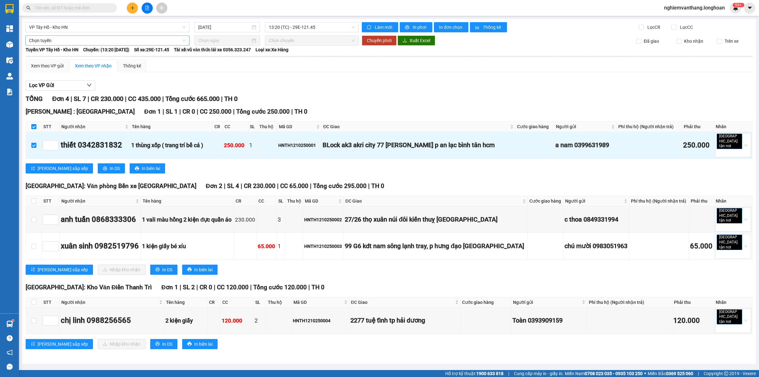
click at [76, 43] on span "Chọn tuyến" at bounding box center [107, 40] width 156 height 9
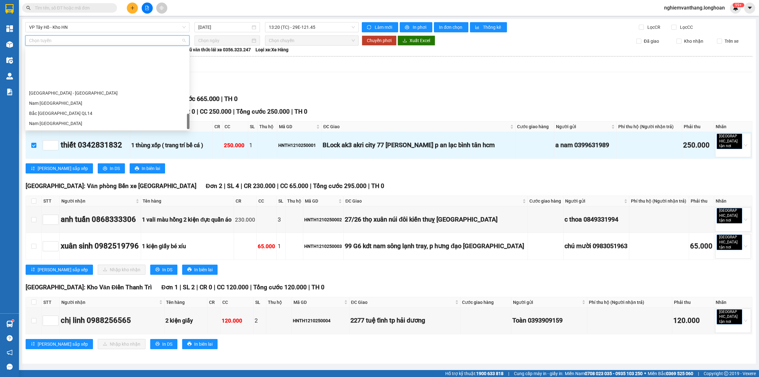
scroll to position [445, 0]
click at [55, 84] on div "Bắc [GEOGRAPHIC_DATA] QL1A" at bounding box center [107, 83] width 156 height 7
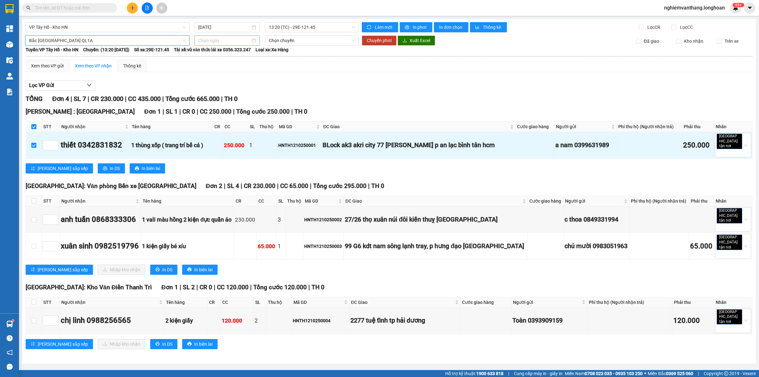
click at [208, 43] on div at bounding box center [226, 40] width 65 height 10
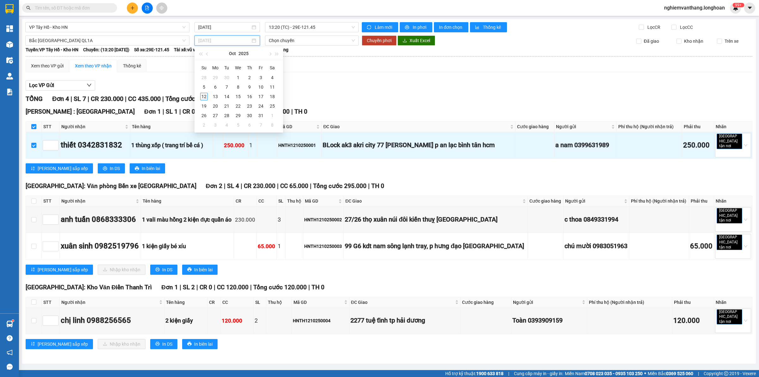
type input "[DATE]"
click at [205, 94] on div "12" at bounding box center [204, 97] width 8 height 8
type input "[DATE]"
click at [378, 45] on button "Chuyển phơi" at bounding box center [379, 40] width 35 height 10
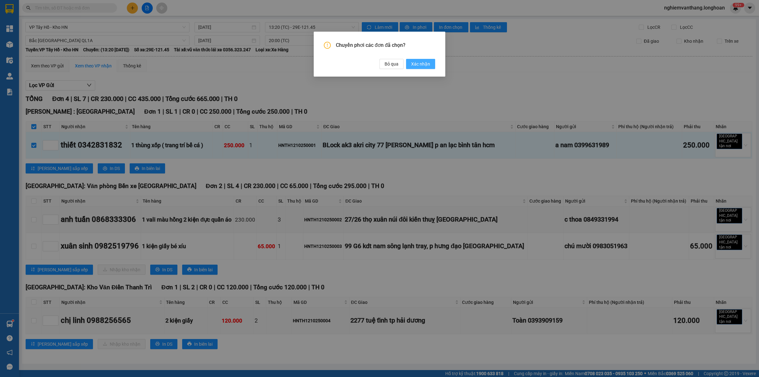
click at [415, 62] on span "Xác nhận" at bounding box center [420, 63] width 19 height 7
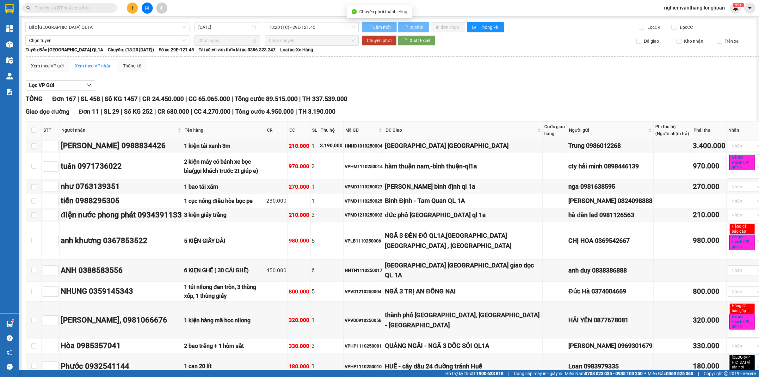
checkbox input "false"
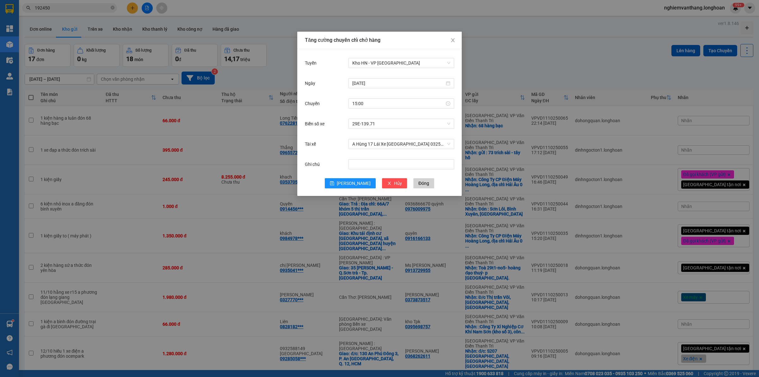
scroll to position [125, 0]
drag, startPoint x: 453, startPoint y: 37, endPoint x: 369, endPoint y: 43, distance: 83.7
click at [453, 37] on span "Close" at bounding box center [453, 41] width 18 height 18
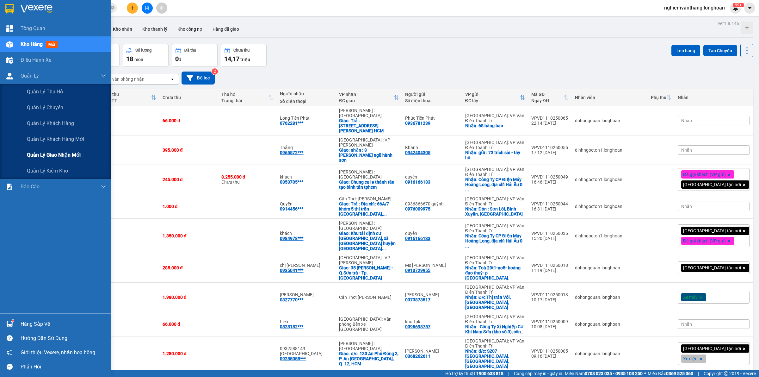
click at [34, 158] on span "Quản lý giao nhận mới" at bounding box center [54, 155] width 54 height 8
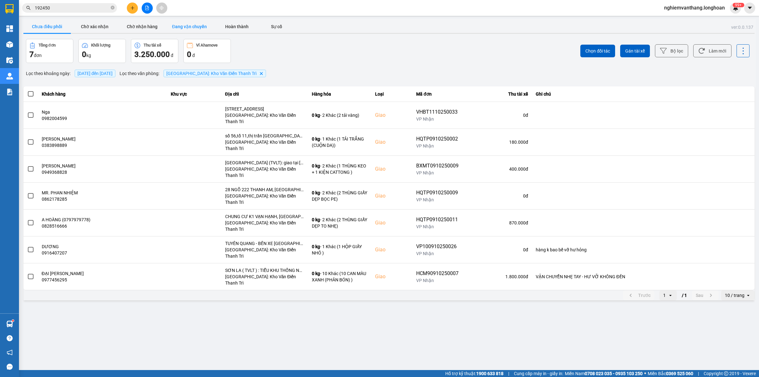
click at [192, 25] on button "Đang vận chuyển" at bounding box center [189, 26] width 47 height 13
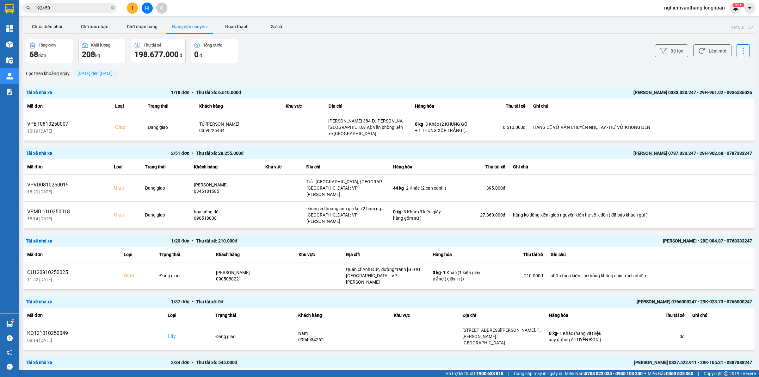
click at [68, 7] on input "192450" at bounding box center [72, 7] width 75 height 7
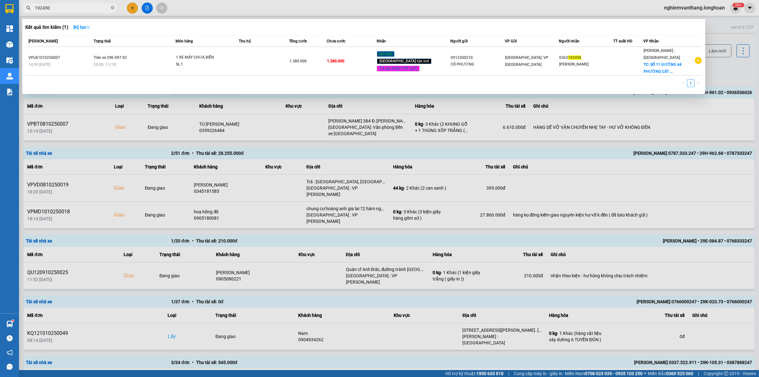
click at [68, 7] on input "192450" at bounding box center [72, 7] width 75 height 7
paste input "HCM90910250007"
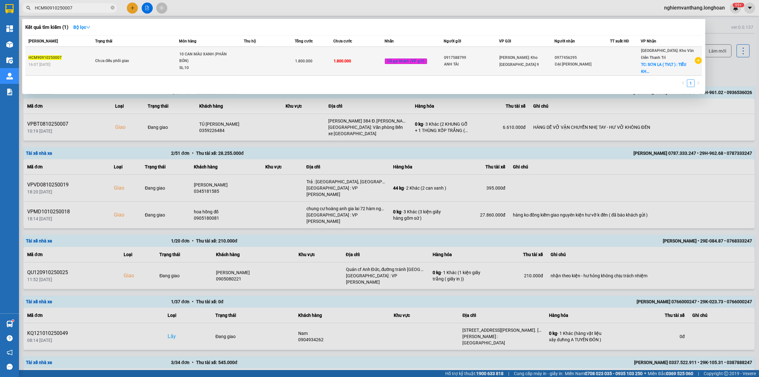
type input "HCM90910250007"
click at [191, 60] on div "10 CAN MÀU XANH (PHÂN BÓN)" at bounding box center [202, 58] width 47 height 14
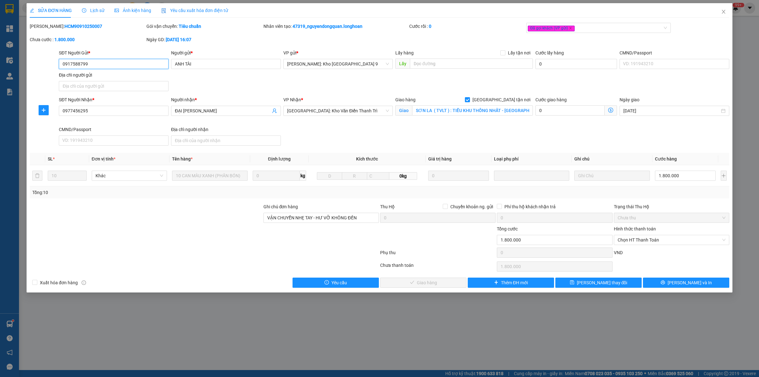
type input "0917588799"
type input "ANH TÀI"
type input "0977456295"
type input "ĐẠI [PERSON_NAME]"
checkbox input "true"
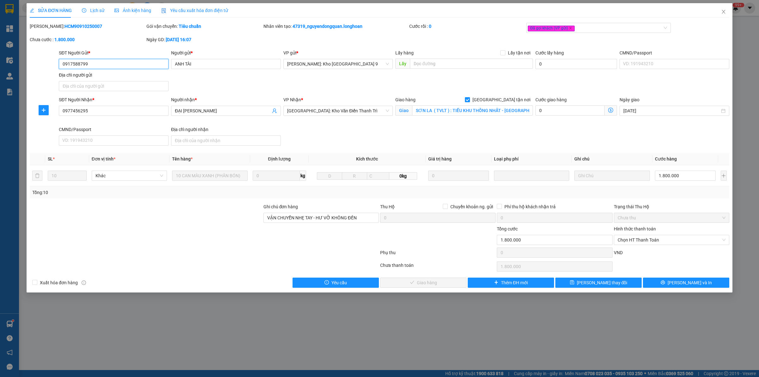
type input "SƠN LA ( TVLT ) : TIỂU KHU THỐNG NHẤT - [GEOGRAPHIC_DATA] - [GEOGRAPHIC_DATA] -…"
type input "VẬN CHUYỂN NHẸ TAY - HƯ VỠ KHÔNG ĐỀN"
type input "0"
type input "1.800.000"
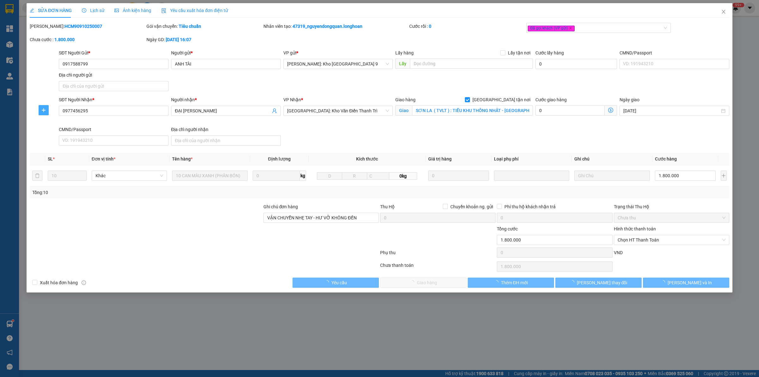
click at [45, 111] on icon "plus" at bounding box center [43, 109] width 5 height 5
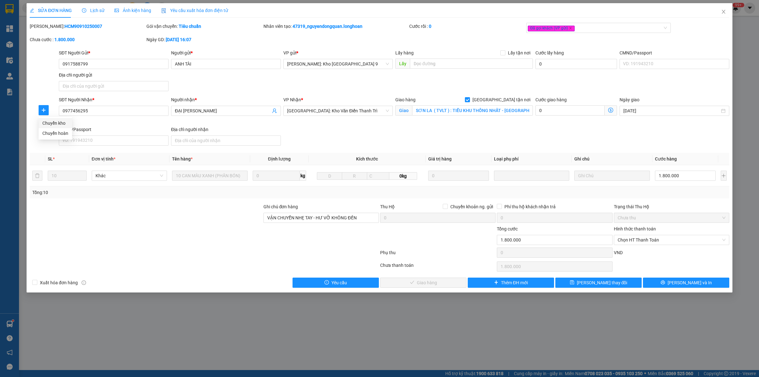
click at [54, 124] on span "Chuyển kho" at bounding box center [55, 123] width 26 height 7
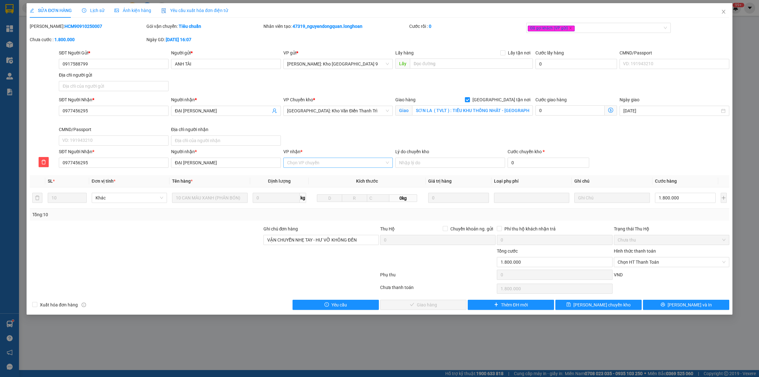
click at [339, 159] on input "VP nhận *" at bounding box center [336, 162] width 98 height 9
type input "sơn"
click at [320, 176] on div "Sơn La" at bounding box center [338, 175] width 102 height 7
drag, startPoint x: 610, startPoint y: 311, endPoint x: 610, endPoint y: 308, distance: 3.2
click at [610, 310] on div "SỬA ĐƠN HÀNG Lịch sử Ảnh kiện hàng Yêu cầu xuất hóa đơn điện tử Total Paid Fee …" at bounding box center [380, 158] width 706 height 311
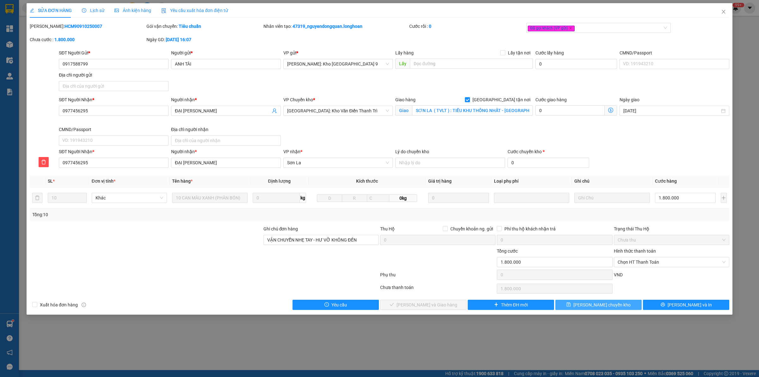
click at [610, 307] on span "Lưu chuyển kho" at bounding box center [601, 304] width 57 height 7
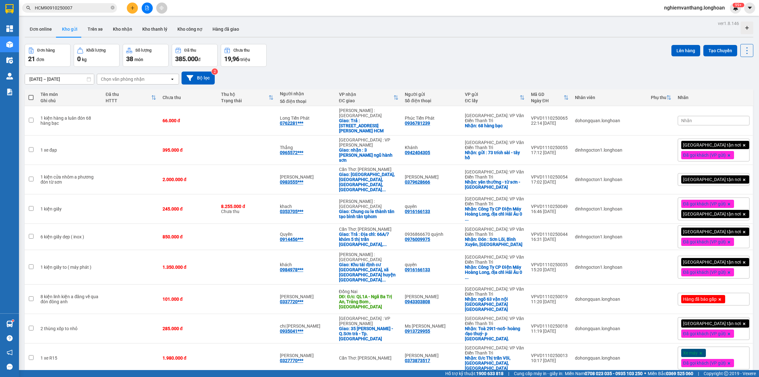
click at [83, 9] on input "HCM90910250007" at bounding box center [72, 7] width 75 height 7
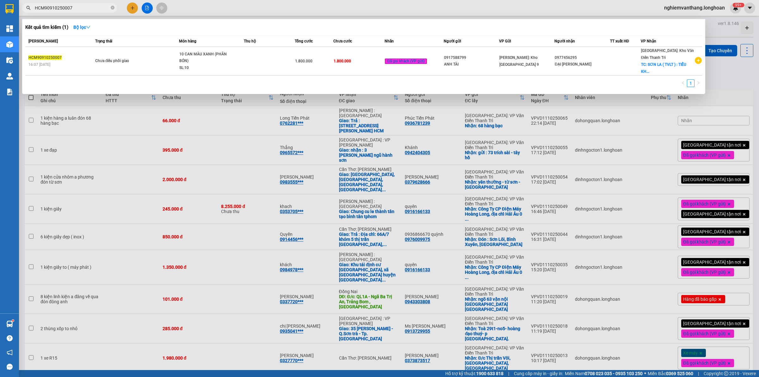
click at [83, 9] on input "HCM90910250007" at bounding box center [72, 7] width 75 height 7
paste input "VP100910250026"
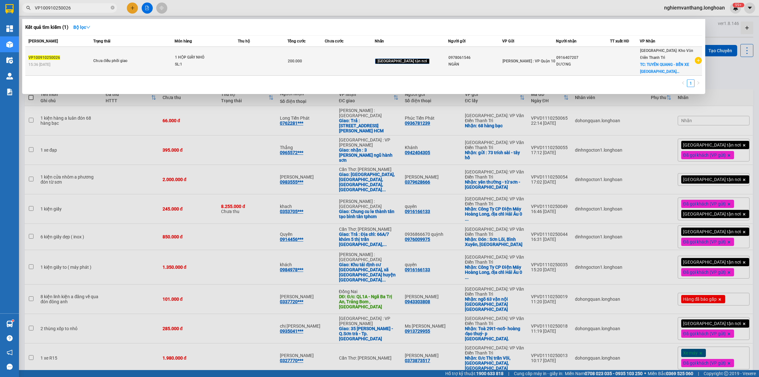
type input "VP100910250026"
click at [324, 63] on div "200.000" at bounding box center [306, 61] width 37 height 7
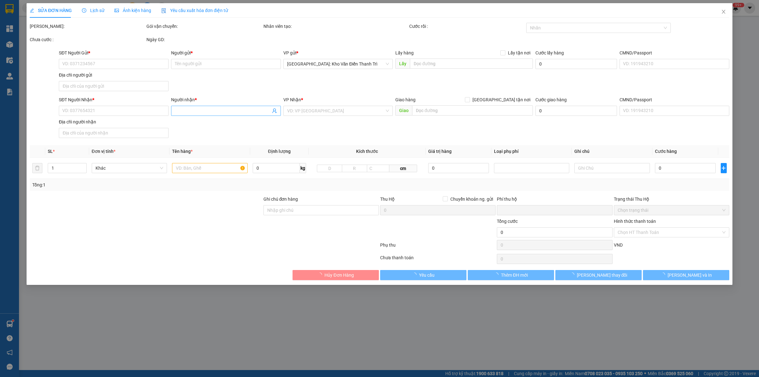
type input "0978061546"
type input "NGÂN"
type input "0916407207"
type input "DƯƠNG"
checkbox input "true"
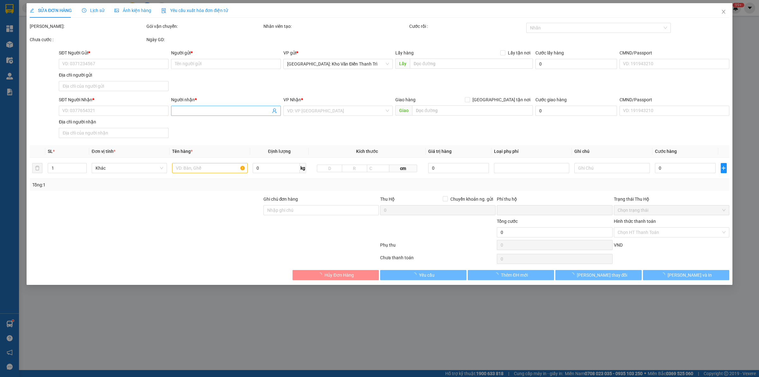
type input "TUYÊN QUANG - BẾN XE [GEOGRAPHIC_DATA]"
type input "hàng k bao bể vỡ hư hỏng"
type input "0"
type input "200.000"
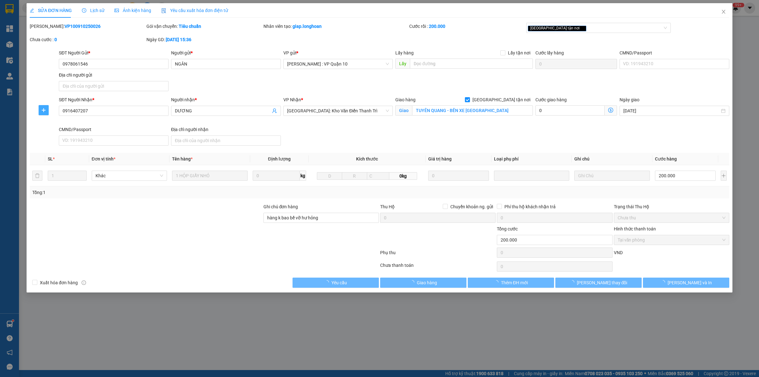
click at [39, 110] on span "plus" at bounding box center [43, 109] width 9 height 5
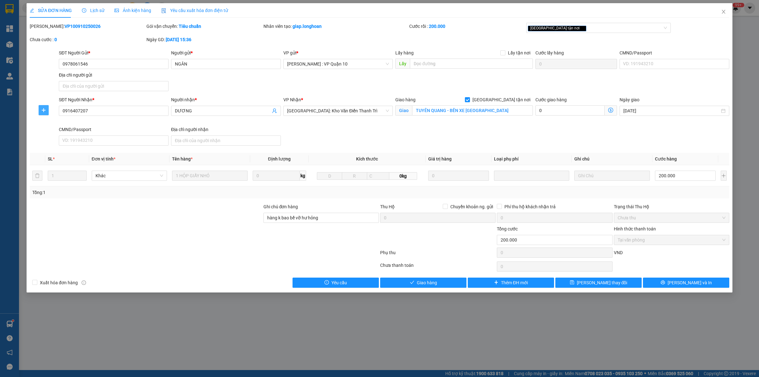
click at [42, 113] on icon "plus" at bounding box center [43, 109] width 5 height 5
click at [58, 123] on div "SĐT Người Nhận * 0916407207" at bounding box center [114, 111] width 112 height 30
click at [42, 106] on button "button" at bounding box center [44, 110] width 10 height 10
click at [54, 123] on span "Chuyển kho" at bounding box center [55, 123] width 26 height 7
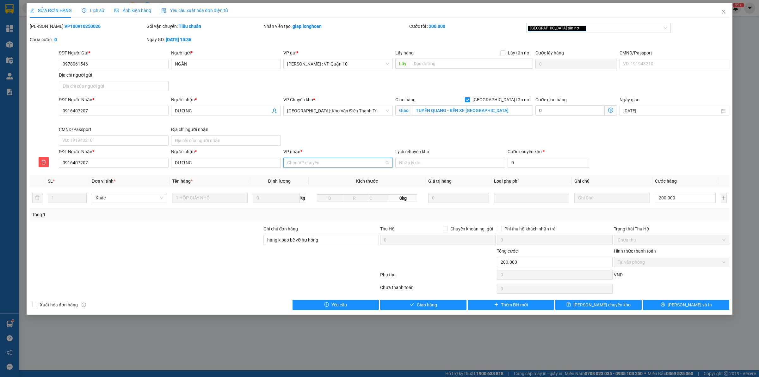
click at [311, 163] on input "VP nhận *" at bounding box center [336, 162] width 98 height 9
type input "tuyên"
click at [307, 176] on div "[PERSON_NAME]" at bounding box center [338, 175] width 102 height 7
click at [591, 309] on button "Lưu chuyển kho" at bounding box center [598, 304] width 86 height 10
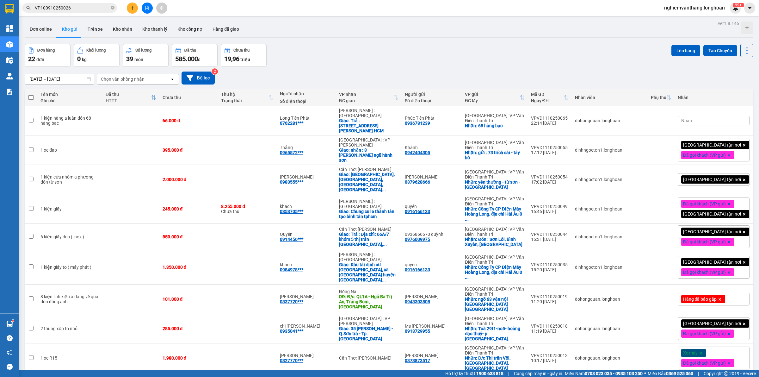
click at [77, 7] on input "VP100910250026" at bounding box center [72, 7] width 75 height 7
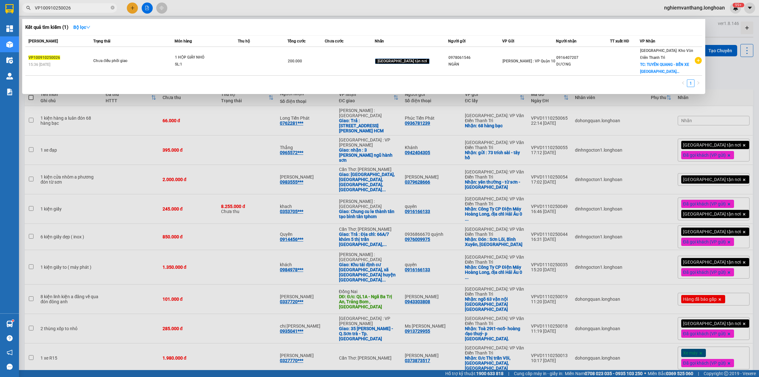
paste input "BXMT0910250009"
click at [77, 7] on input "VP100910250026" at bounding box center [72, 7] width 75 height 7
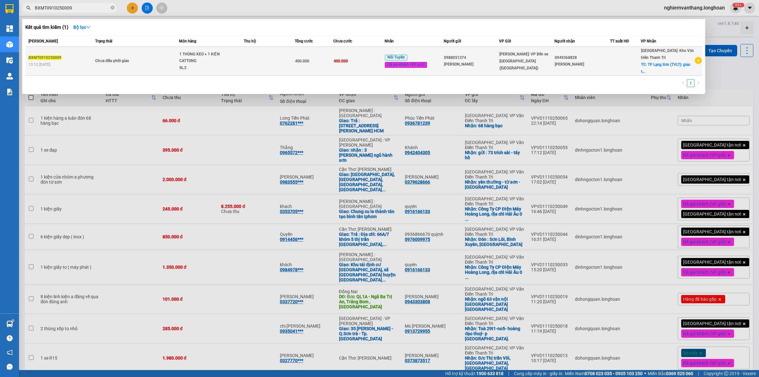
type input "BXMT0910250009"
click at [230, 59] on span "1 THÙNG KEO + 1 KIỆN CATTONG SL: 2" at bounding box center [211, 61] width 64 height 21
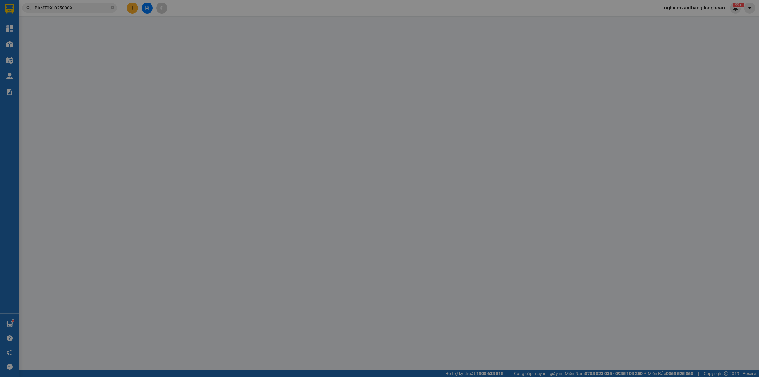
type input "0988051374"
type input "[PERSON_NAME]"
type input "0949368828"
type input "[PERSON_NAME]"
checkbox input "true"
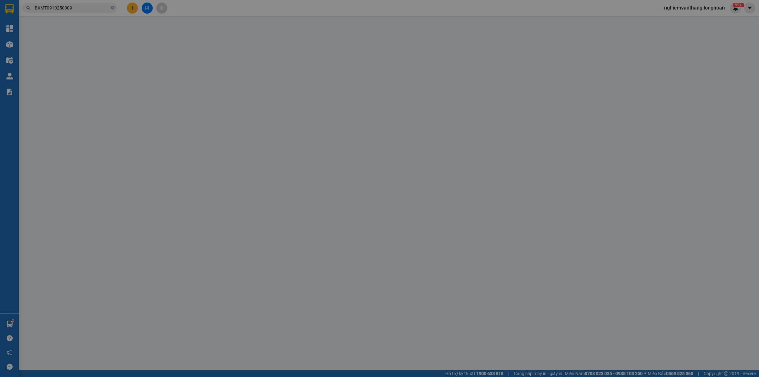
type input "[GEOGRAPHIC_DATA] (TVLT): giao tại [GEOGRAPHIC_DATA]"
type input "0"
type input "400.000"
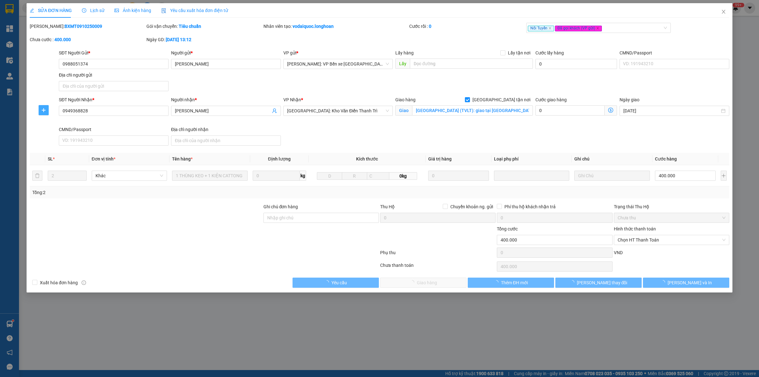
click at [46, 107] on span "plus" at bounding box center [43, 109] width 9 height 5
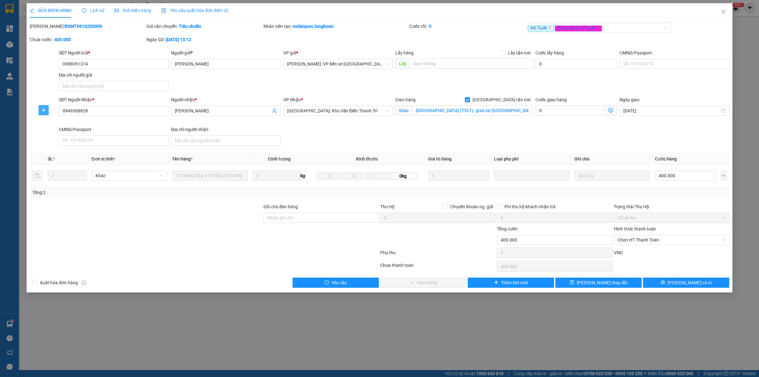
click at [44, 112] on icon "plus" at bounding box center [43, 110] width 0 height 4
click at [51, 125] on div at bounding box center [43, 122] width 29 height 52
click at [37, 107] on div at bounding box center [44, 110] width 28 height 10
click at [41, 108] on icon "plus" at bounding box center [43, 109] width 5 height 5
click at [56, 126] on span "Chuyển kho" at bounding box center [55, 123] width 26 height 7
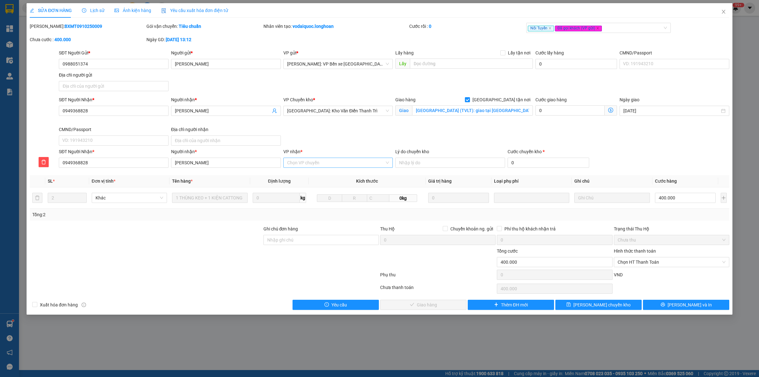
click at [341, 165] on input "VP nhận *" at bounding box center [336, 162] width 98 height 9
type input "lạng"
click at [329, 177] on div "Lạng Sơn" at bounding box center [338, 175] width 102 height 7
click at [592, 304] on span "Lưu chuyển kho" at bounding box center [601, 304] width 57 height 7
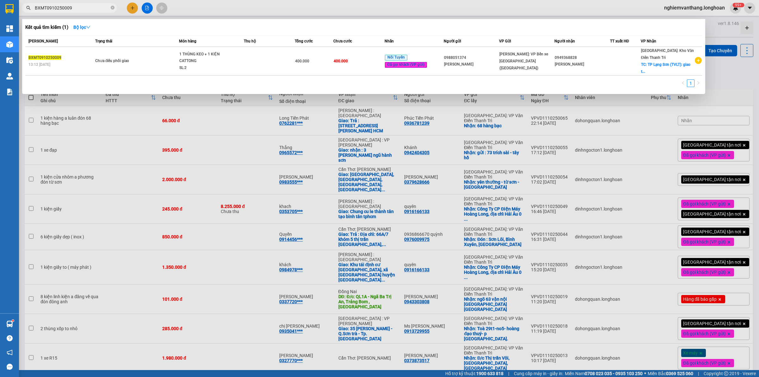
click at [70, 8] on input "BXMT0910250009" at bounding box center [72, 7] width 75 height 7
paste input "KQ121010250053"
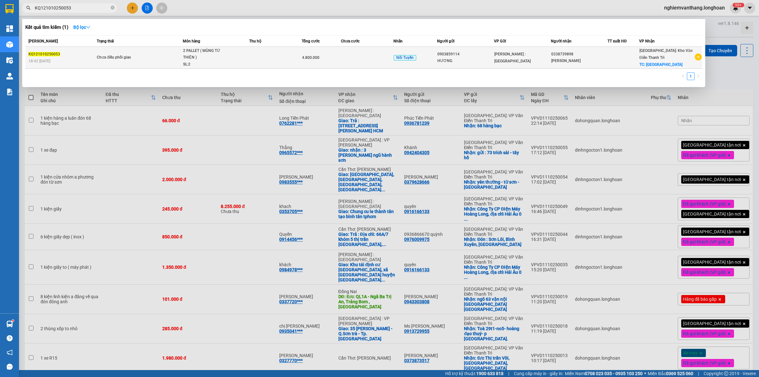
type input "KQ121010250053"
click at [255, 59] on td at bounding box center [275, 58] width 52 height 22
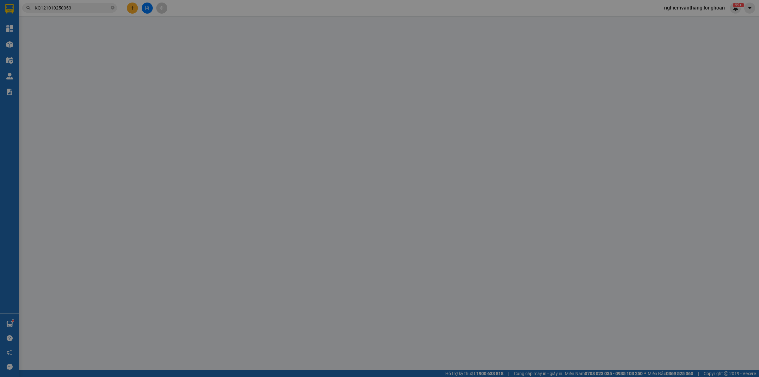
type input "0903859114"
type input "HƯƠNG"
type input "0338739898"
type input "[PERSON_NAME]"
checkbox input "true"
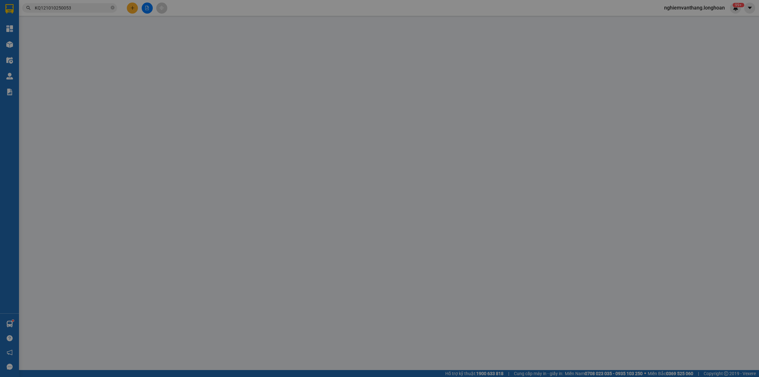
type input "[GEOGRAPHIC_DATA]"
type input "0"
type input "4.800.000"
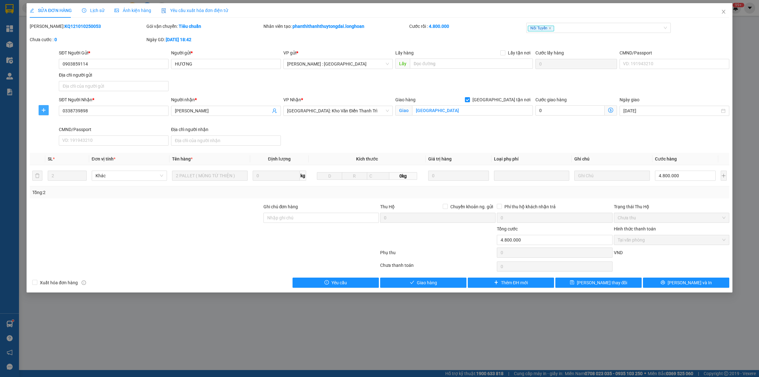
drag, startPoint x: 46, startPoint y: 111, endPoint x: 59, endPoint y: 115, distance: 14.1
click at [46, 111] on span "plus" at bounding box center [43, 109] width 9 height 5
click at [62, 123] on span "Chuyển kho" at bounding box center [55, 123] width 26 height 7
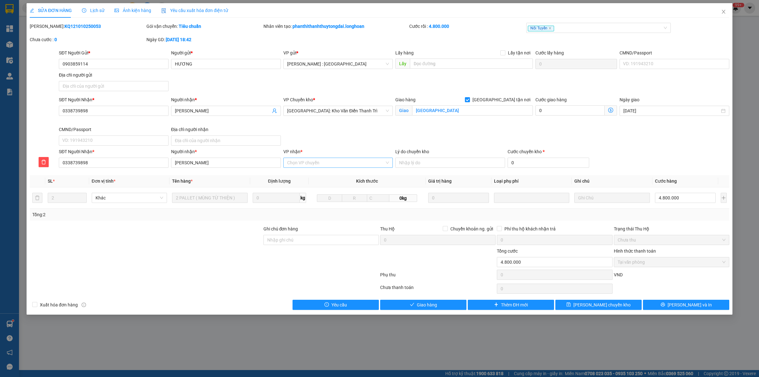
click at [346, 162] on input "VP nhận *" at bounding box center [336, 162] width 98 height 9
type input "hà giang"
click at [311, 176] on div "[GEOGRAPHIC_DATA]" at bounding box center [338, 175] width 102 height 7
click at [613, 307] on span "Lưu chuyển kho" at bounding box center [601, 304] width 57 height 7
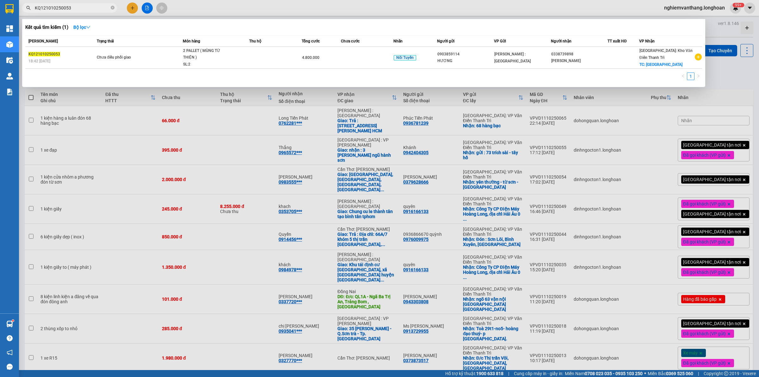
click at [76, 7] on input "KQ121010250053" at bounding box center [72, 7] width 75 height 7
paste input "0910250011"
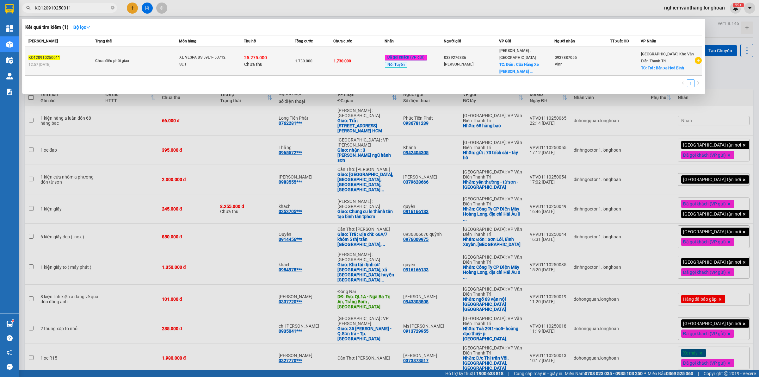
type input "KQ120910250011"
click at [254, 62] on span "Chưa thu" at bounding box center [253, 64] width 18 height 5
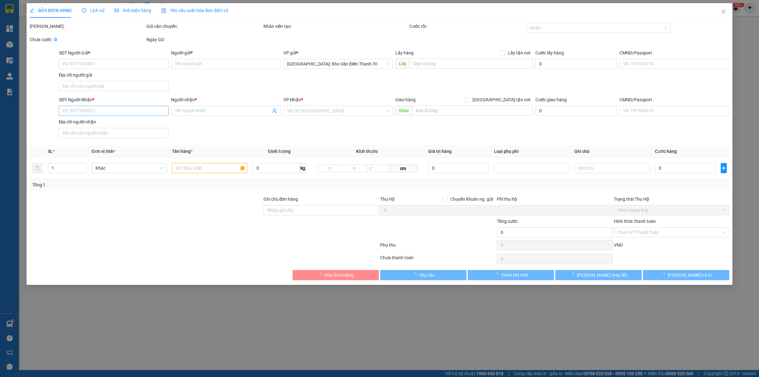
type input "0339276336"
type input "[PERSON_NAME]"
checkbox input "true"
type input "Đón : Cửa Hàng Xe Máy Huy Khoa 751 Đ. Nguyễn Thị Minh Khai, Tân Bình, Dĩ An, Bì…"
type input "0937887055"
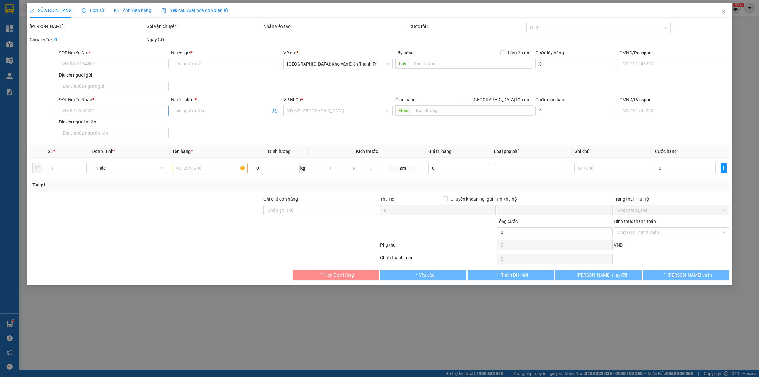
type input "Vinh"
checkbox input "true"
type input "Trả : Bến xe Hoà Bình"
type input "CÓ CHÌA KHÓA + CAVET"
type input "1.730.000"
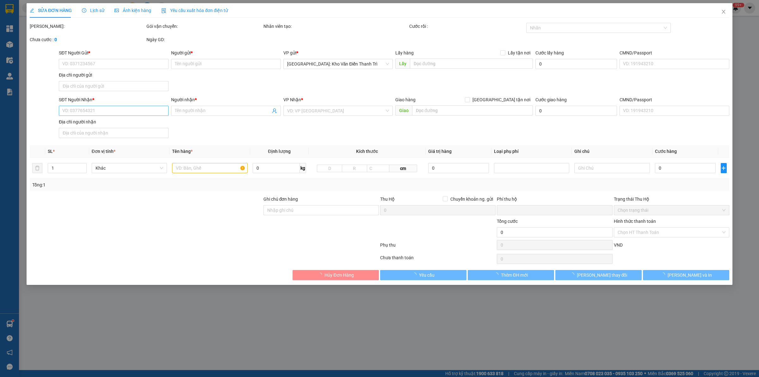
type input "1.730.000"
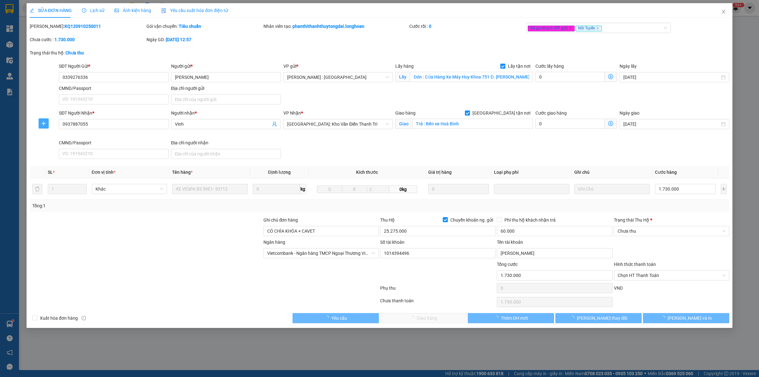
click at [43, 125] on button "button" at bounding box center [44, 123] width 10 height 10
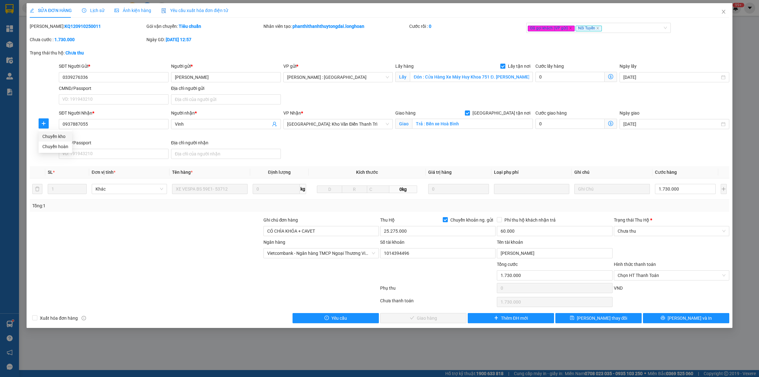
click at [51, 135] on span "Chuyển kho" at bounding box center [55, 136] width 26 height 7
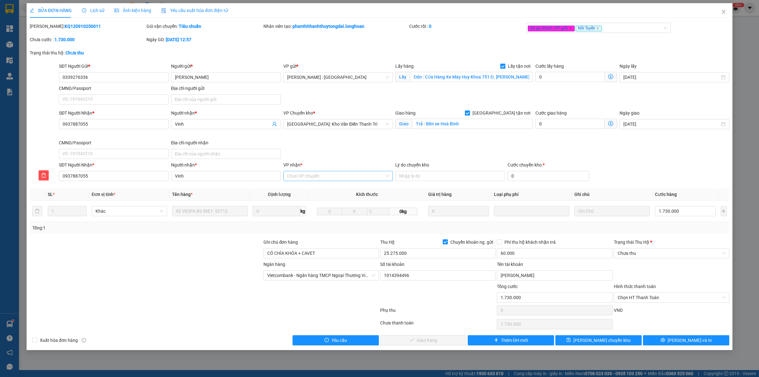
click at [316, 178] on input "VP nhận *" at bounding box center [336, 175] width 98 height 9
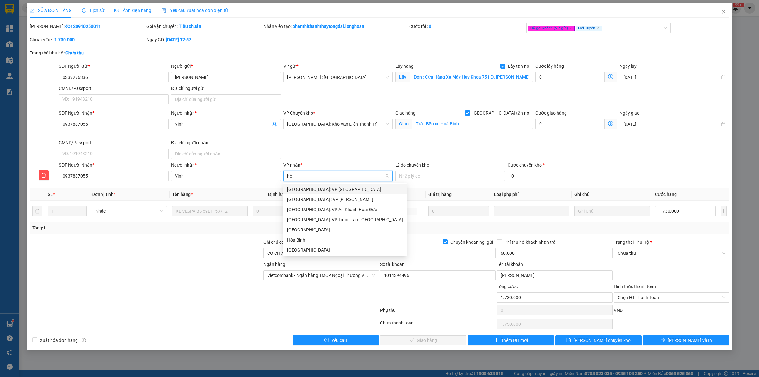
type input "hòa"
click at [307, 239] on div "Hòa Bình" at bounding box center [345, 239] width 116 height 7
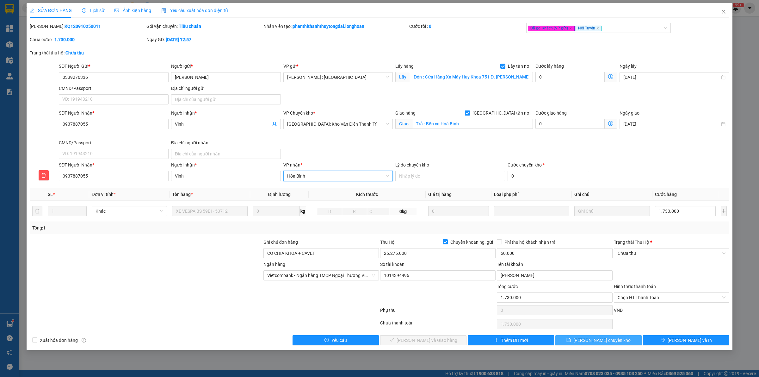
click at [604, 339] on span "Lưu chuyển kho" at bounding box center [601, 339] width 57 height 7
